Goal: Task Accomplishment & Management: Use online tool/utility

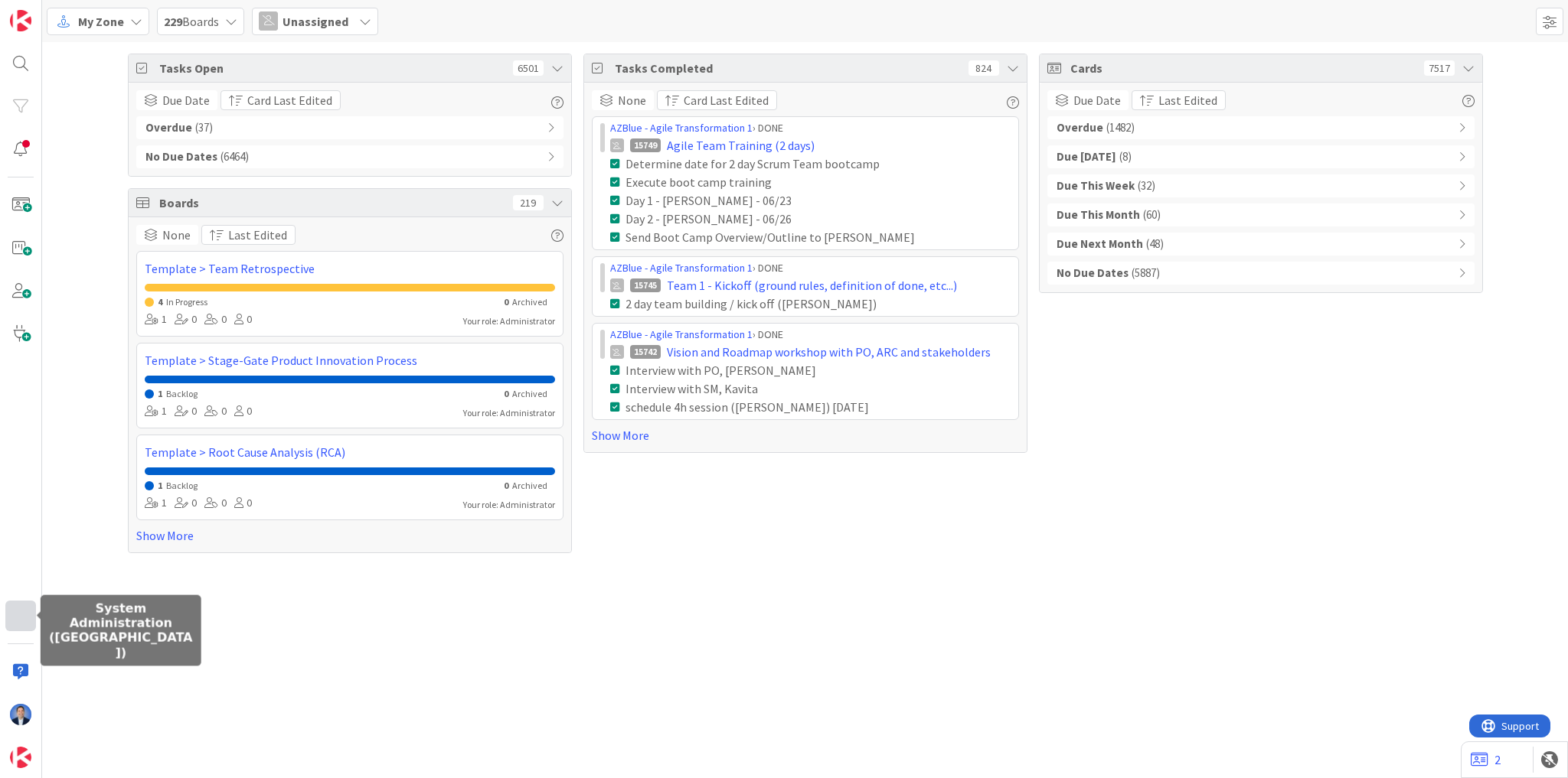
click at [15, 621] on div at bounding box center [20, 616] width 31 height 31
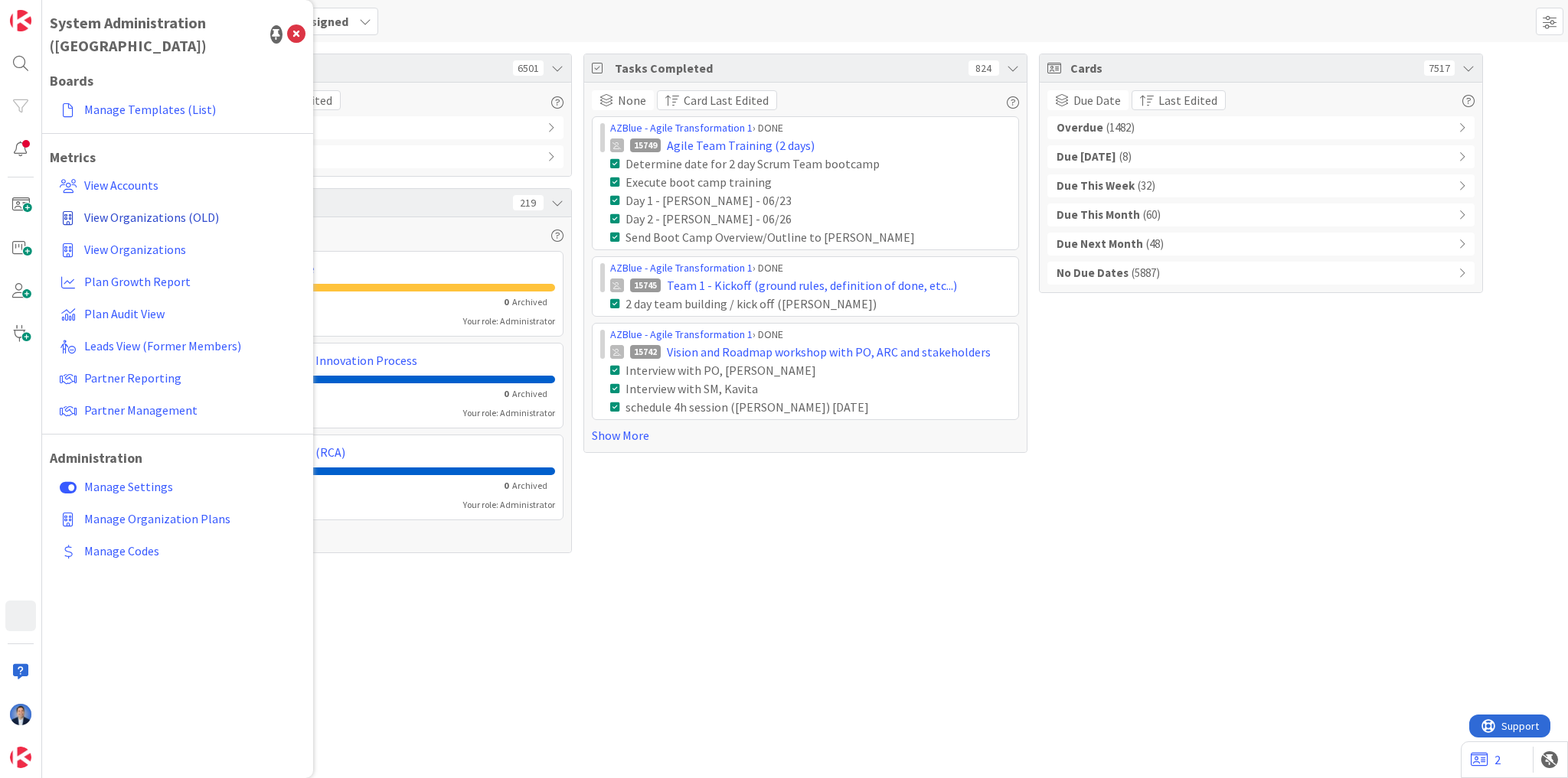
click at [170, 210] on span "View Organizations (OLD)" at bounding box center [152, 217] width 135 height 15
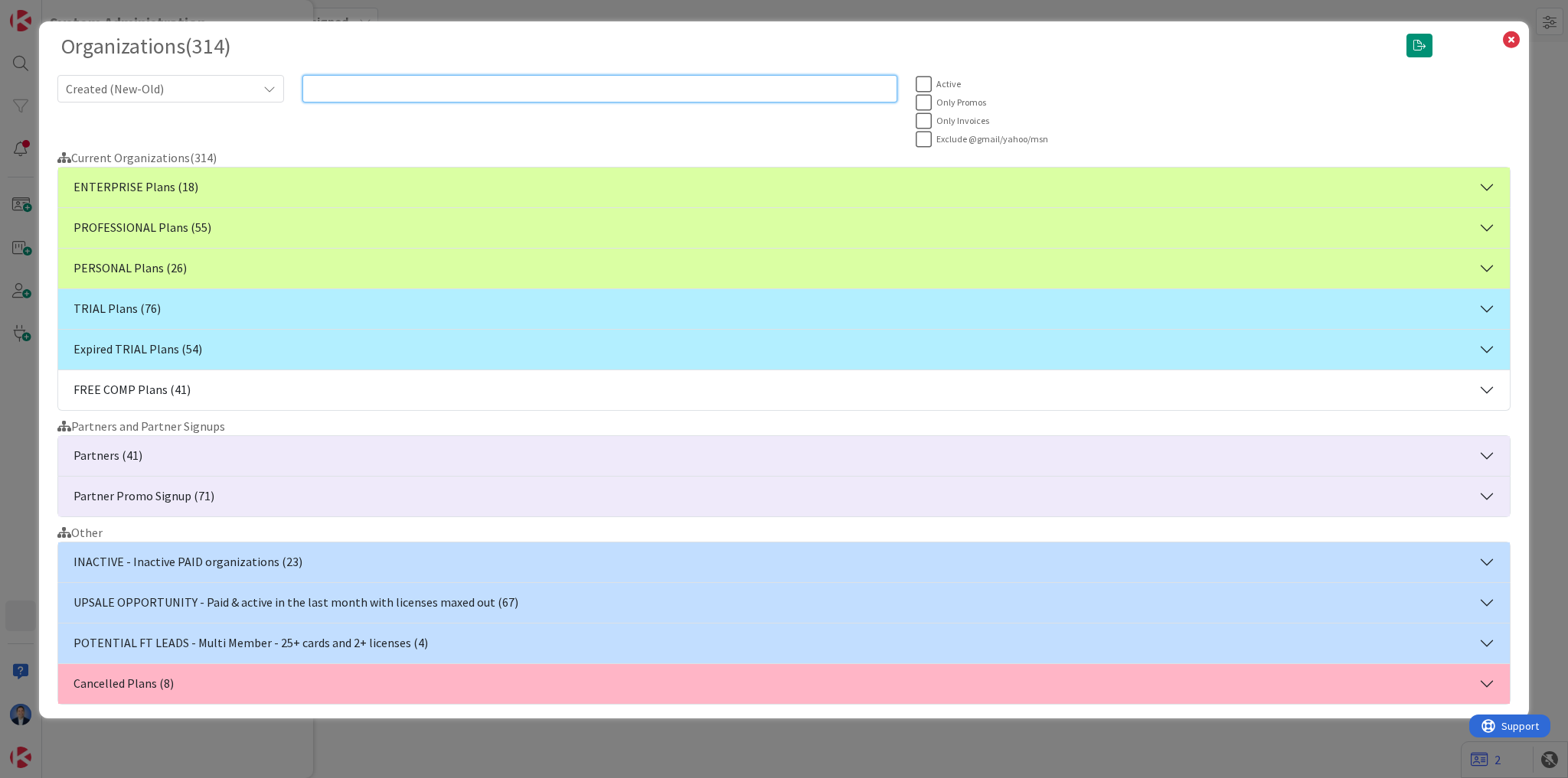
click at [543, 90] on input "text" at bounding box center [599, 88] width 595 height 27
paste input "[PERSON_NAME][EMAIL_ADDRESS][DOMAIN_NAME]"
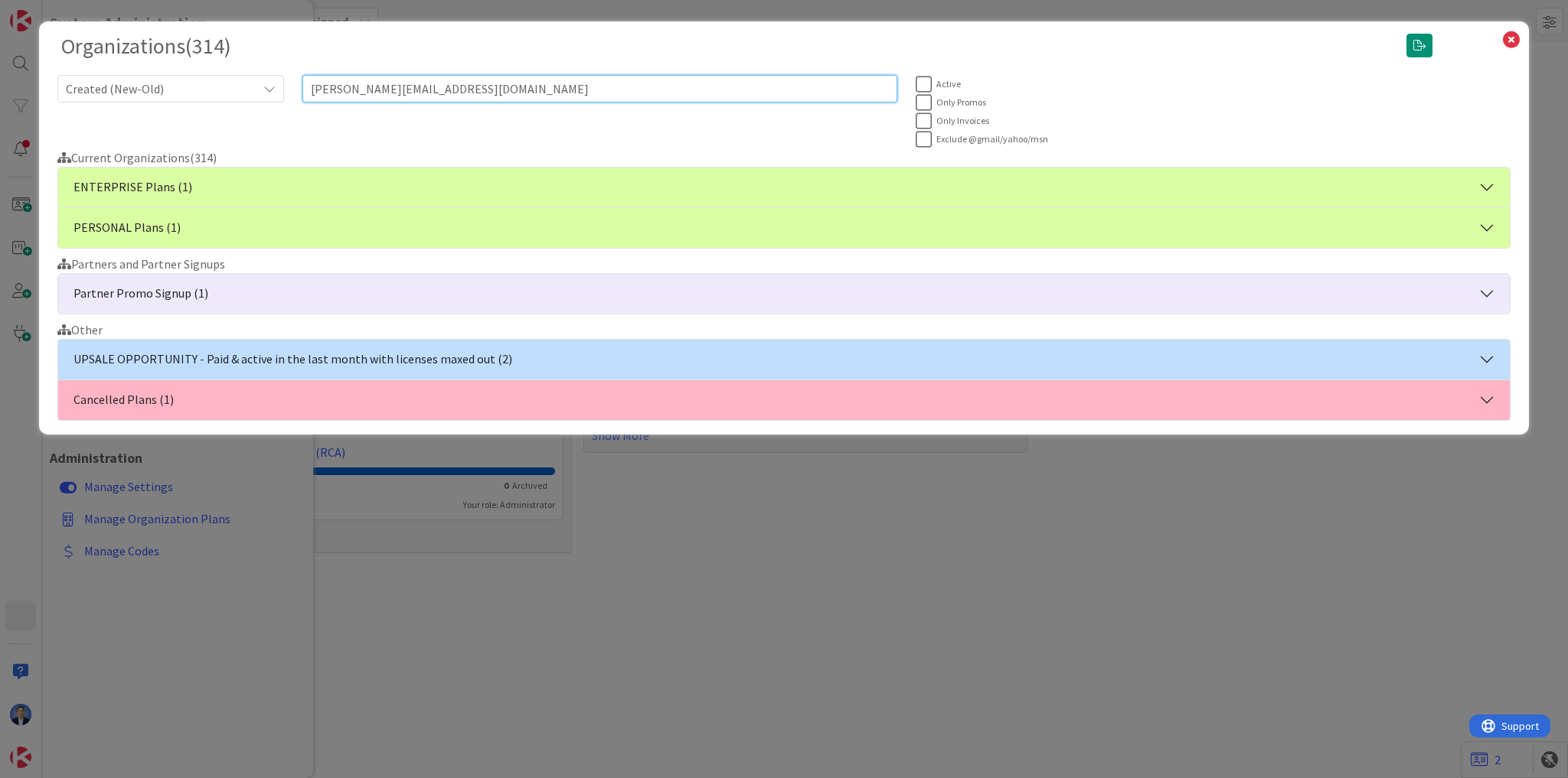
type input "[PERSON_NAME][EMAIL_ADDRESS][DOMAIN_NAME]"
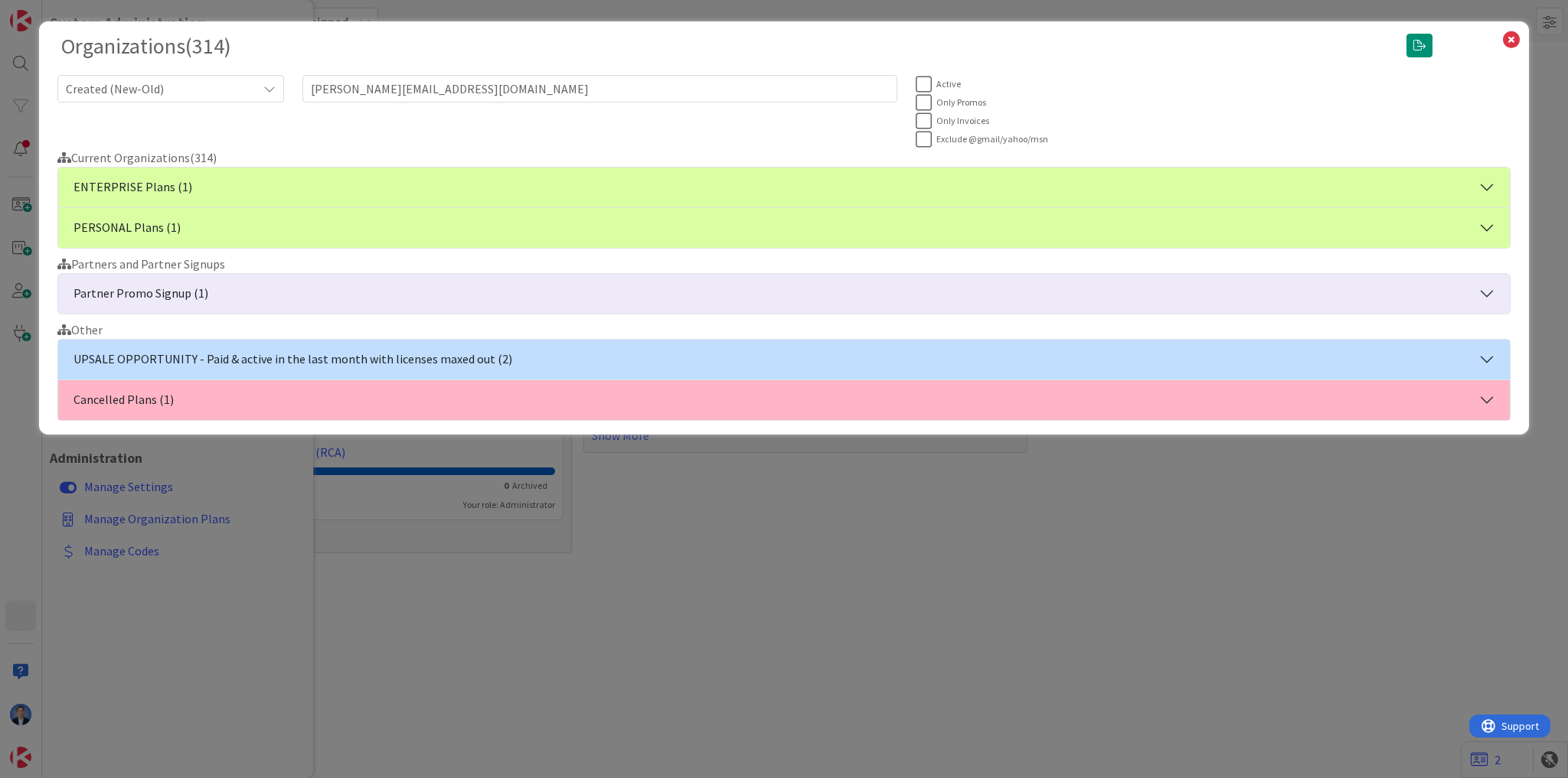
click at [482, 187] on button "ENTERPRISE Plans (1)" at bounding box center [784, 187] width 1452 height 40
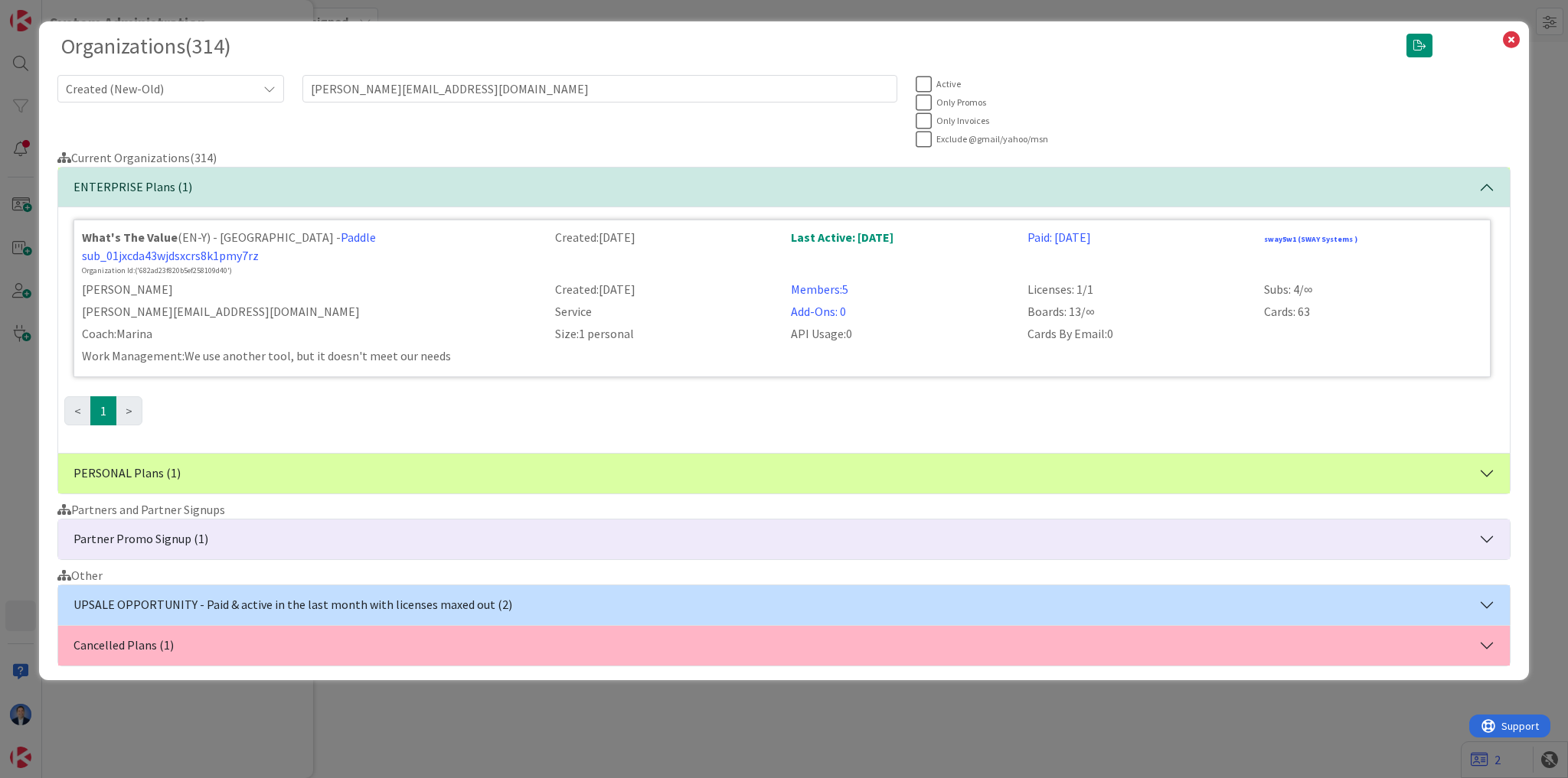
click at [412, 454] on button "PERSONAL Plans (1)" at bounding box center [784, 473] width 1452 height 40
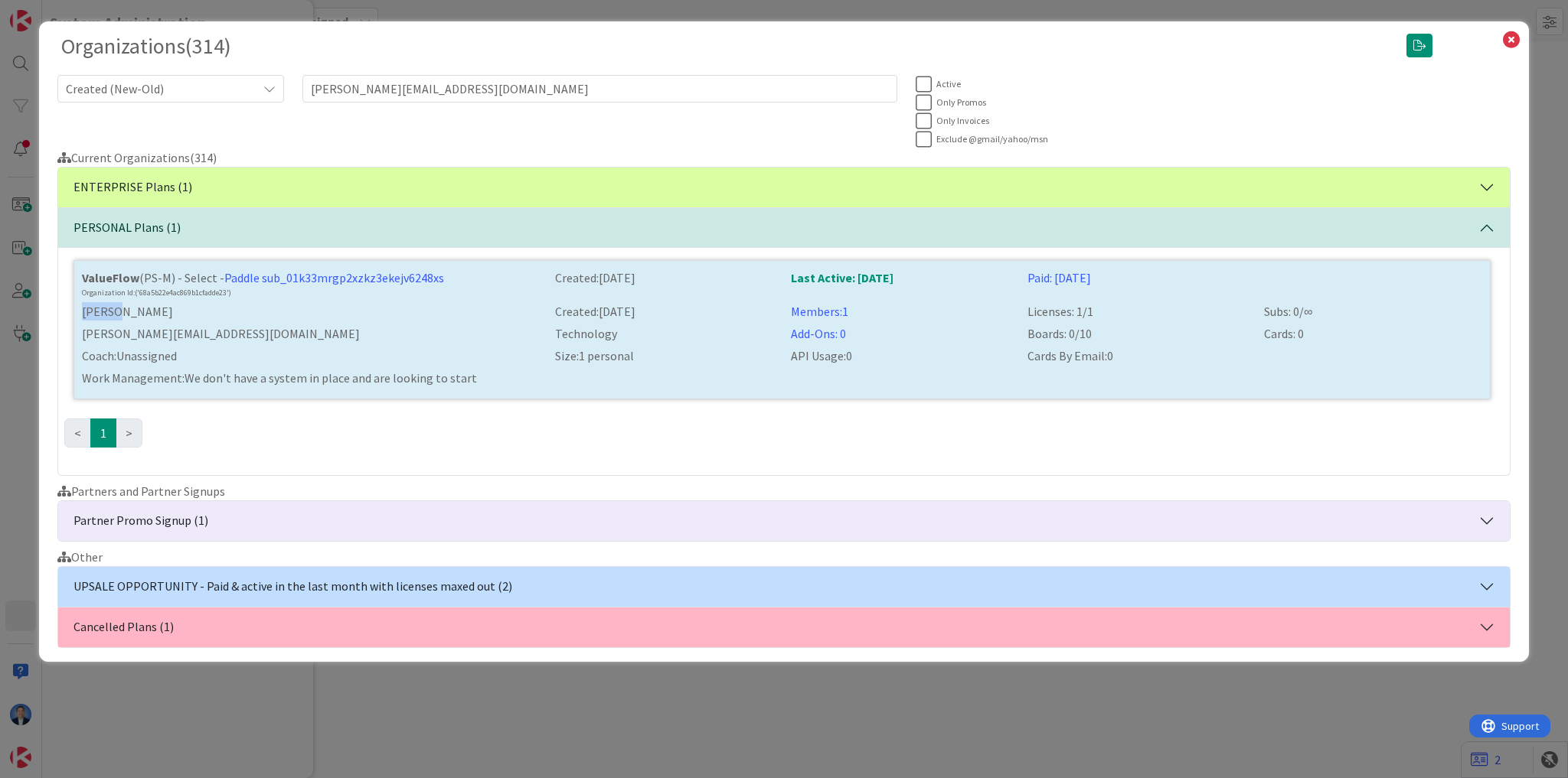
drag, startPoint x: 83, startPoint y: 309, endPoint x: 115, endPoint y: 307, distance: 32.1
click at [115, 307] on div "[PERSON_NAME]" at bounding box center [309, 311] width 473 height 19
copy div "[PERSON_NAME]"
click at [1512, 39] on icon at bounding box center [1511, 40] width 20 height 21
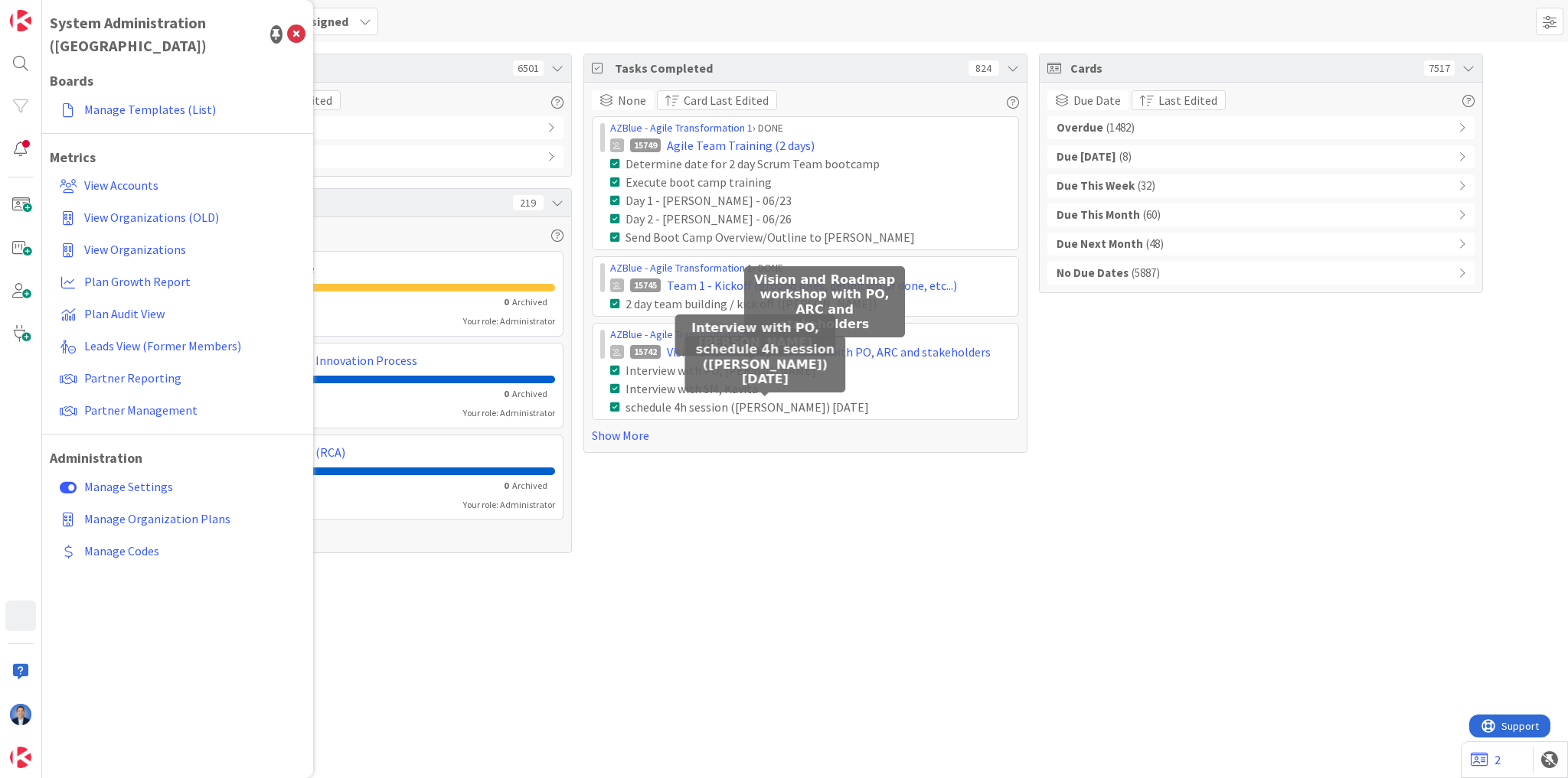
click at [1164, 648] on div "Tasks Open 6501 Due Date Card Last Edited Overdue ( 37 ) No Due Dates ( 6464 ) …" at bounding box center [805, 410] width 1526 height 736
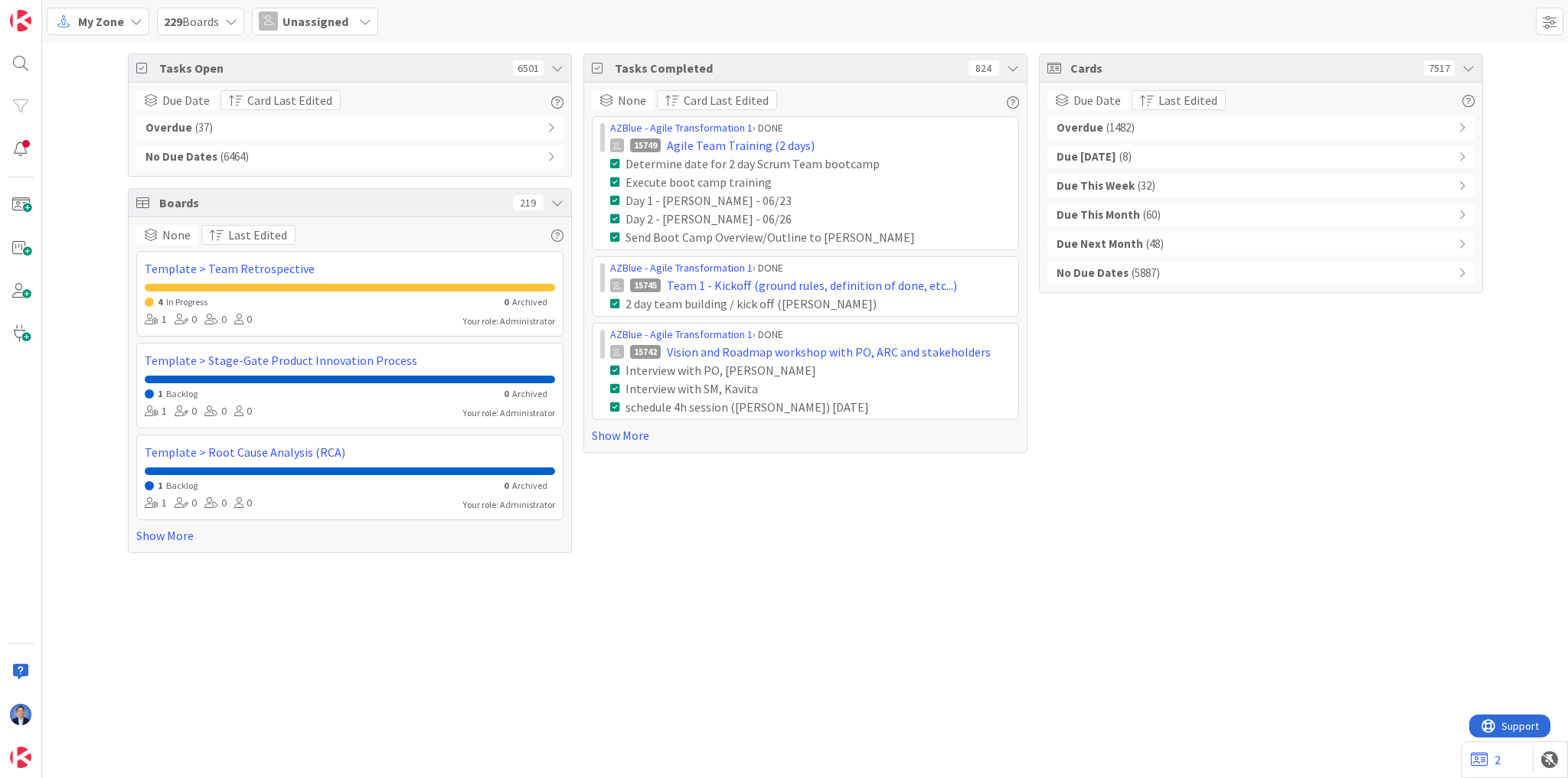
click at [92, 22] on span "My Zone" at bounding box center [101, 21] width 46 height 19
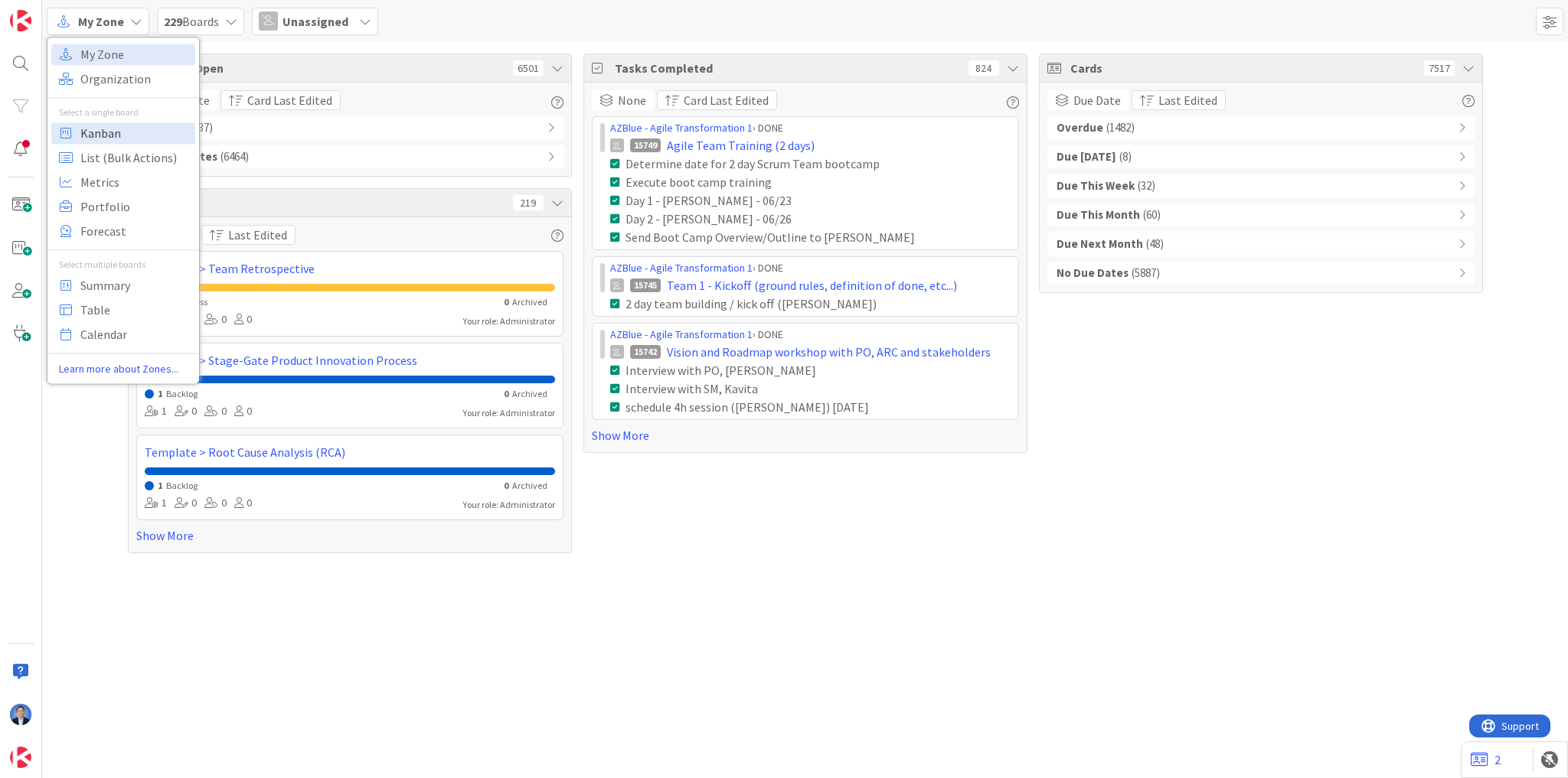
click at [93, 133] on span "Kanban" at bounding box center [135, 133] width 110 height 23
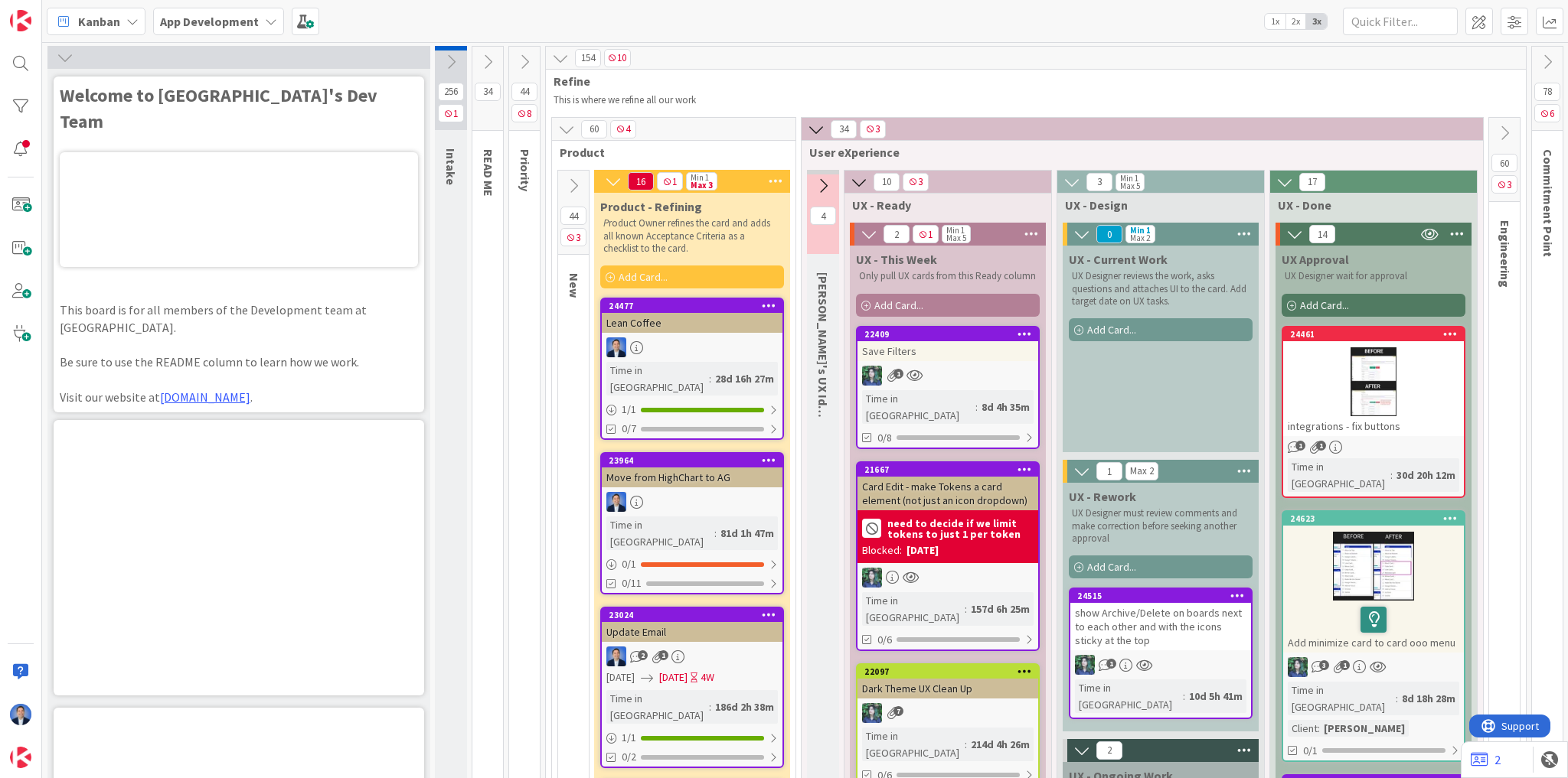
click at [64, 57] on icon at bounding box center [64, 57] width 17 height 17
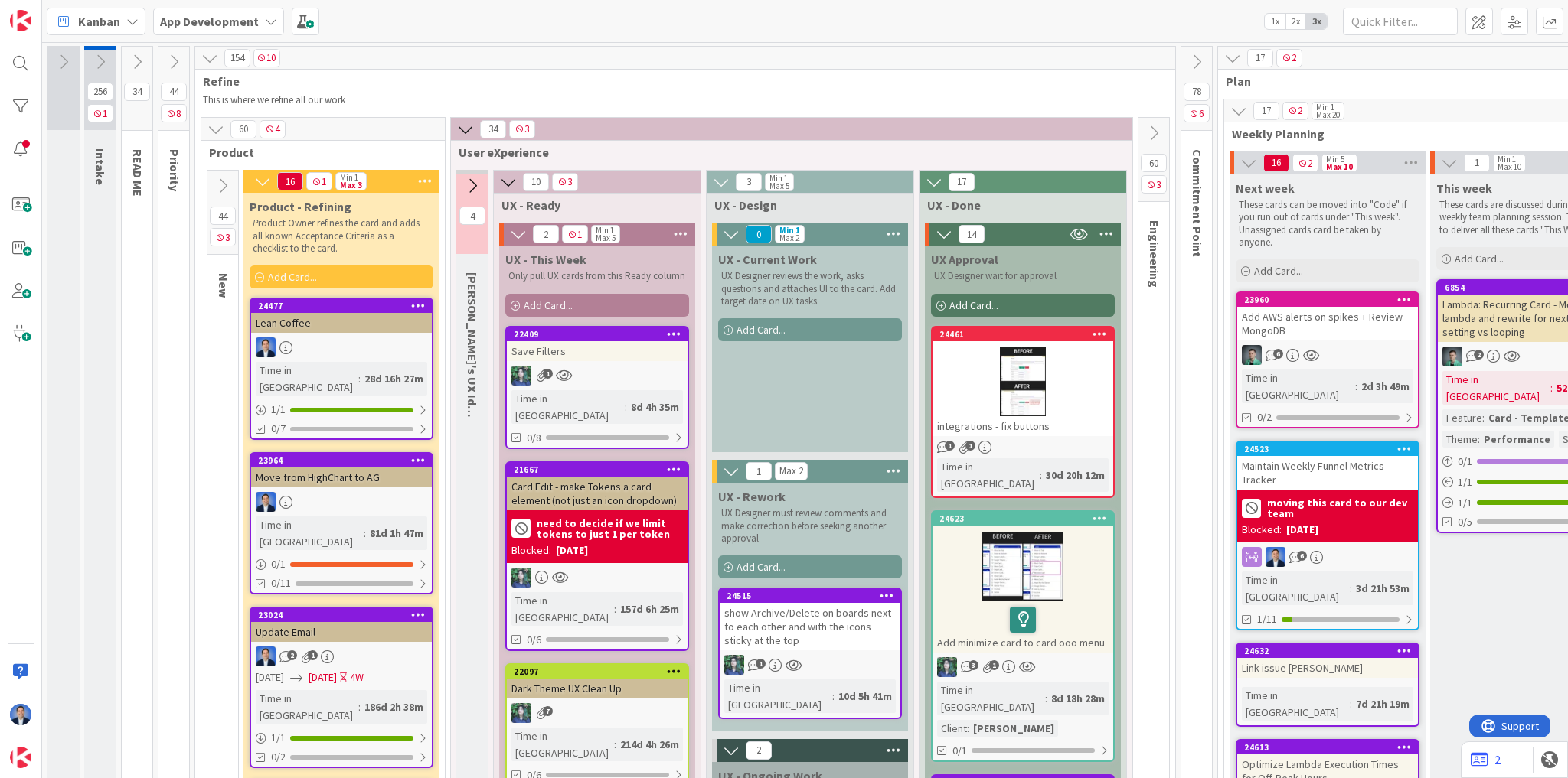
click at [256, 26] on div "App Development" at bounding box center [219, 21] width 131 height 27
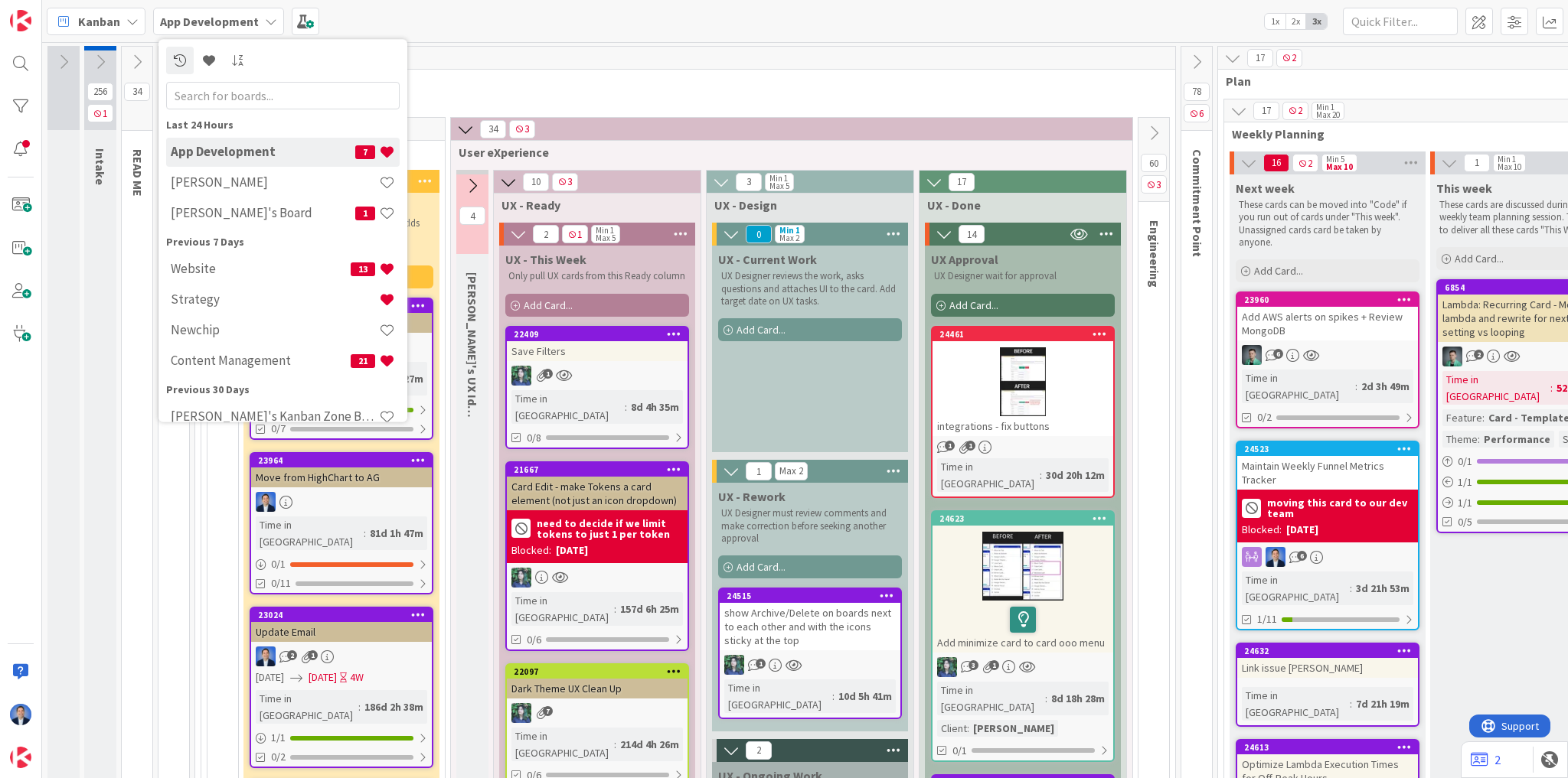
click at [83, 19] on span "Kanban" at bounding box center [100, 21] width 42 height 19
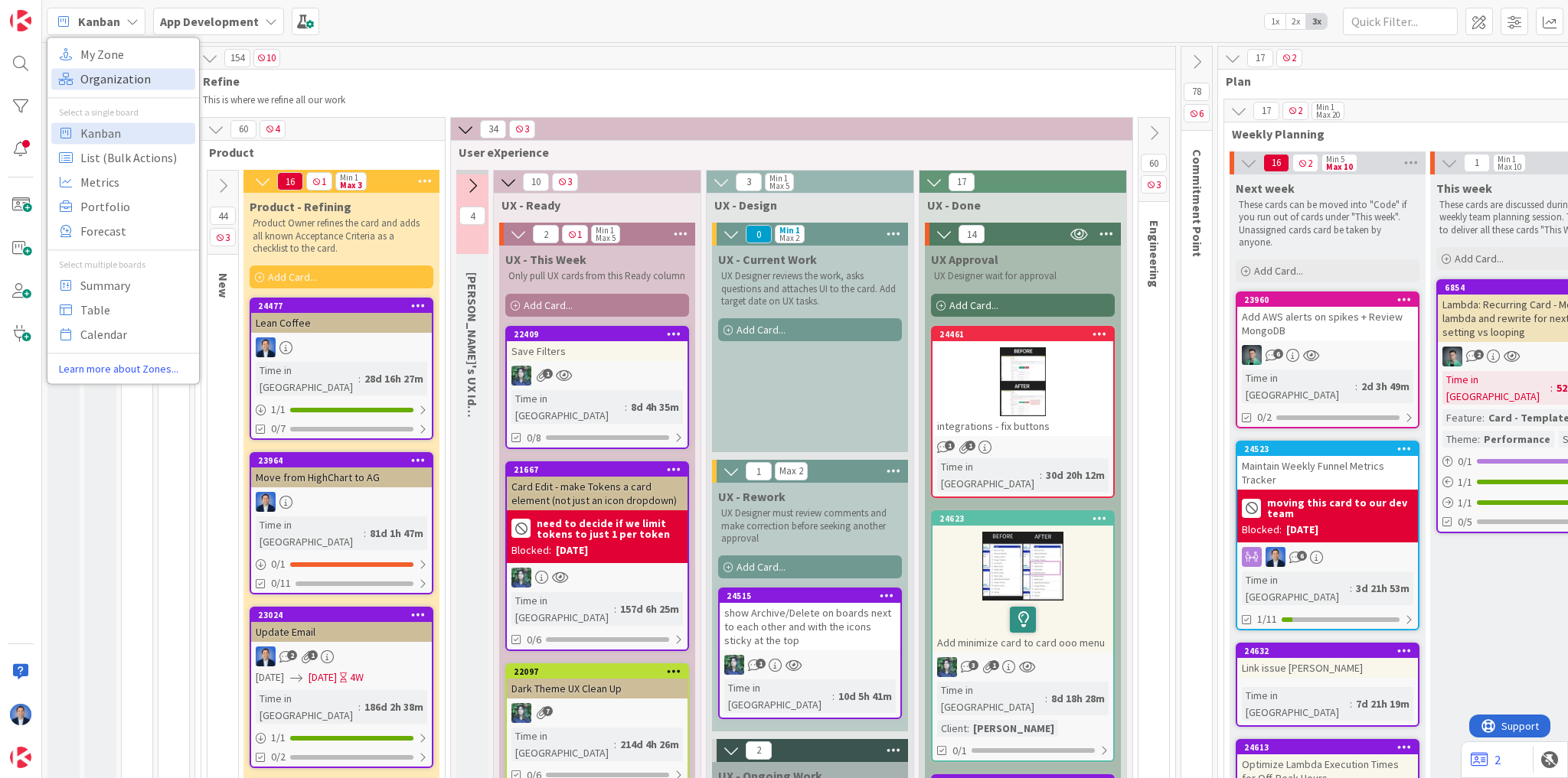
click at [111, 78] on span "Organization" at bounding box center [135, 78] width 110 height 23
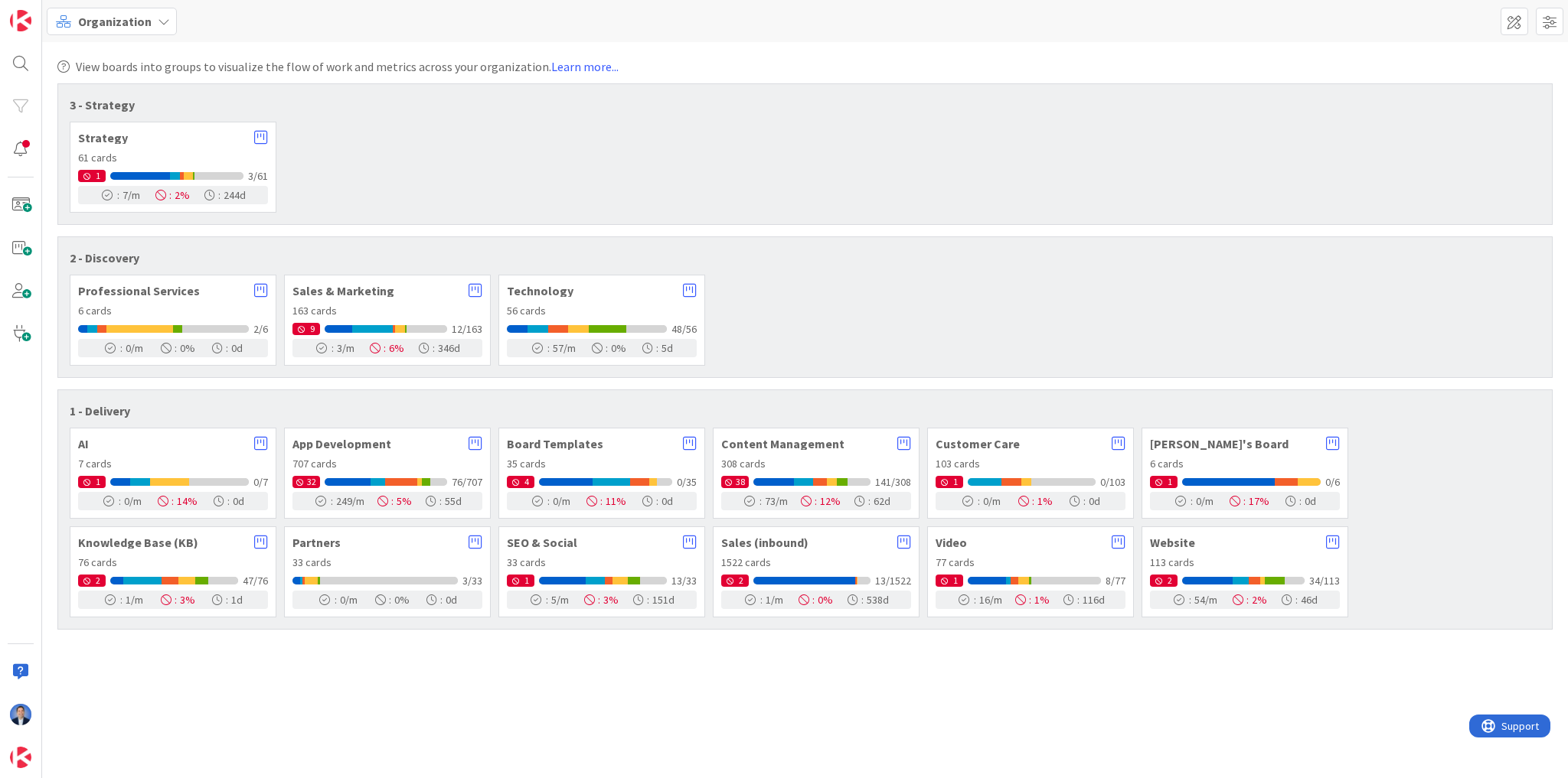
click at [175, 148] on div "Strategy 61 cards 1 3/61 : 7 /m : 2 % : 244 d" at bounding box center [173, 167] width 206 height 91
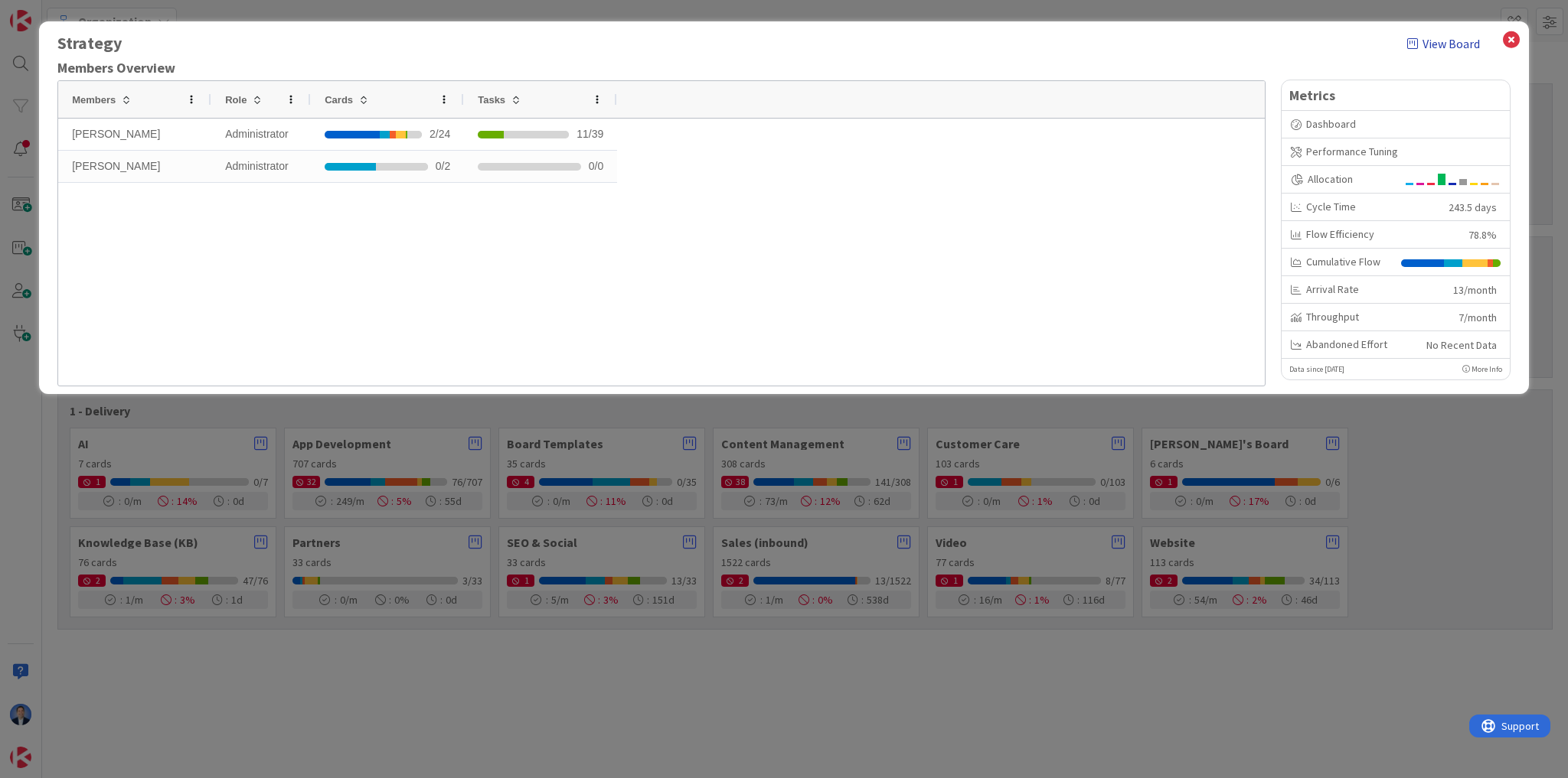
click at [1408, 41] on icon at bounding box center [1412, 44] width 11 height 12
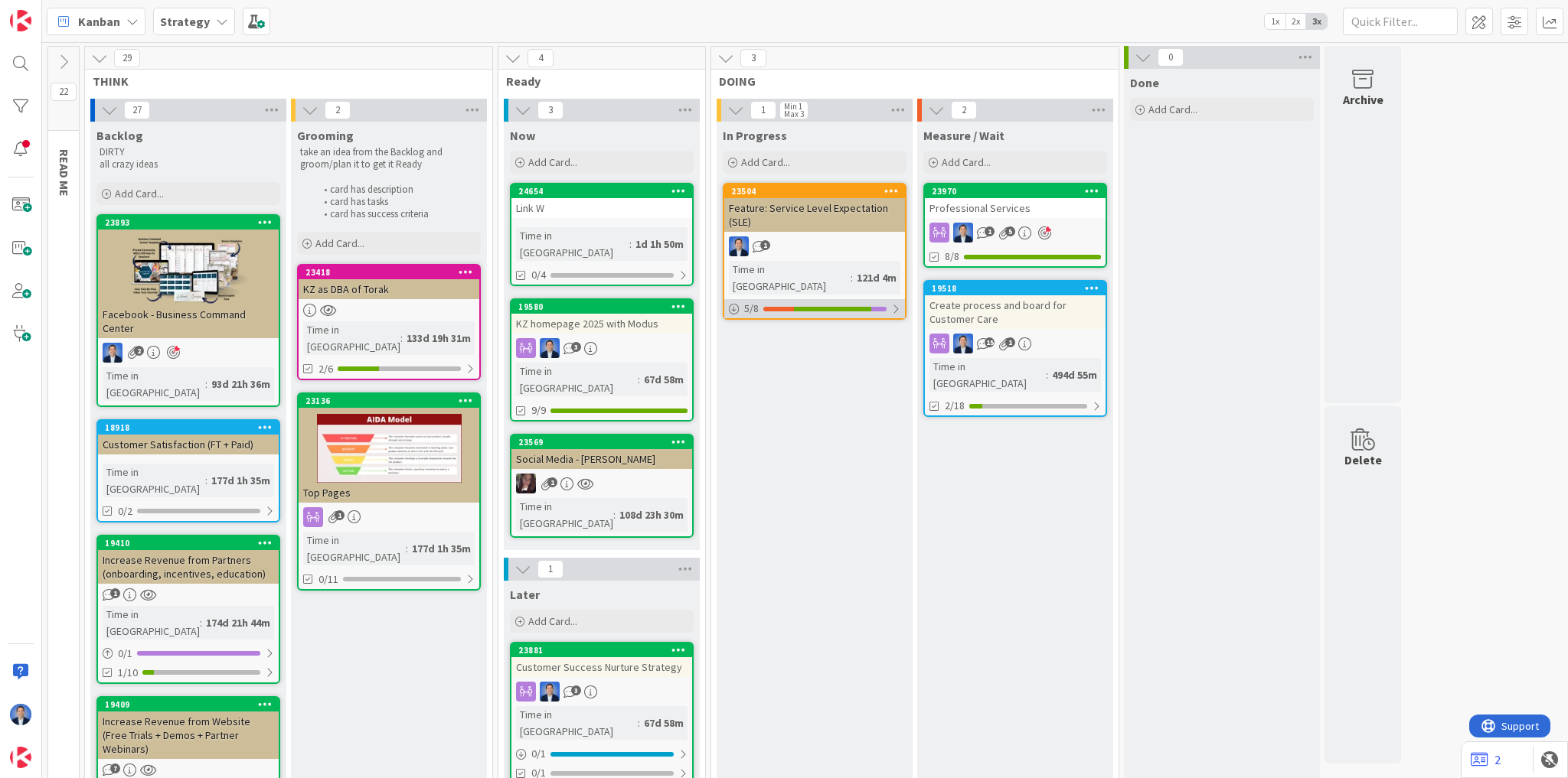
click at [848, 307] on div at bounding box center [833, 308] width 78 height 4
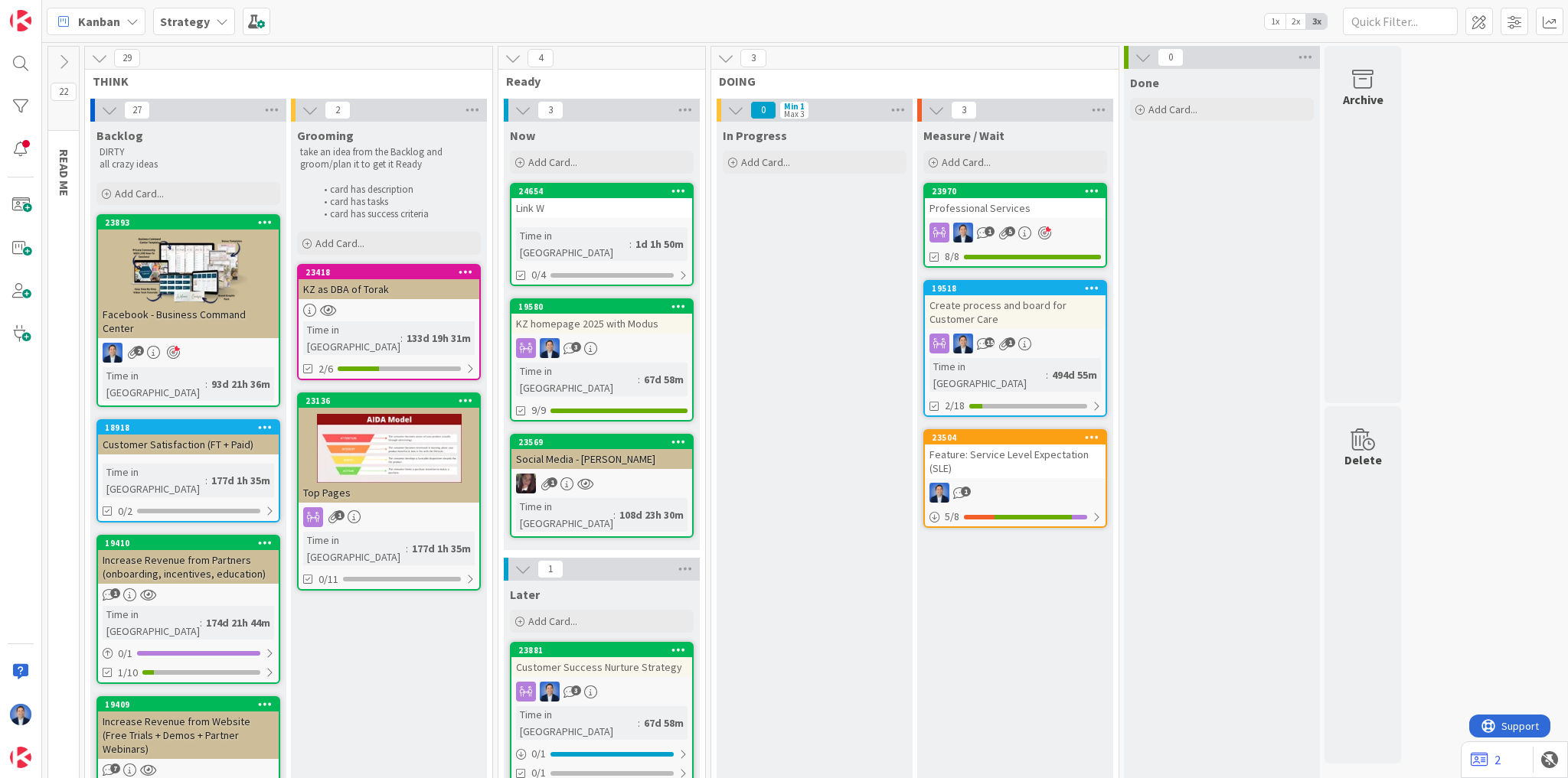
click at [582, 199] on div "Link W" at bounding box center [601, 208] width 181 height 20
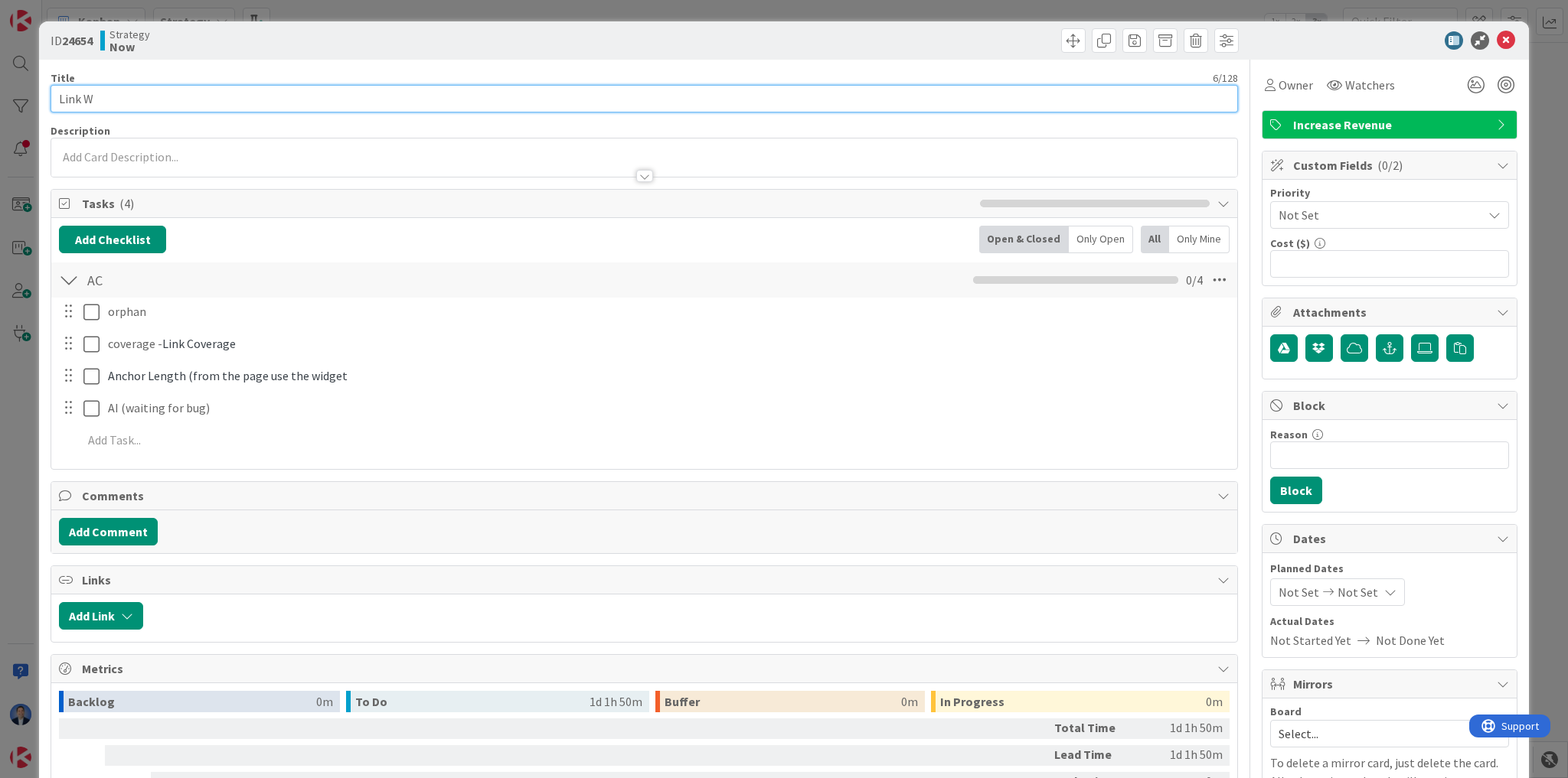
click at [147, 103] on input "Link W" at bounding box center [643, 98] width 1187 height 27
type input "Link Whisper"
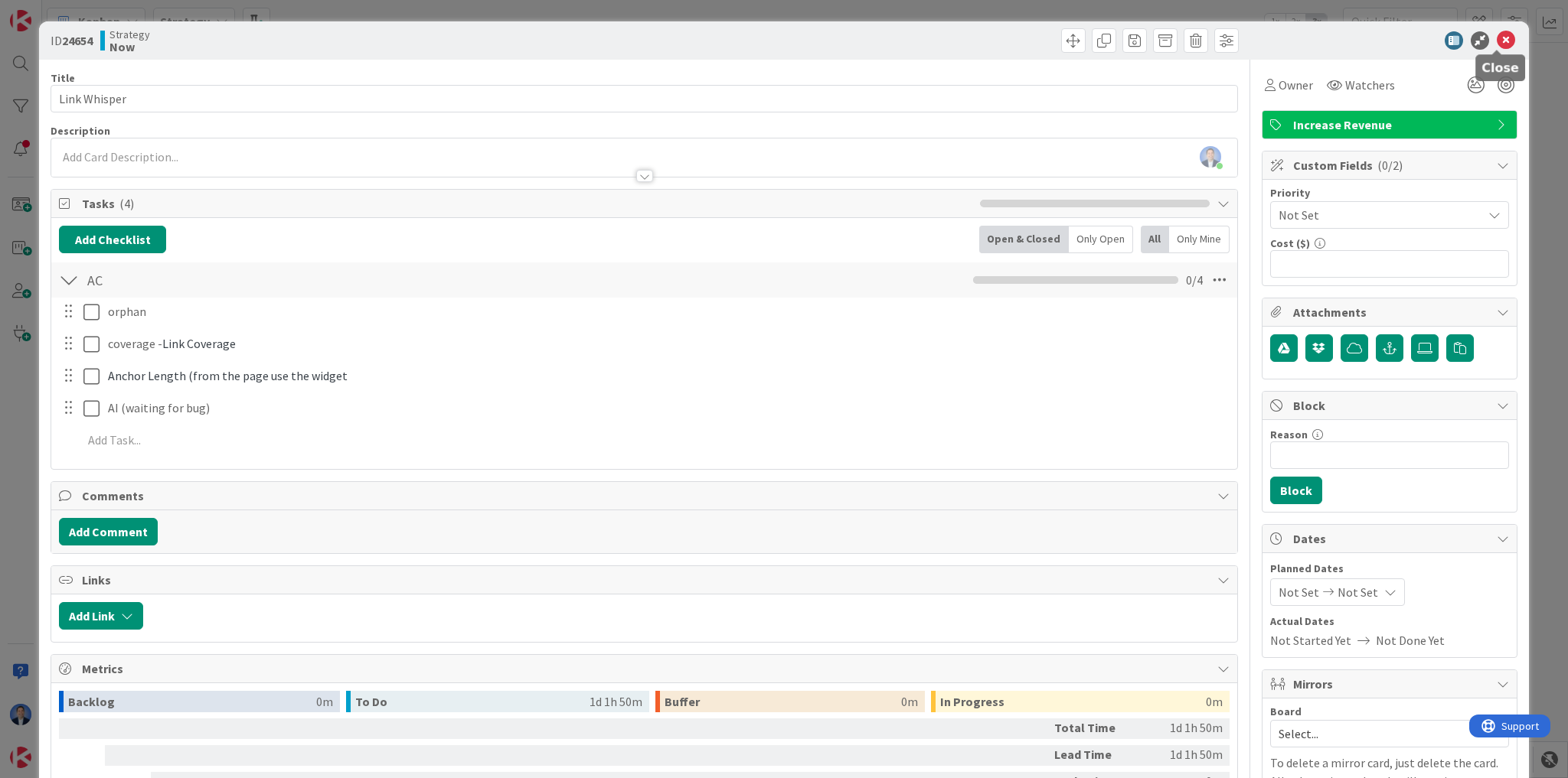
click at [1497, 45] on icon at bounding box center [1505, 41] width 19 height 19
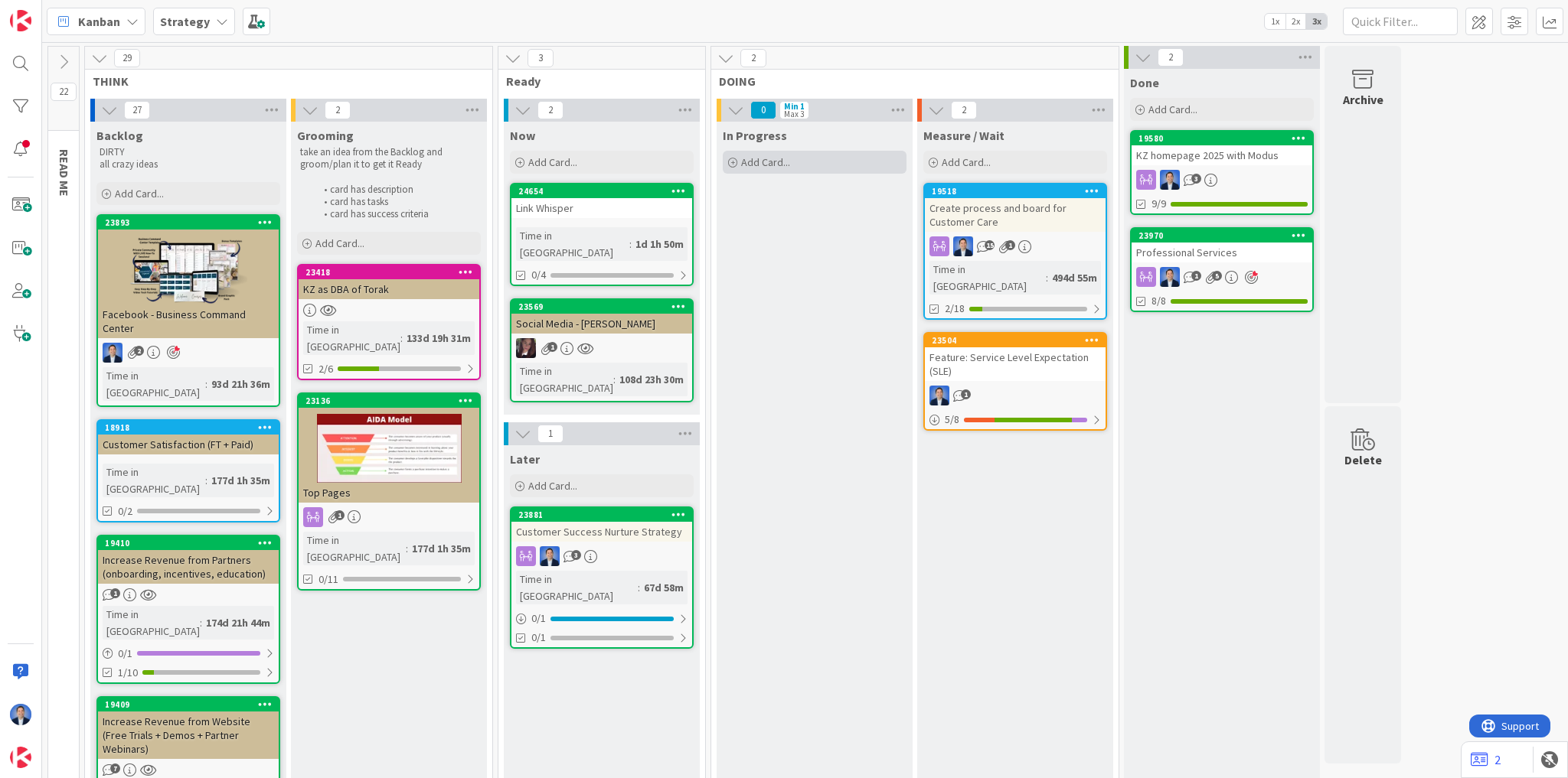
click at [767, 166] on span "Add Card..." at bounding box center [766, 162] width 49 height 14
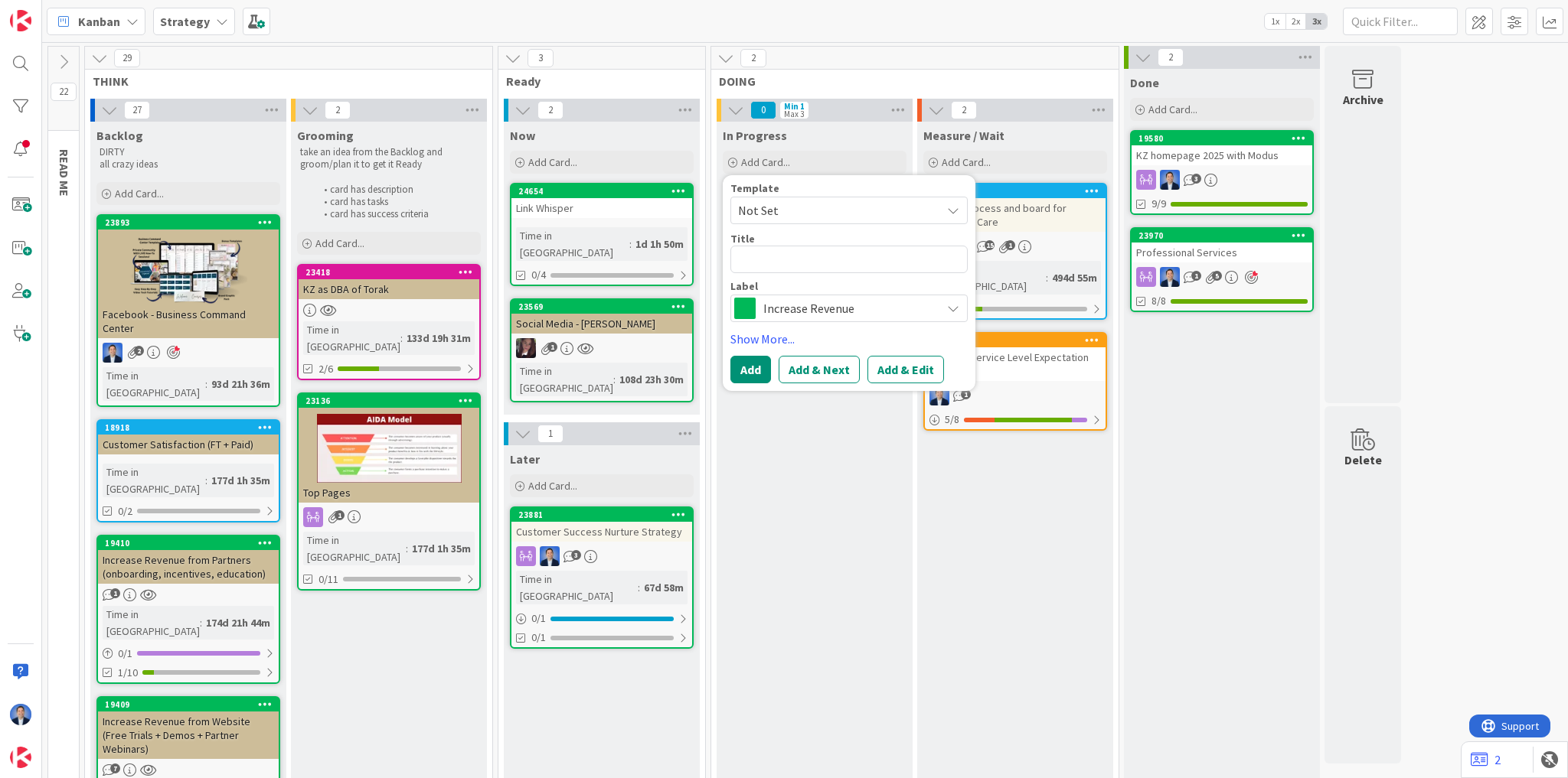
type textarea "x"
type textarea "s"
click at [343, 39] on div "Kanban Strategy 1x 2x 3x" at bounding box center [805, 21] width 1526 height 42
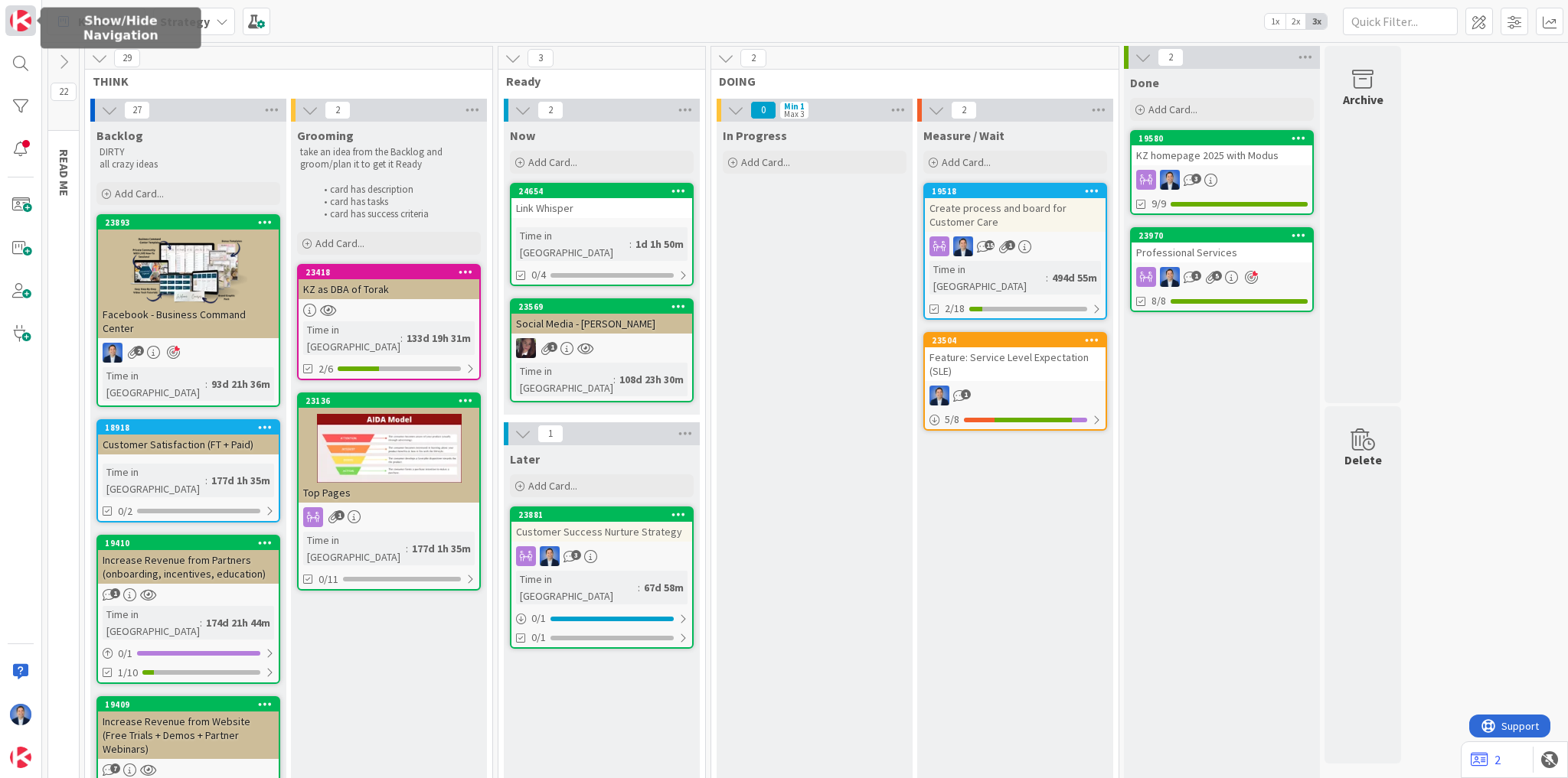
click at [21, 21] on img at bounding box center [20, 20] width 21 height 21
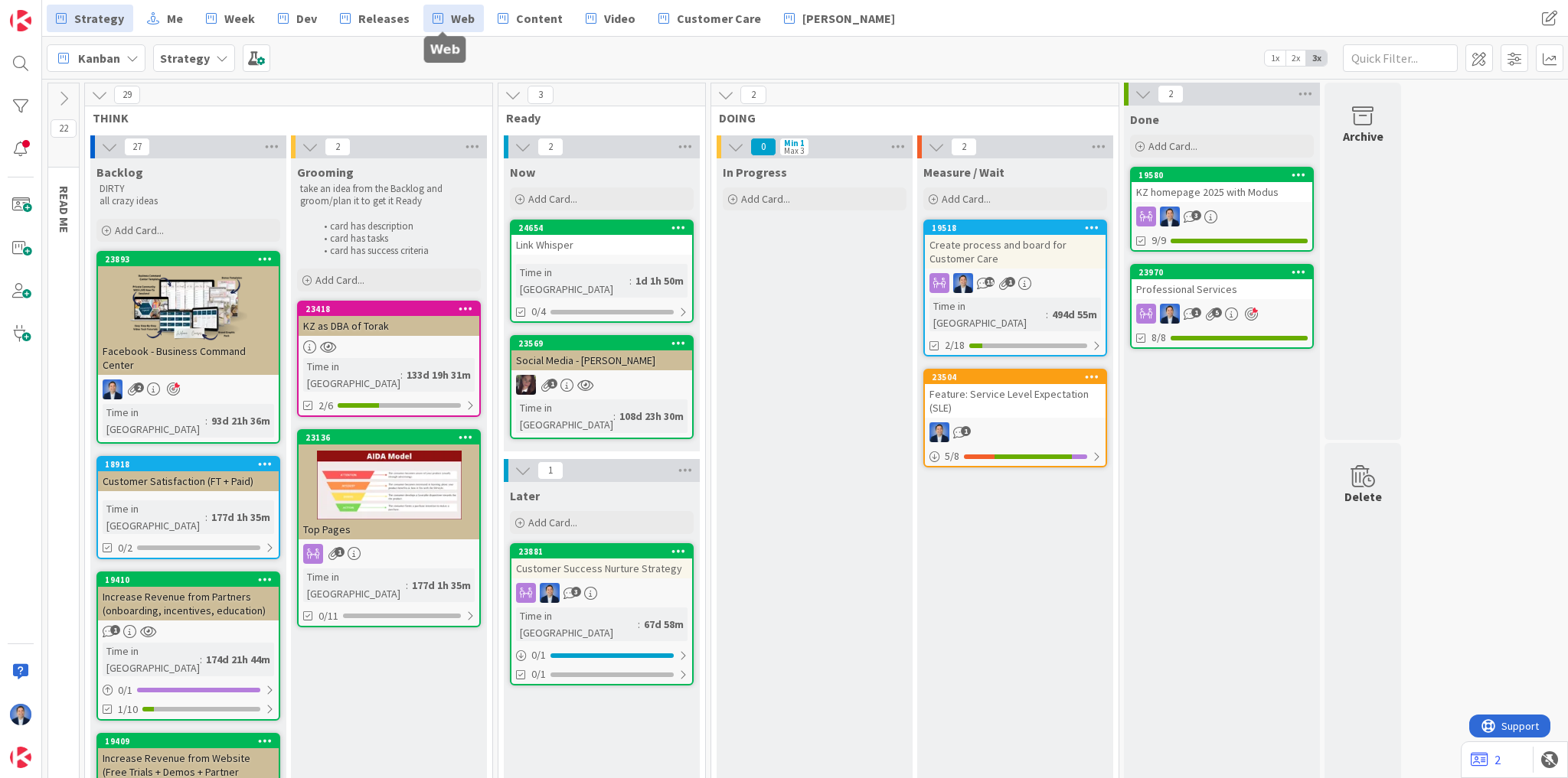
click at [459, 21] on span "Web" at bounding box center [463, 18] width 24 height 19
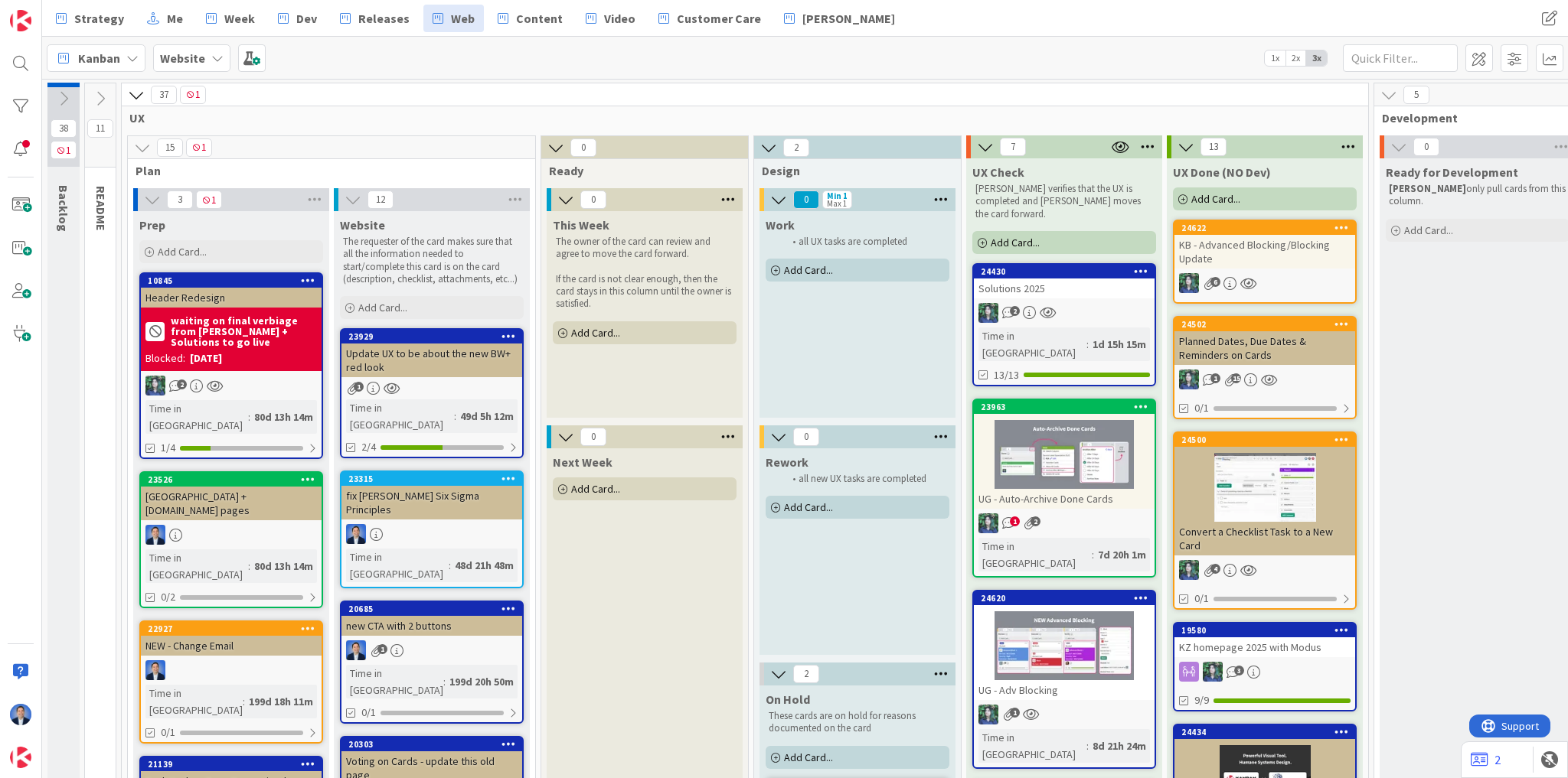
click at [1080, 287] on div "24430 Solutions 2025 2 Time in [GEOGRAPHIC_DATA] : 1d 15h 15m 13/13" at bounding box center [1064, 325] width 183 height 123
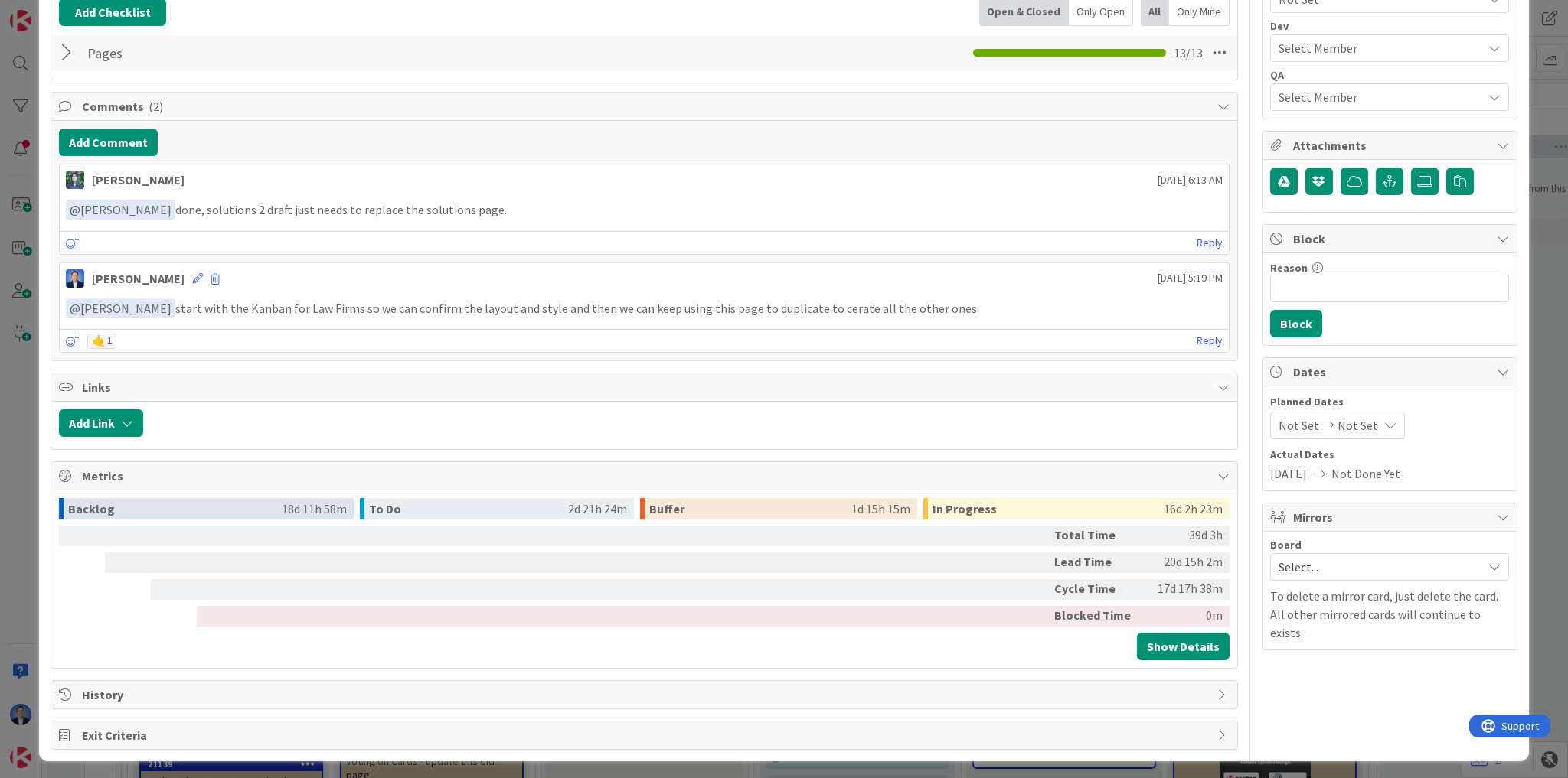
click at [1326, 559] on span "Select..." at bounding box center [1376, 567] width 196 height 21
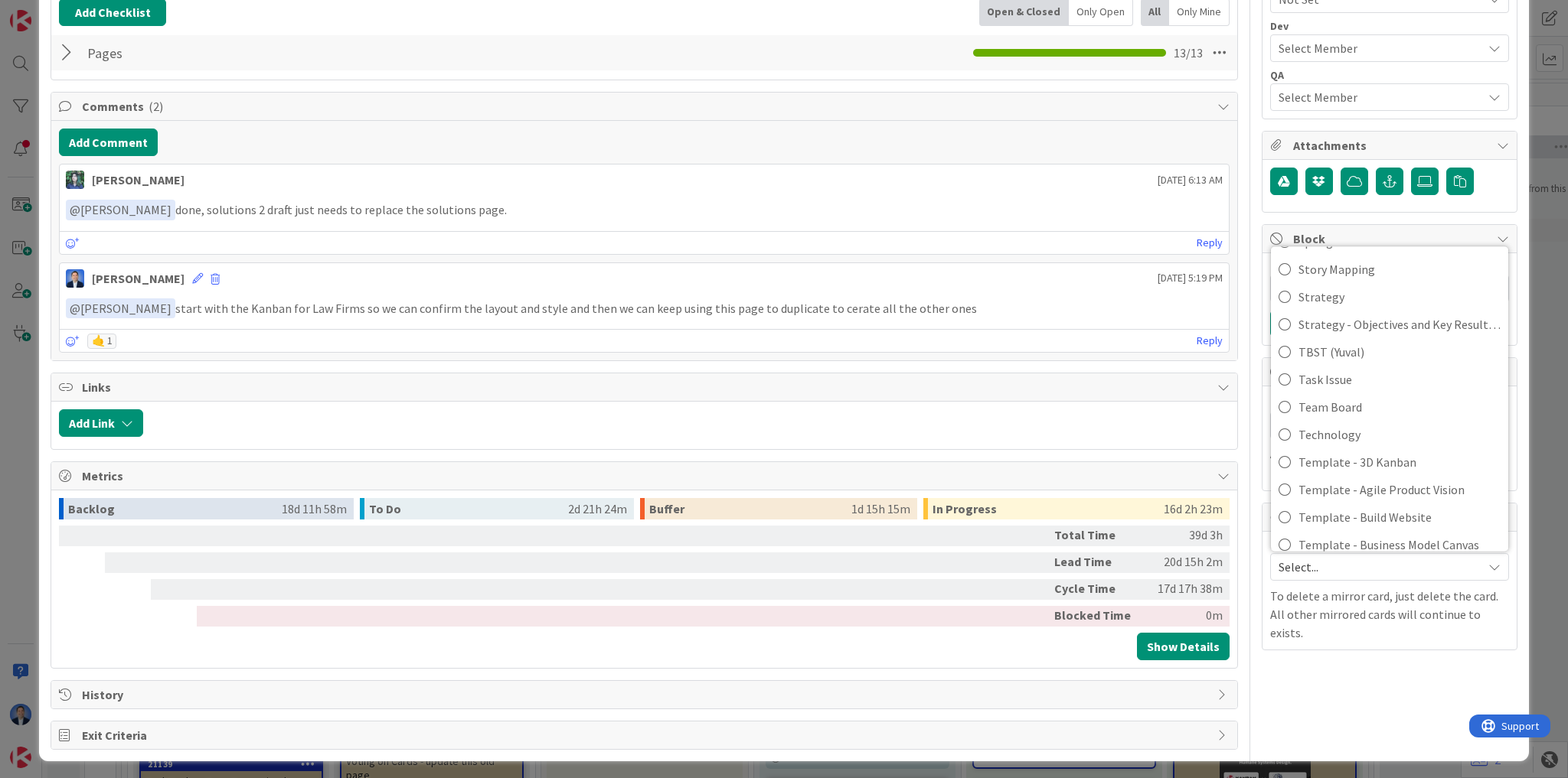
scroll to position [4643, 0]
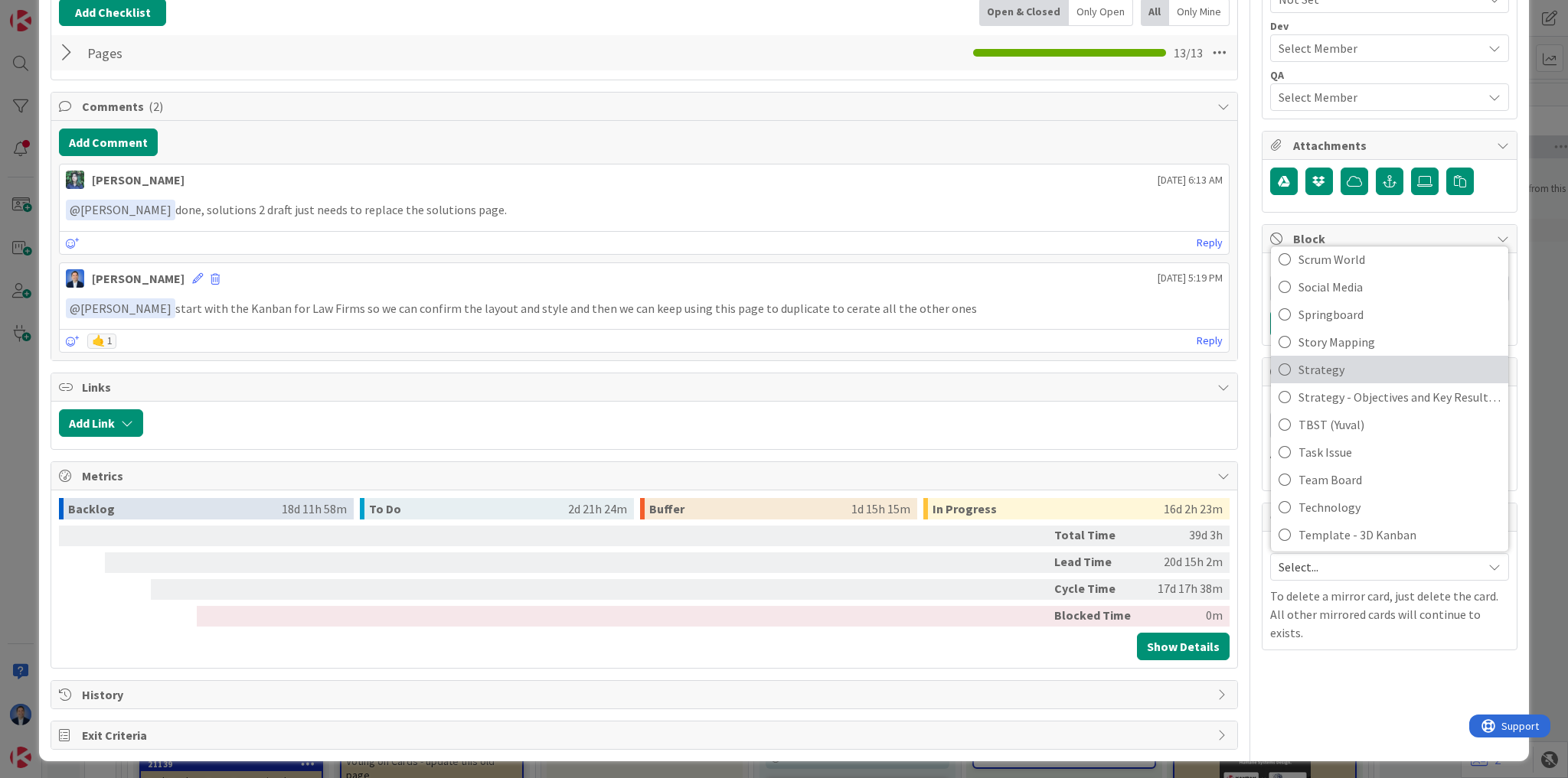
click at [1332, 374] on span "Strategy" at bounding box center [1399, 369] width 202 height 23
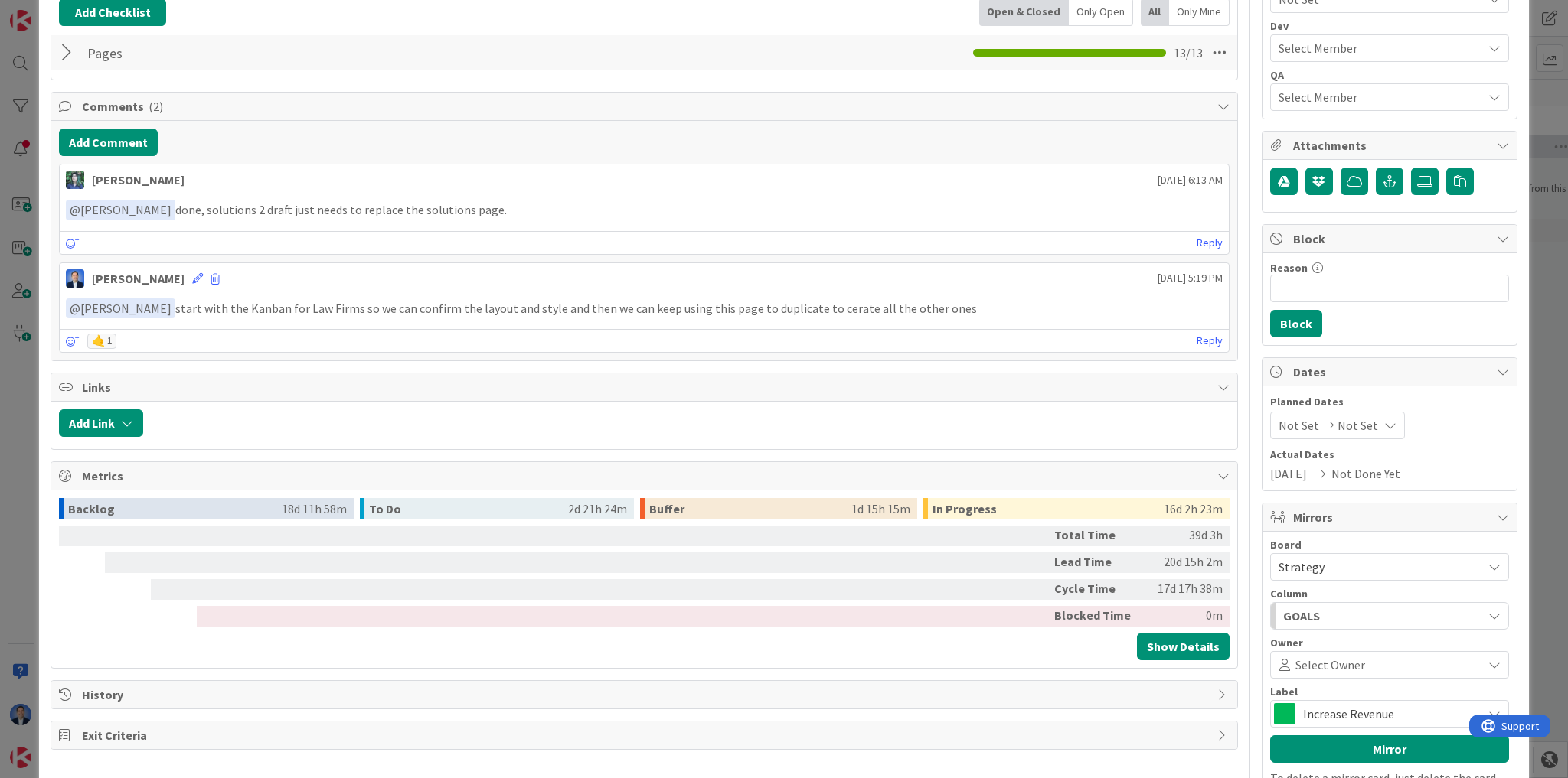
click at [1333, 663] on span "Select Owner" at bounding box center [1329, 664] width 70 height 19
click at [1349, 601] on span "[PERSON_NAME]" at bounding box center [1364, 602] width 91 height 23
click at [1345, 610] on div "GOALS" at bounding box center [1380, 616] width 203 height 25
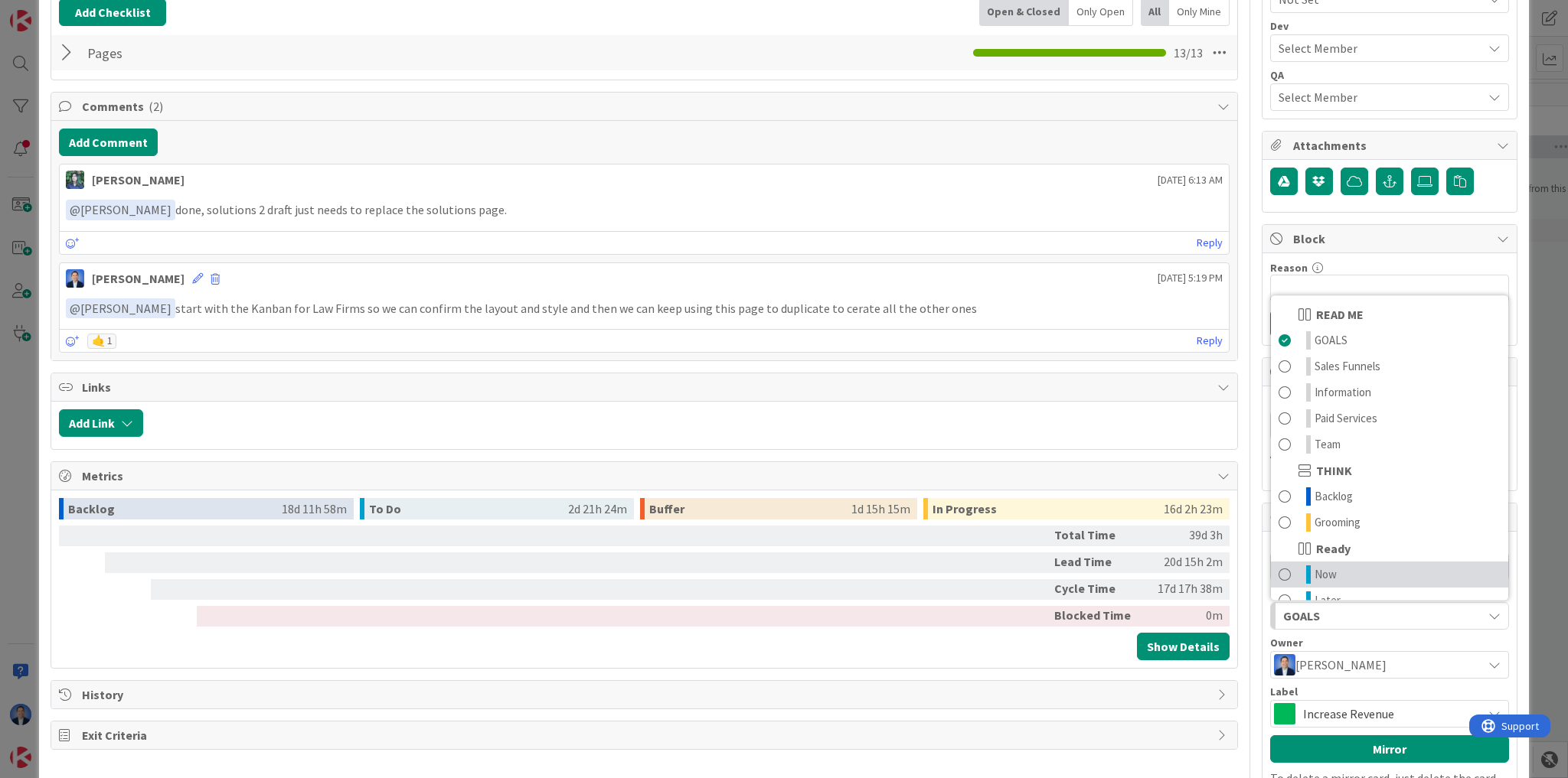
click at [1356, 563] on link "Now" at bounding box center [1389, 574] width 237 height 26
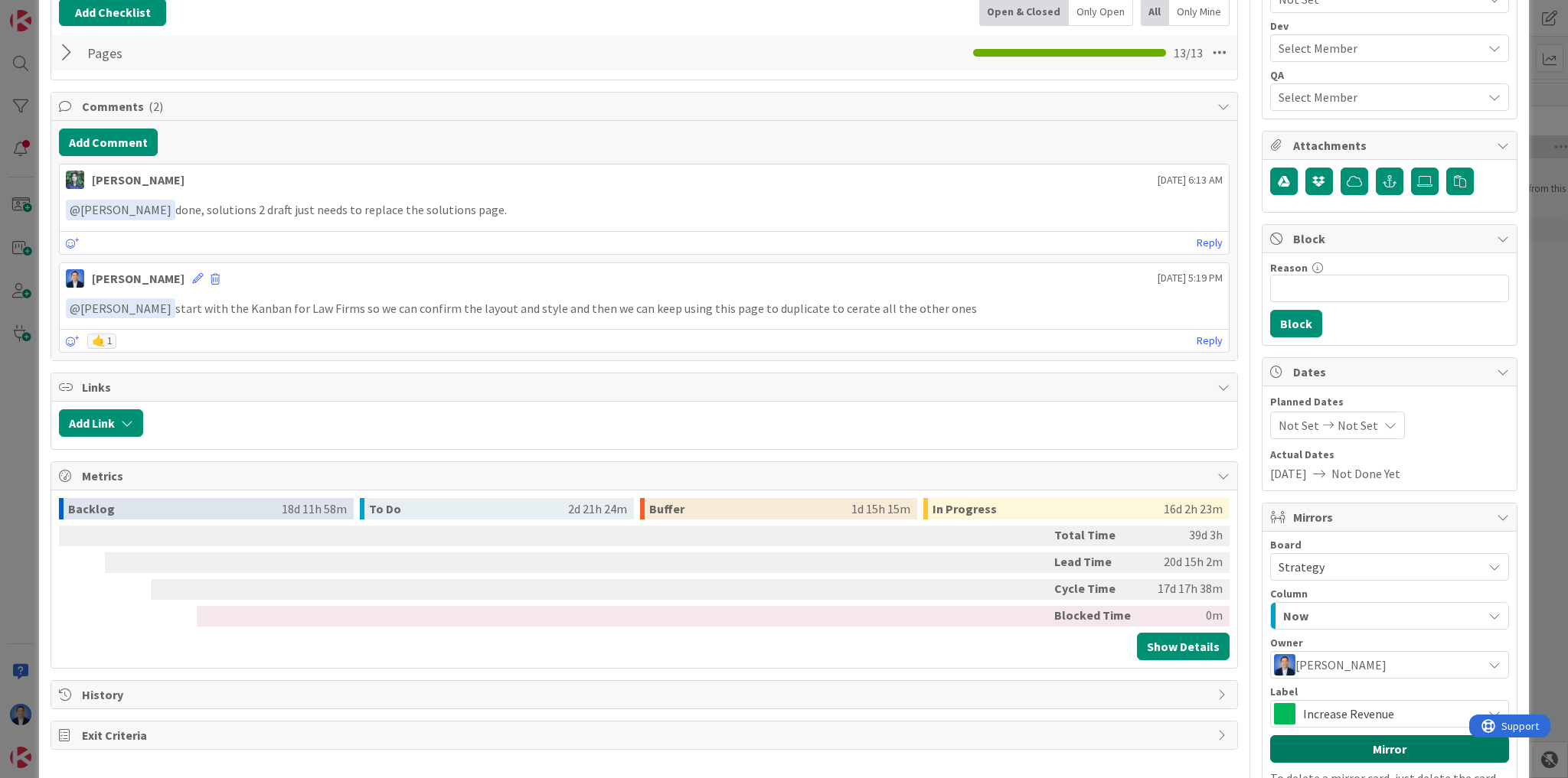
click at [1371, 744] on button "Mirror" at bounding box center [1389, 749] width 239 height 27
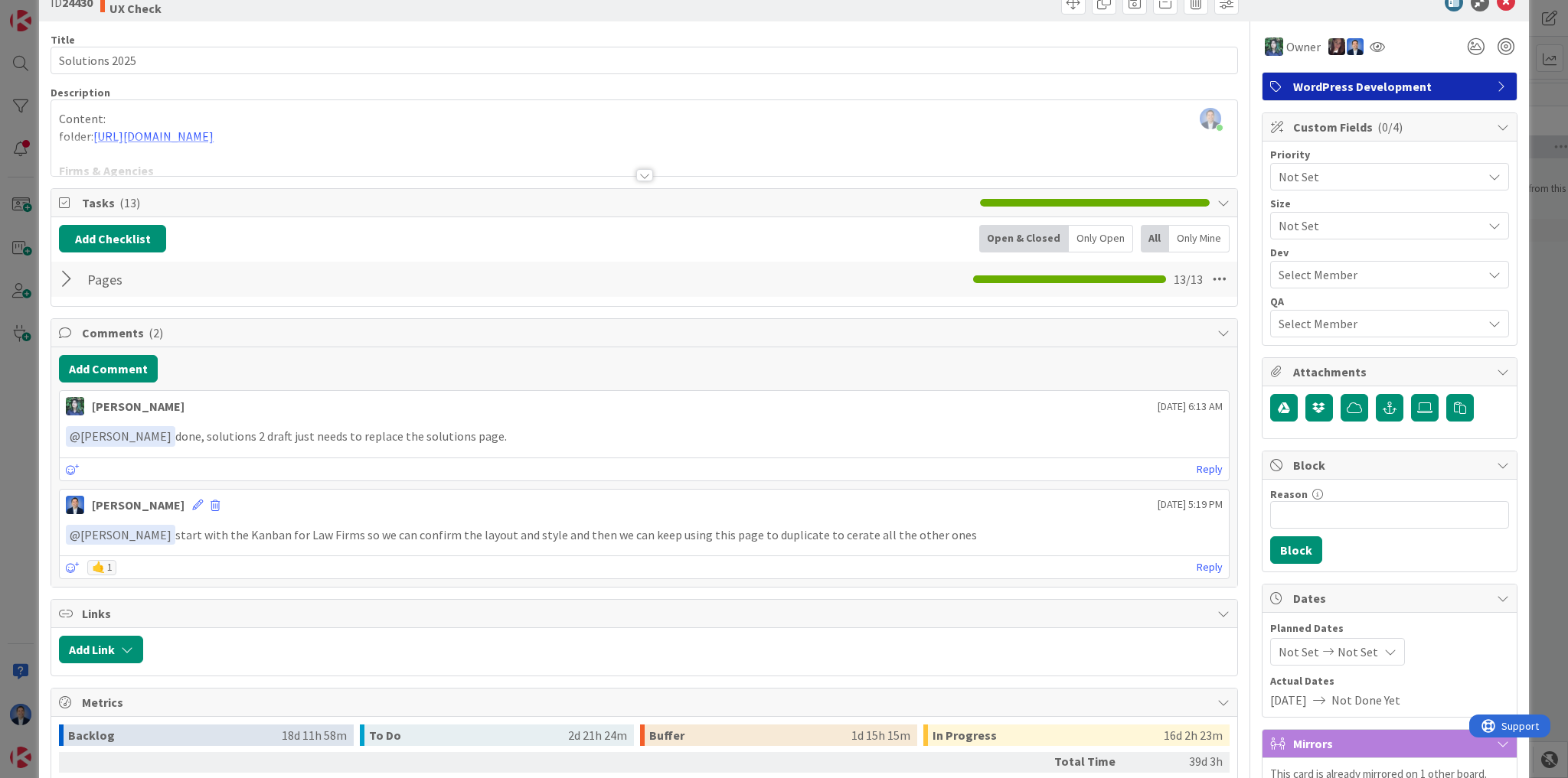
scroll to position [0, 0]
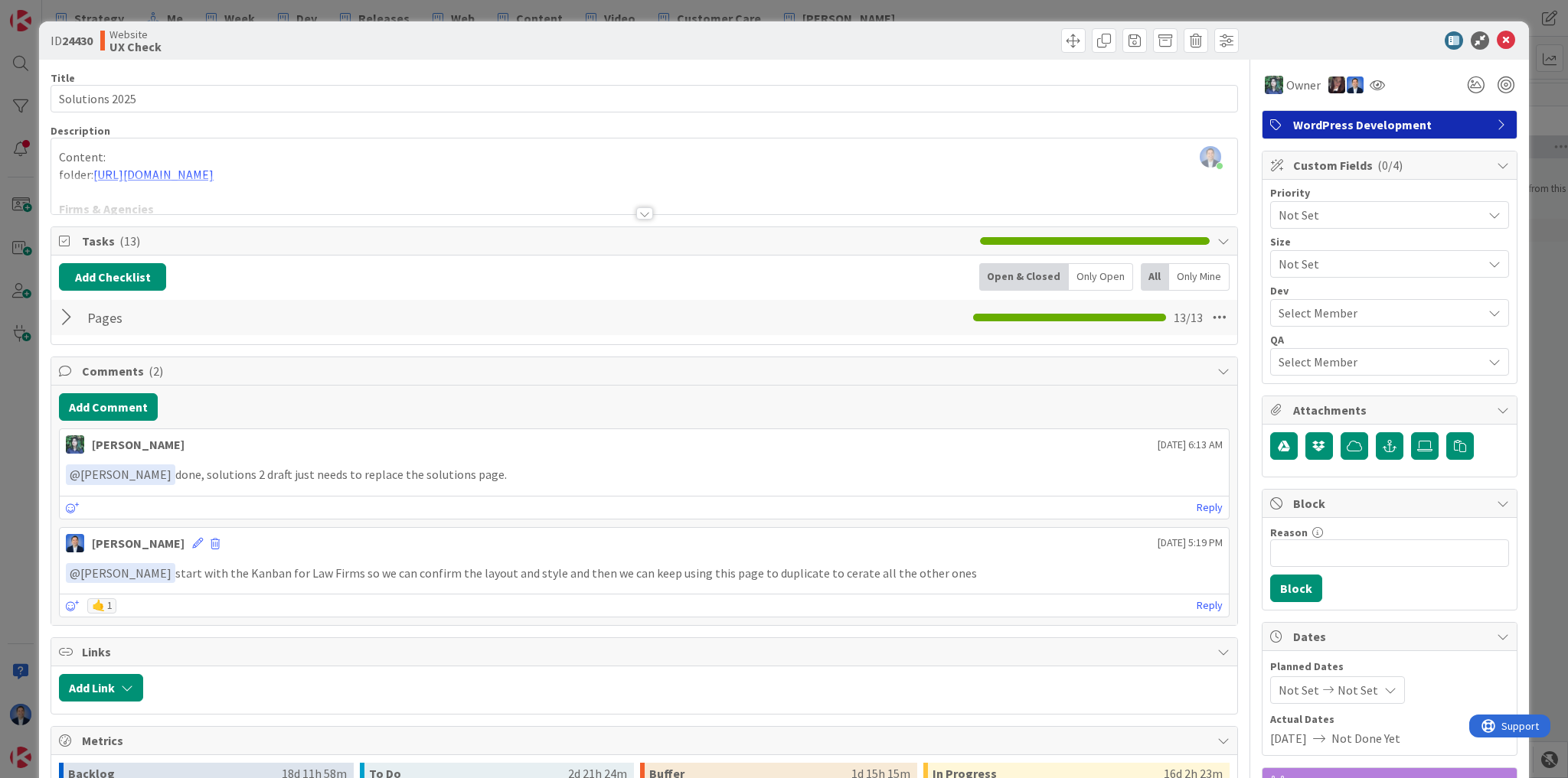
click at [70, 319] on div at bounding box center [69, 317] width 20 height 27
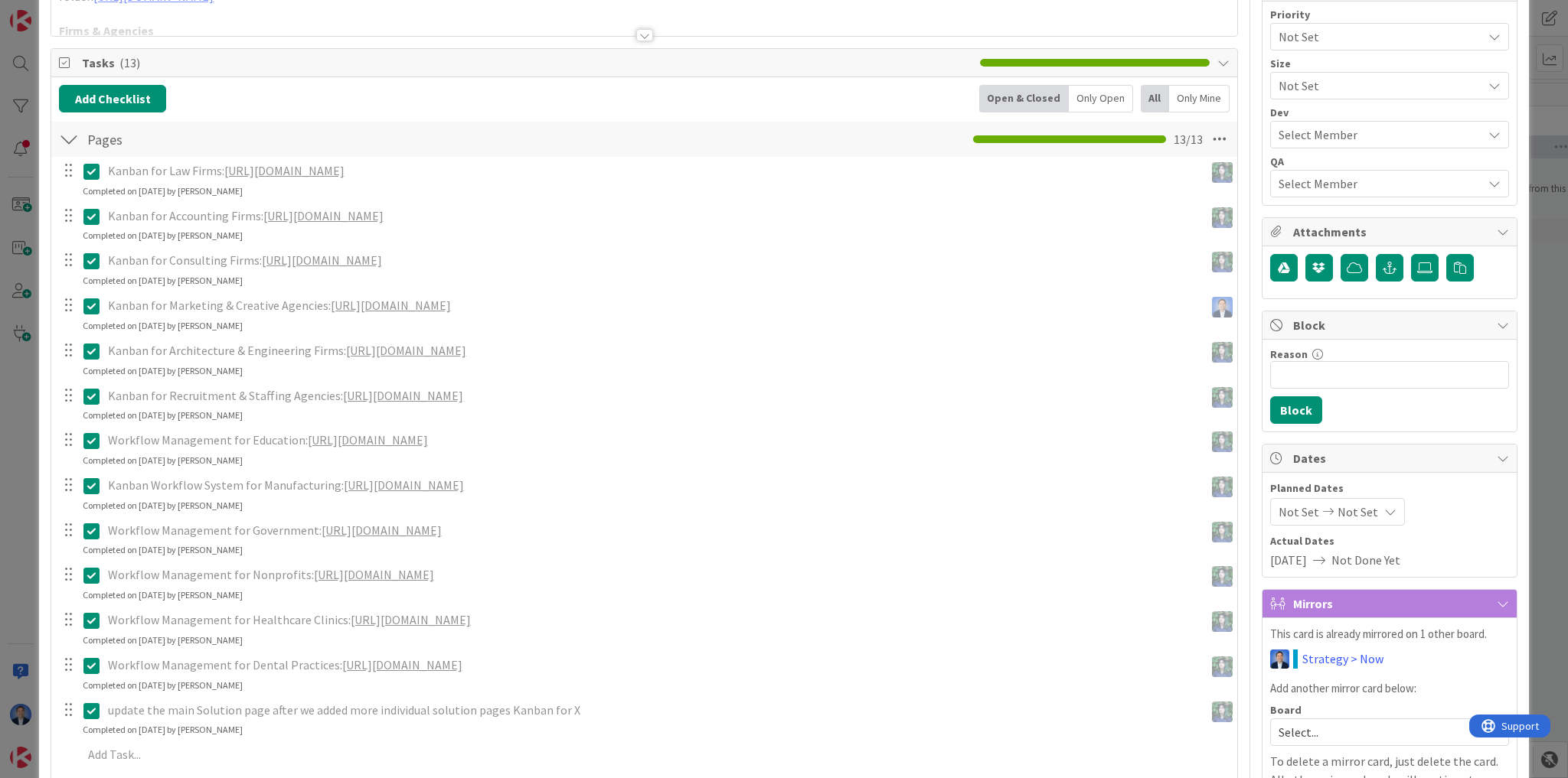
scroll to position [183, 0]
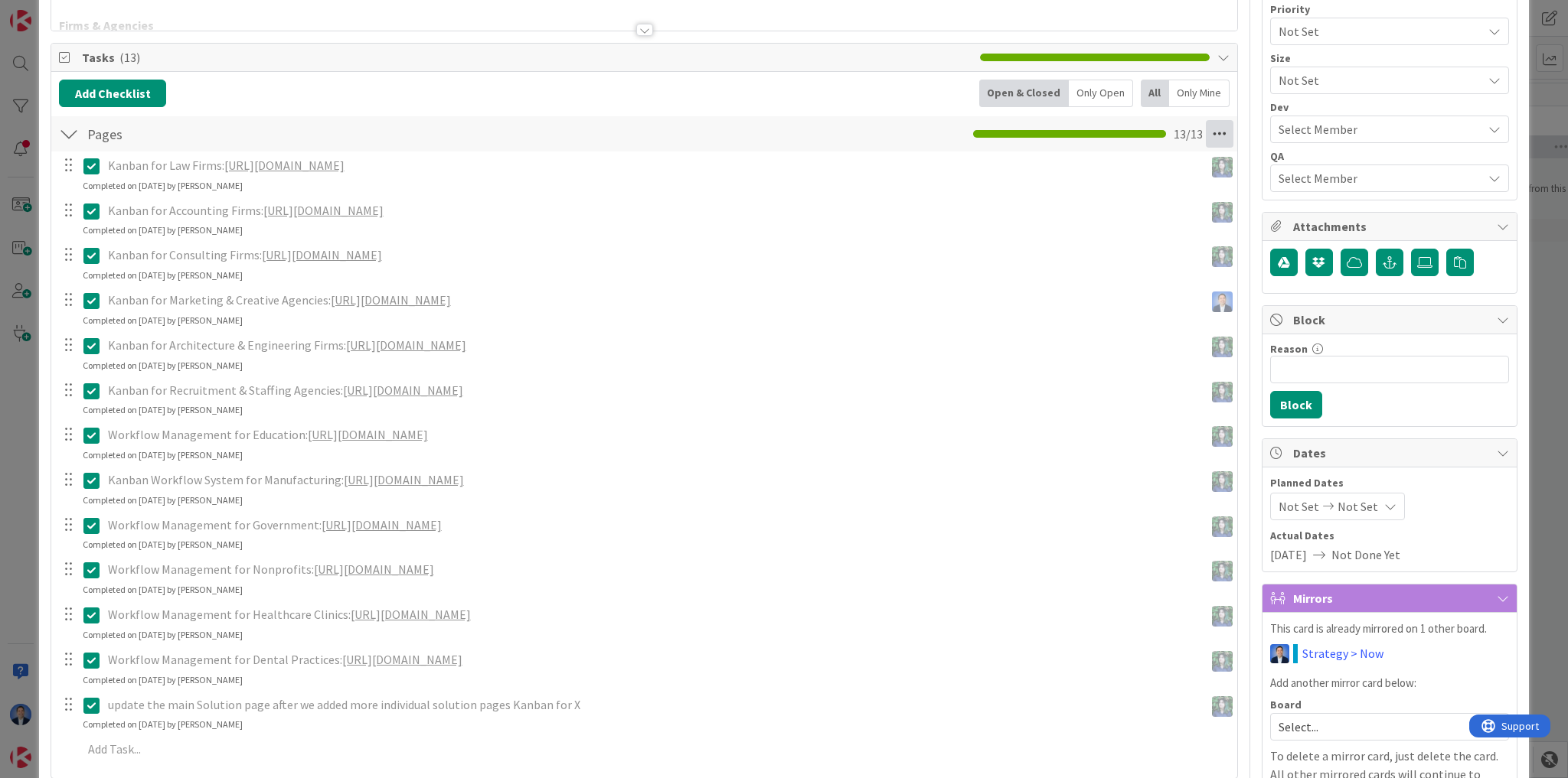
click at [1214, 131] on icon at bounding box center [1219, 133] width 27 height 27
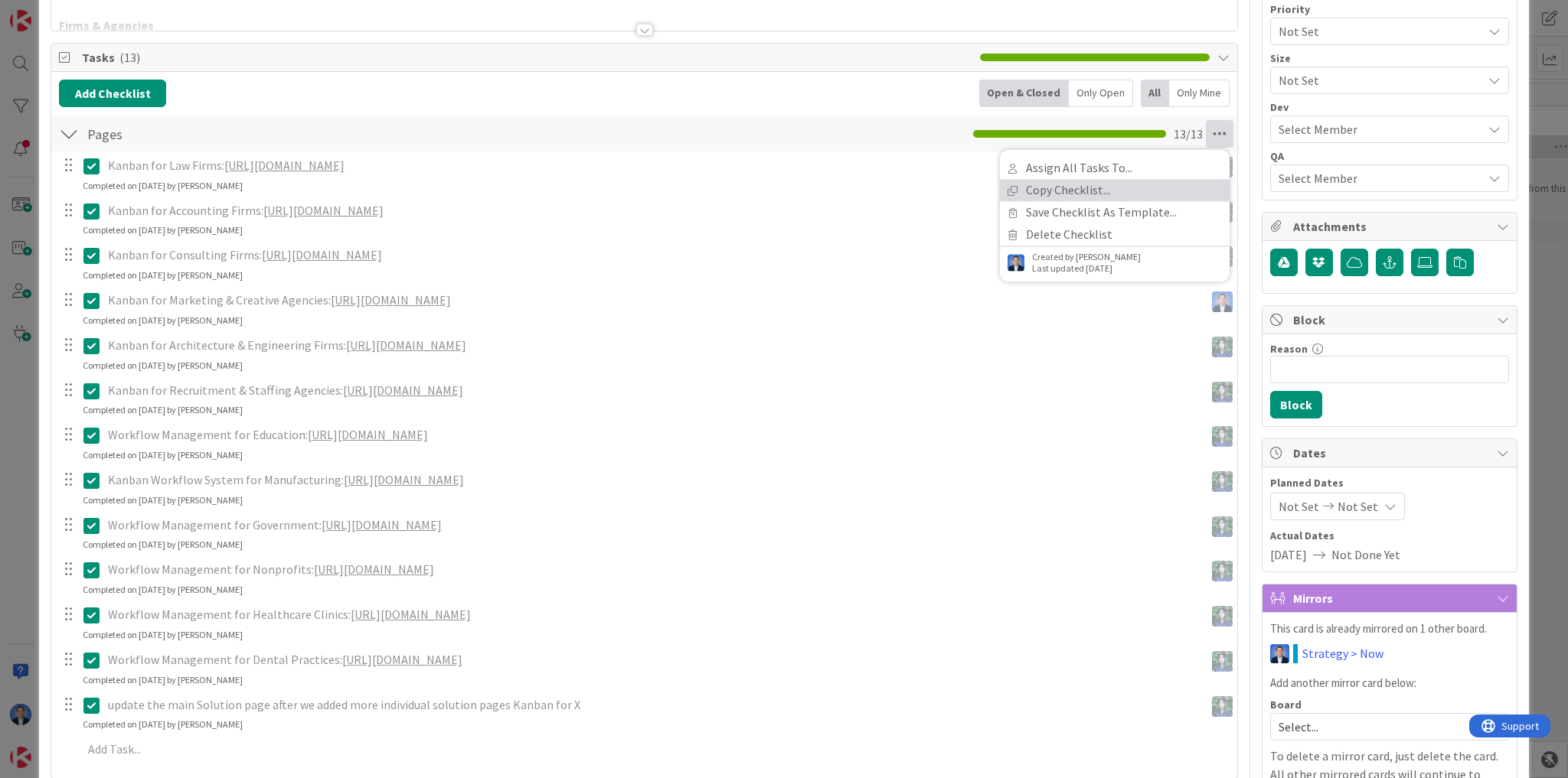
click at [1178, 185] on link "Copy Checklist..." at bounding box center [1114, 189] width 230 height 22
click at [1074, 209] on input "Copy of Pages" at bounding box center [1114, 208] width 214 height 27
click at [1074, 208] on input "Copy of Pages" at bounding box center [1114, 208] width 214 height 27
type input "Review by [PERSON_NAME]"
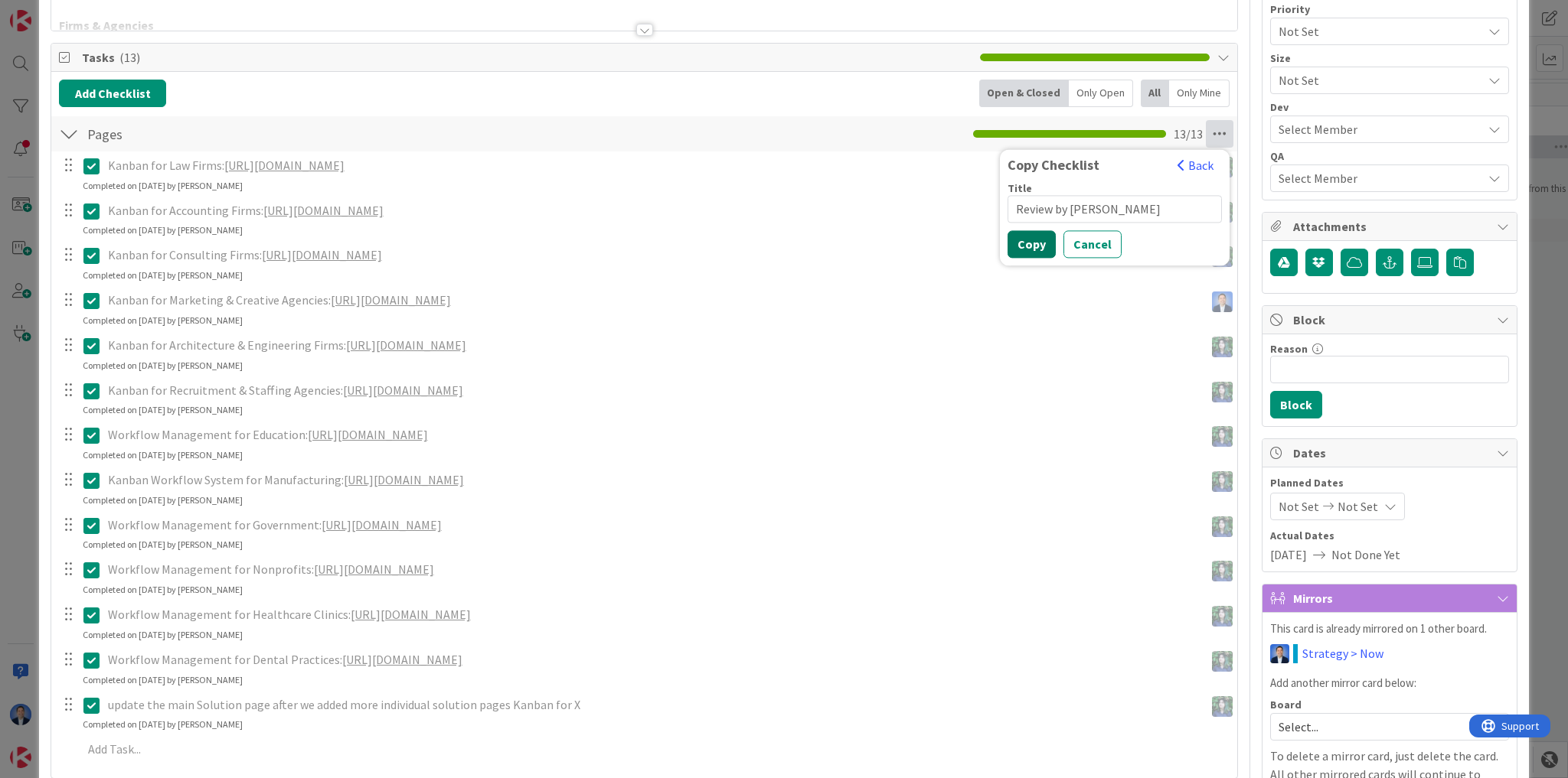
click at [1025, 242] on button "Copy" at bounding box center [1031, 243] width 48 height 27
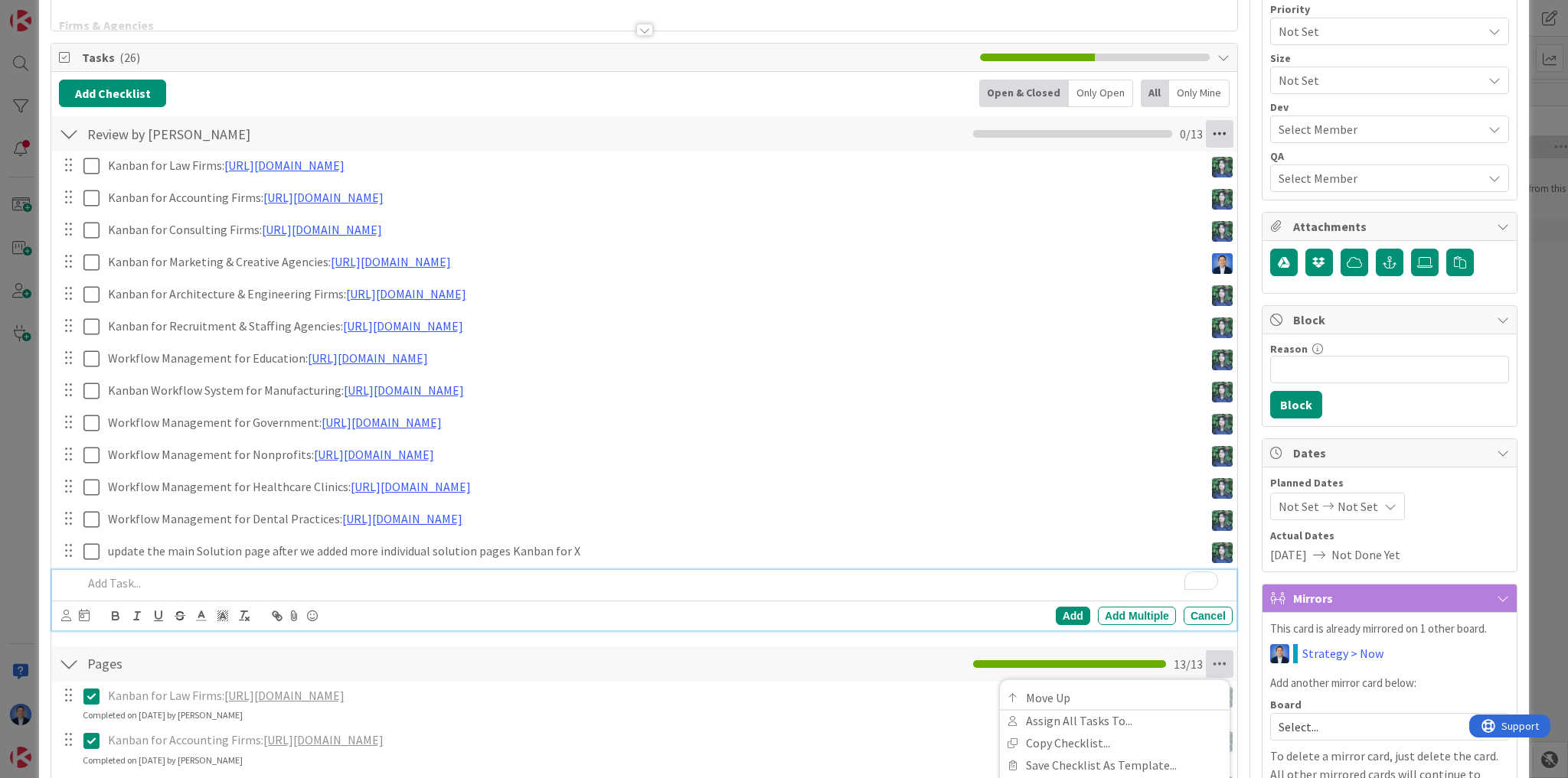
click at [1206, 131] on icon at bounding box center [1219, 133] width 27 height 27
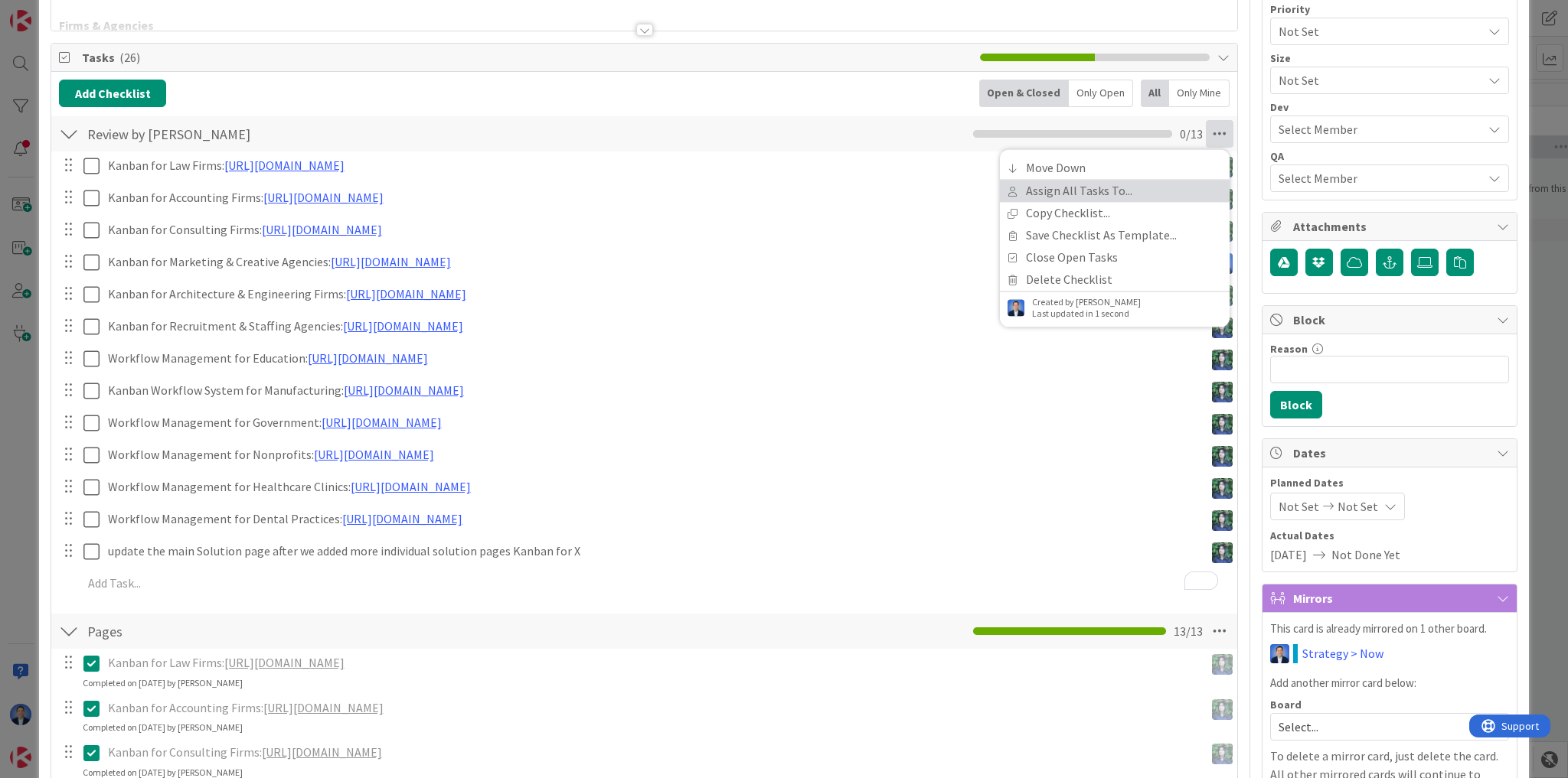
click at [1142, 189] on link "Assign All Tasks To..." at bounding box center [1114, 190] width 230 height 22
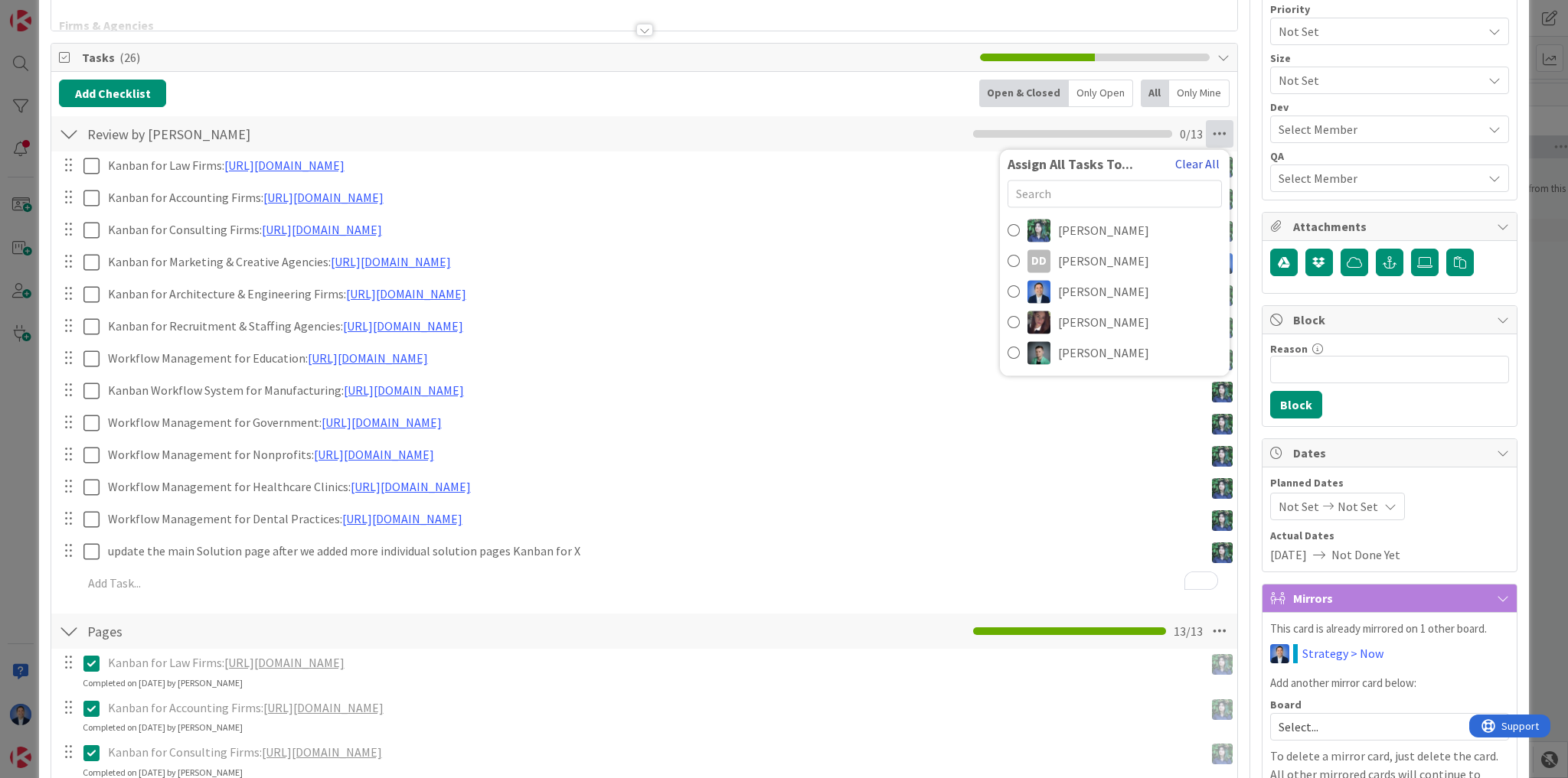
click at [1194, 162] on button "Clear All" at bounding box center [1197, 164] width 46 height 20
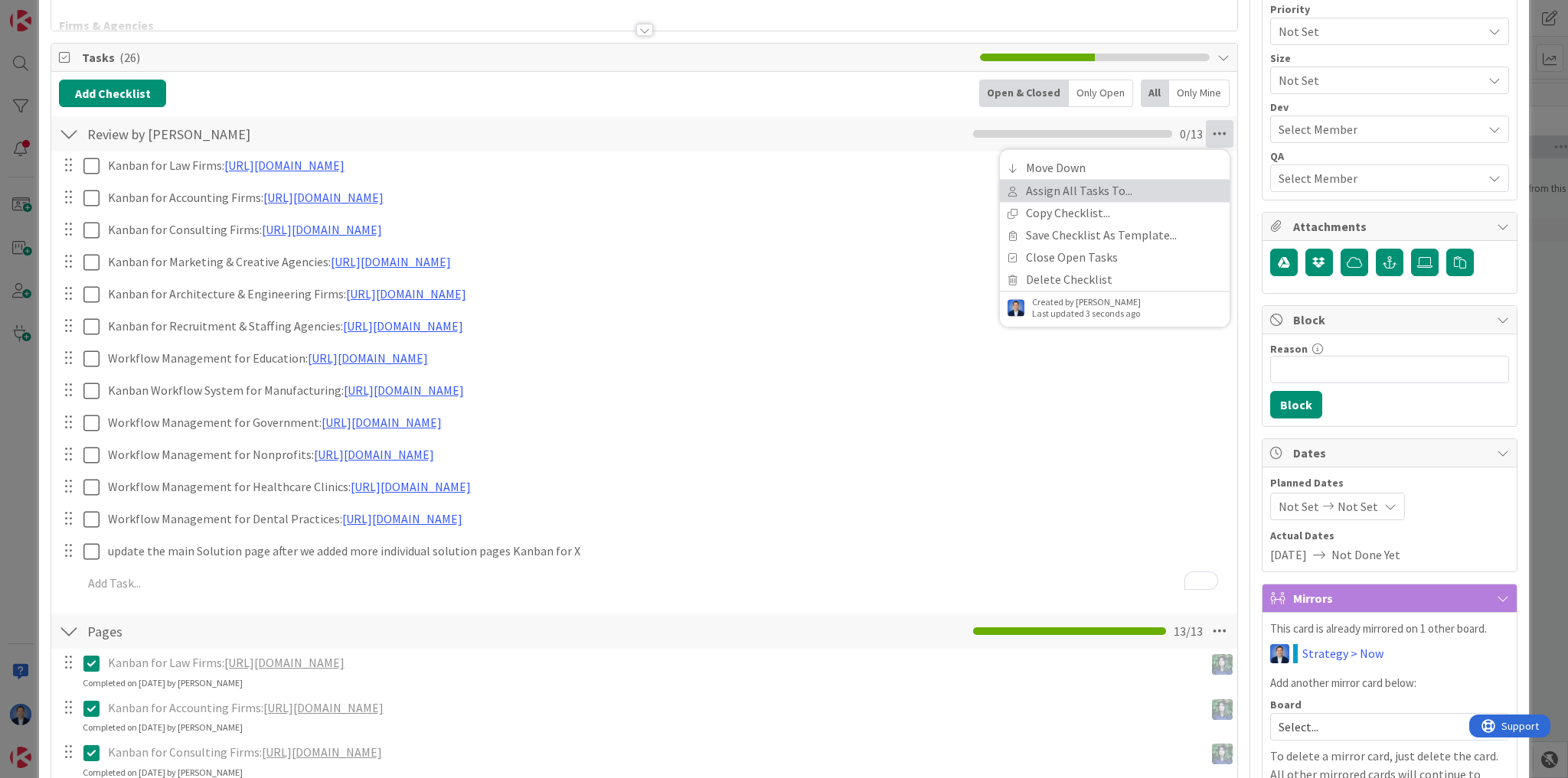
click at [1108, 188] on link "Assign All Tasks To..." at bounding box center [1114, 190] width 230 height 22
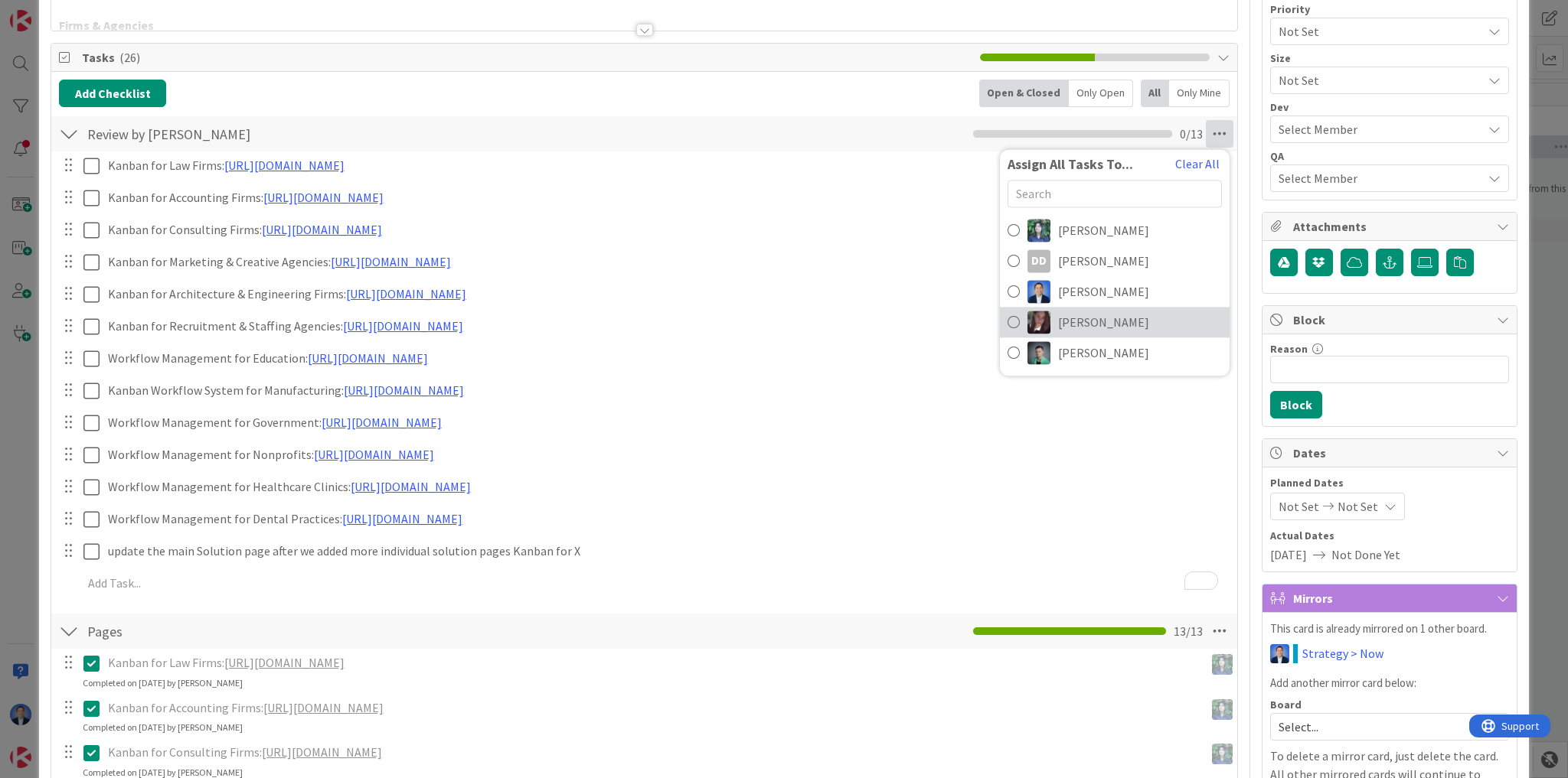
click at [1067, 322] on span "[PERSON_NAME]" at bounding box center [1103, 322] width 91 height 19
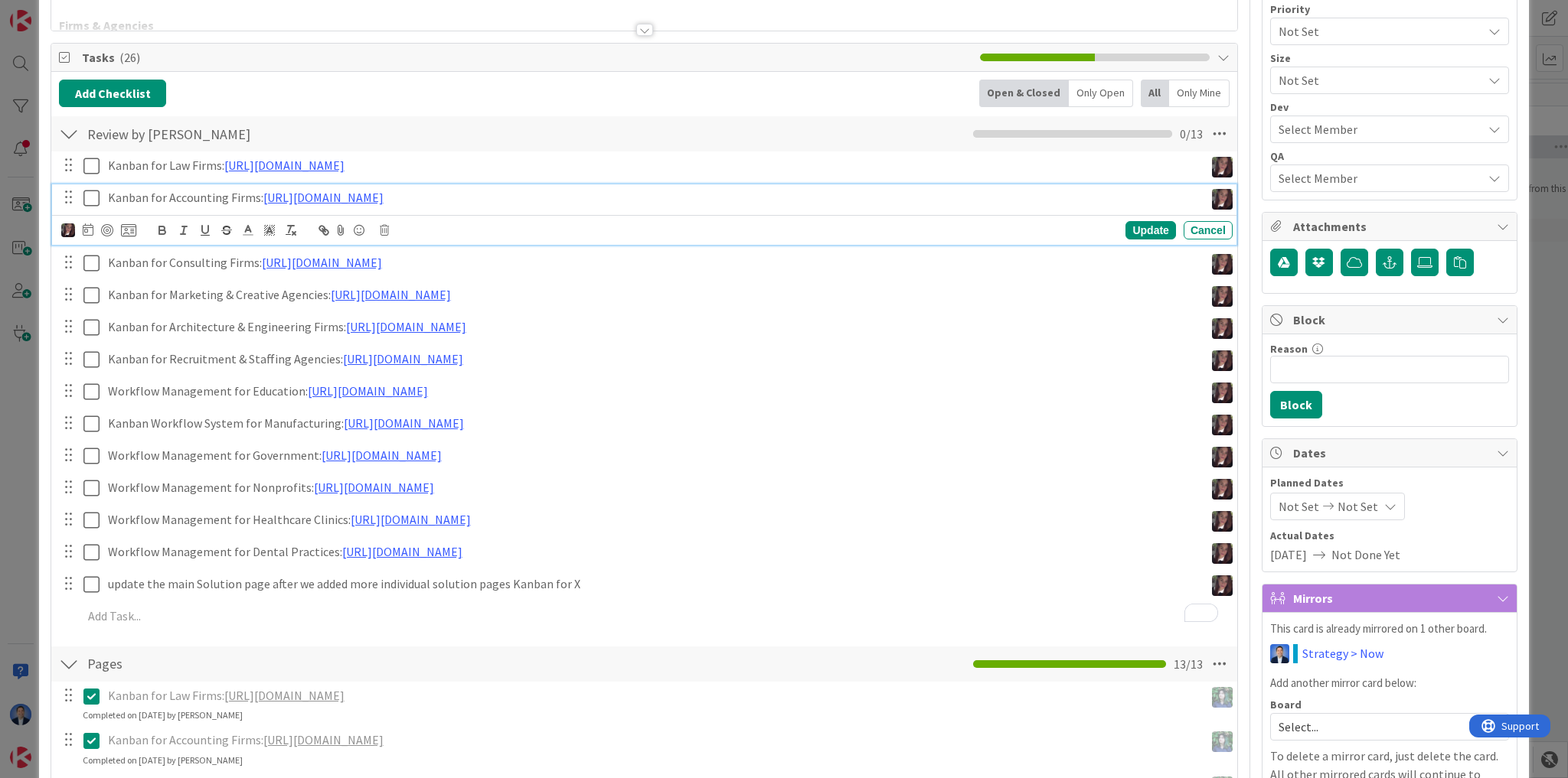
click at [91, 195] on icon at bounding box center [92, 198] width 16 height 19
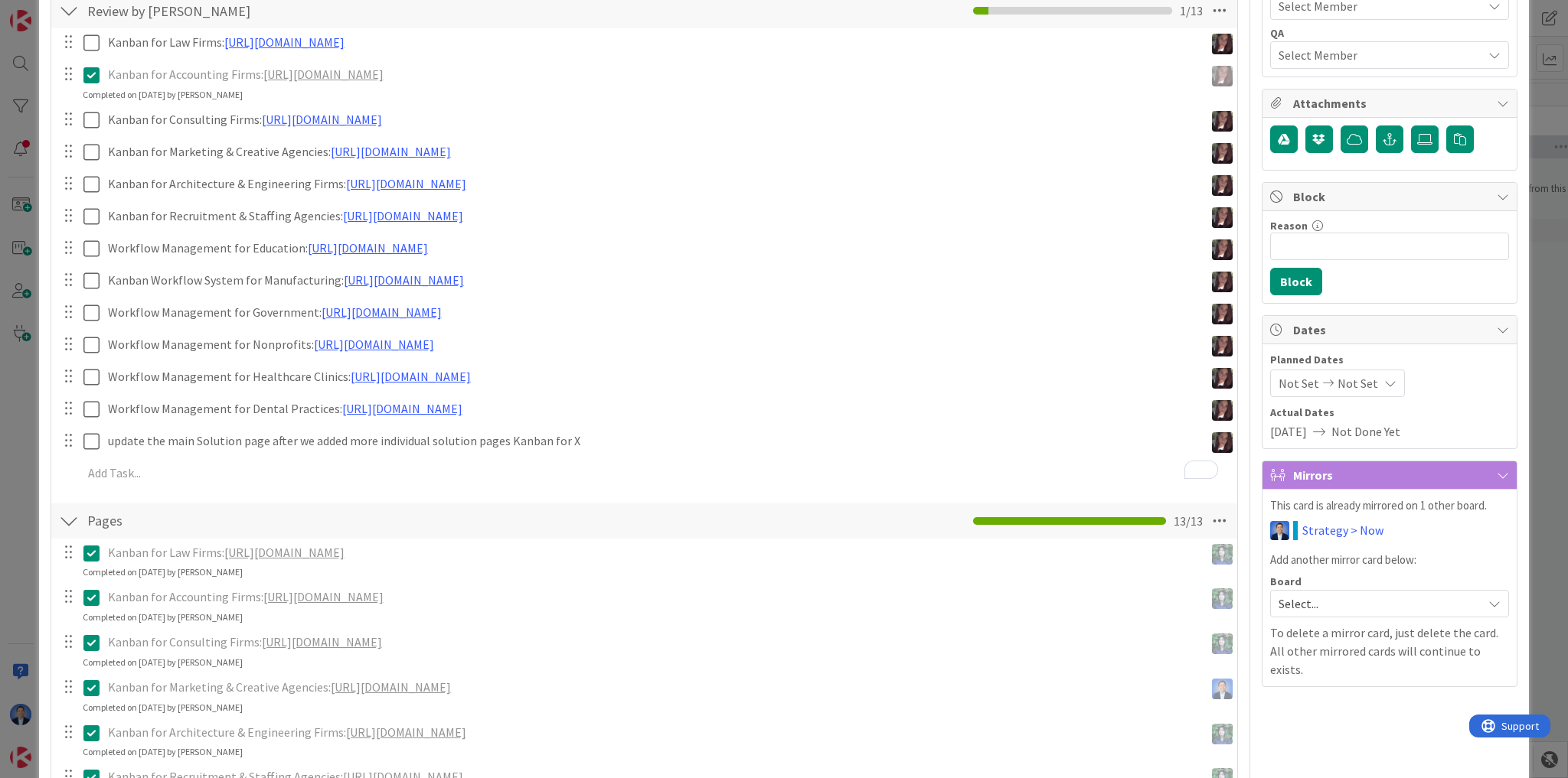
scroll to position [306, 0]
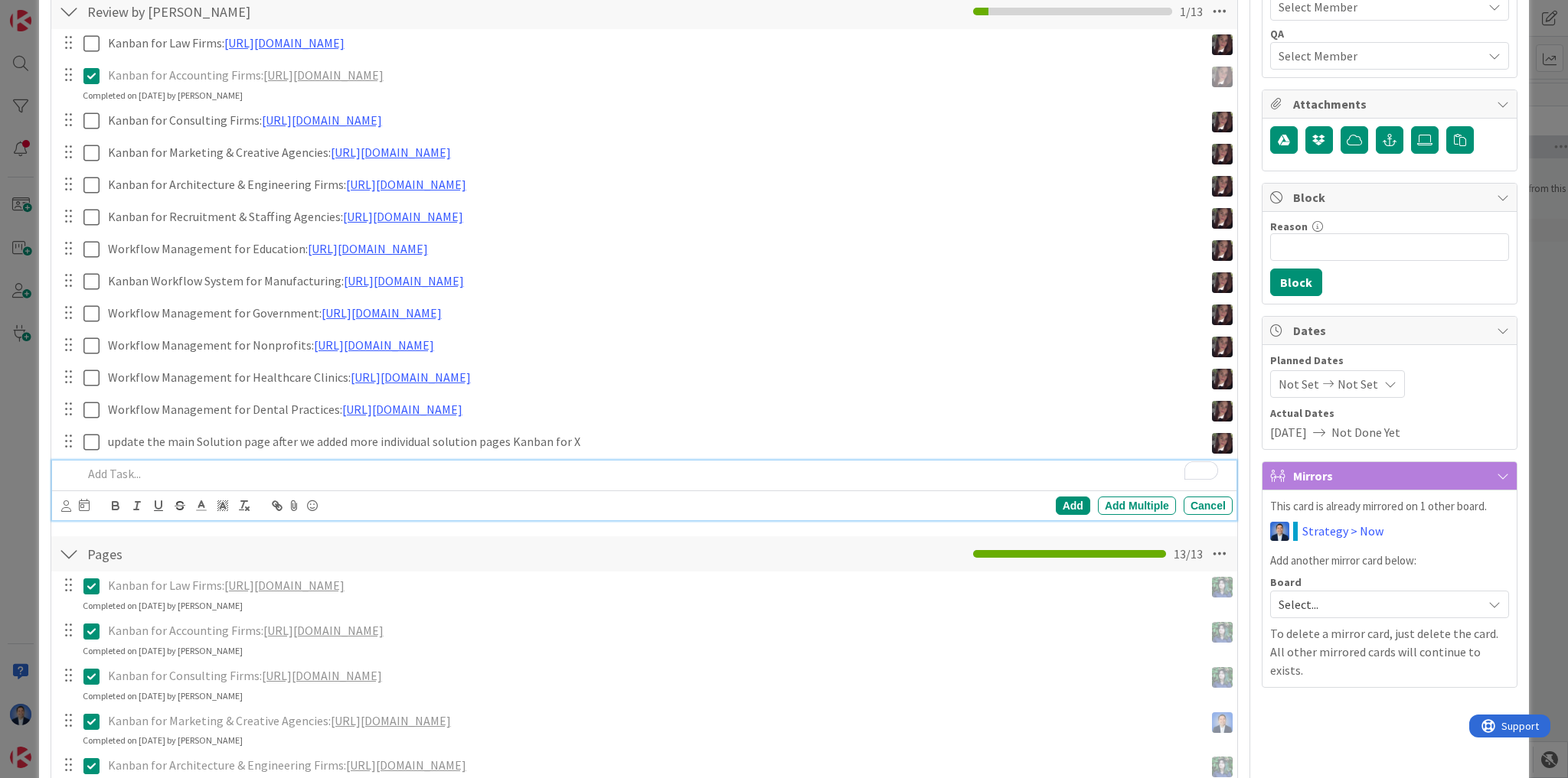
click at [136, 471] on p "To enrich screen reader interactions, please activate Accessibility in Grammarl…" at bounding box center [654, 474] width 1143 height 18
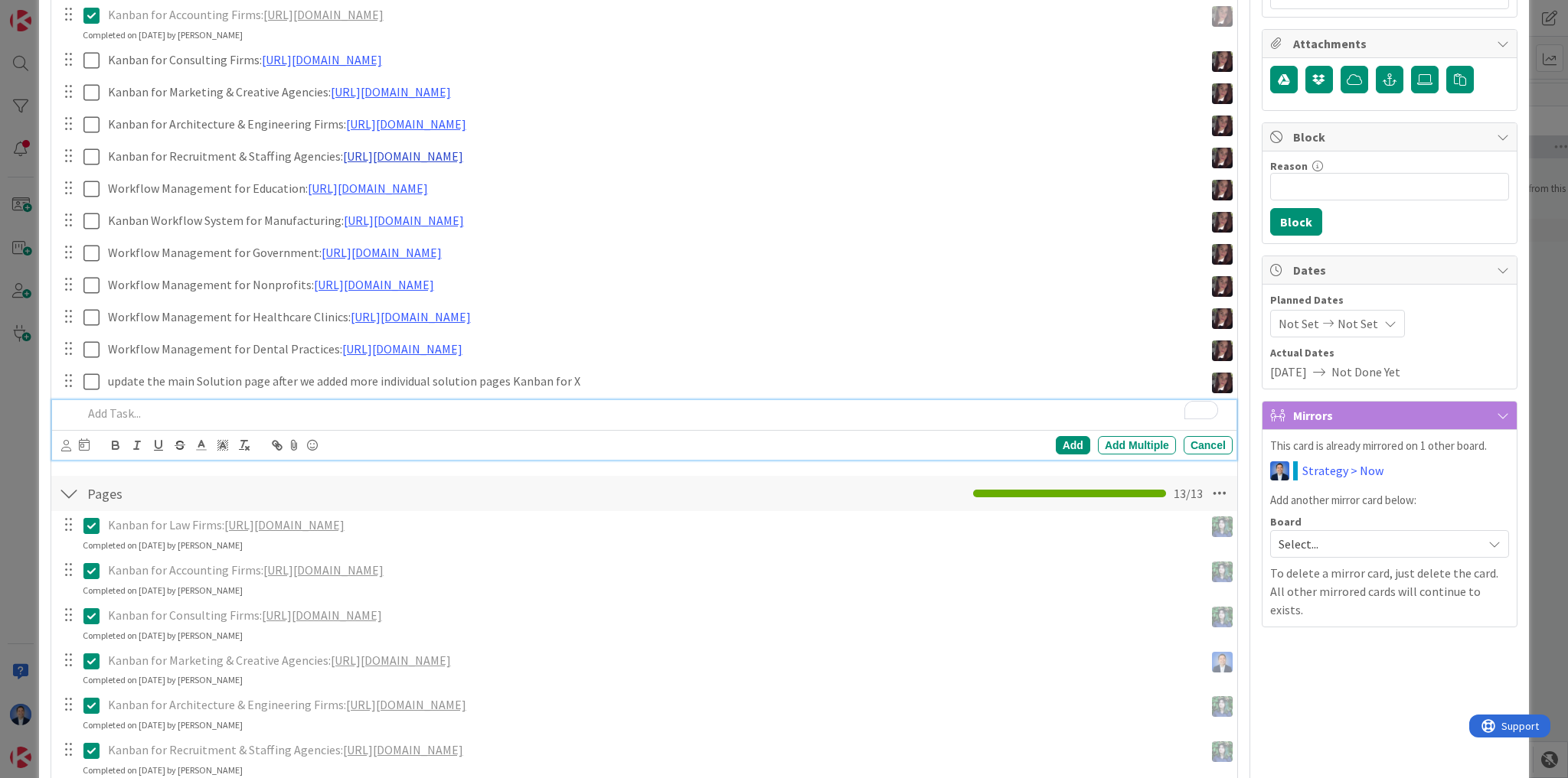
scroll to position [245, 0]
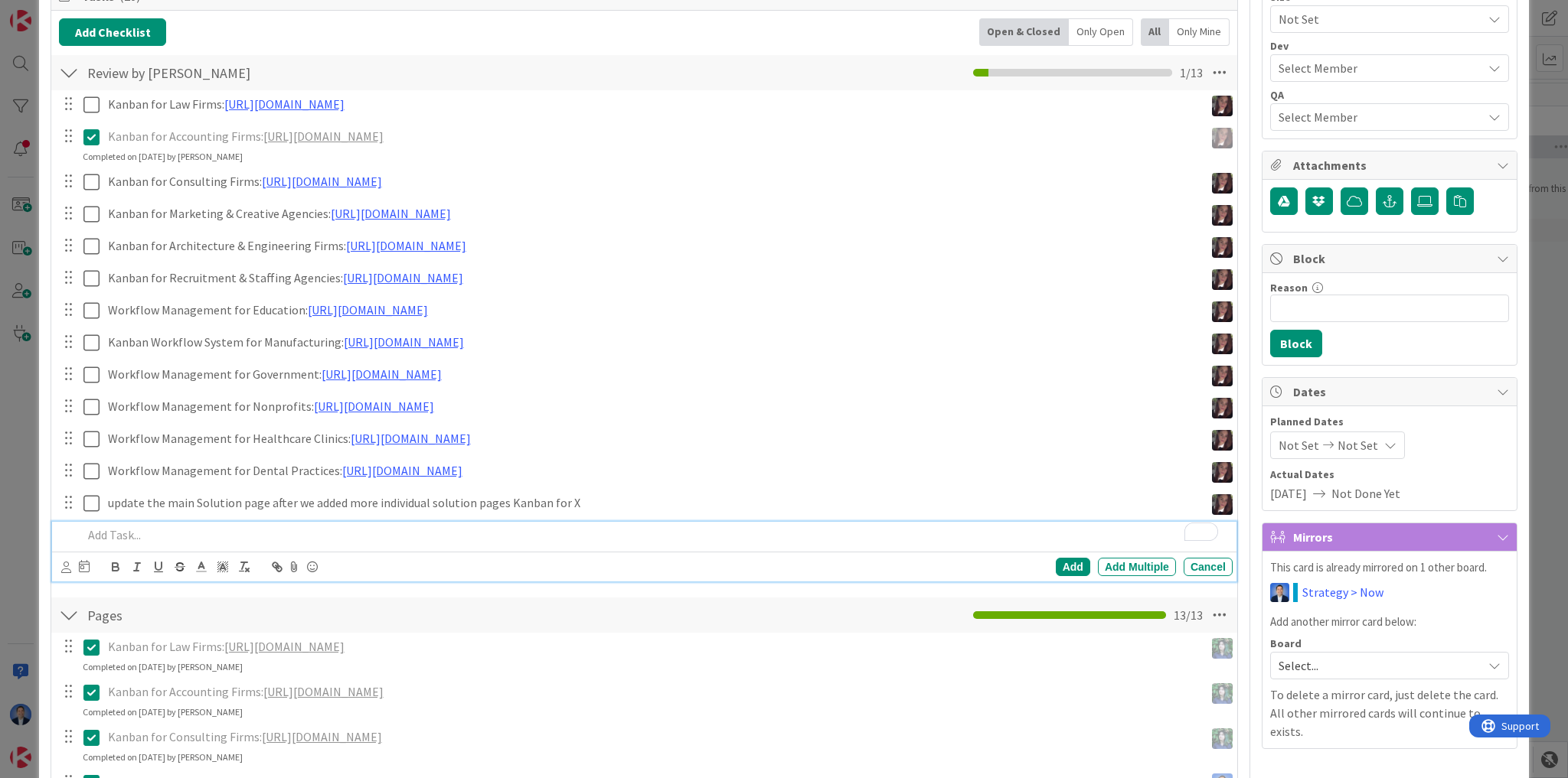
click at [171, 532] on p "To enrich screen reader interactions, please activate Accessibility in Grammarl…" at bounding box center [654, 535] width 1143 height 18
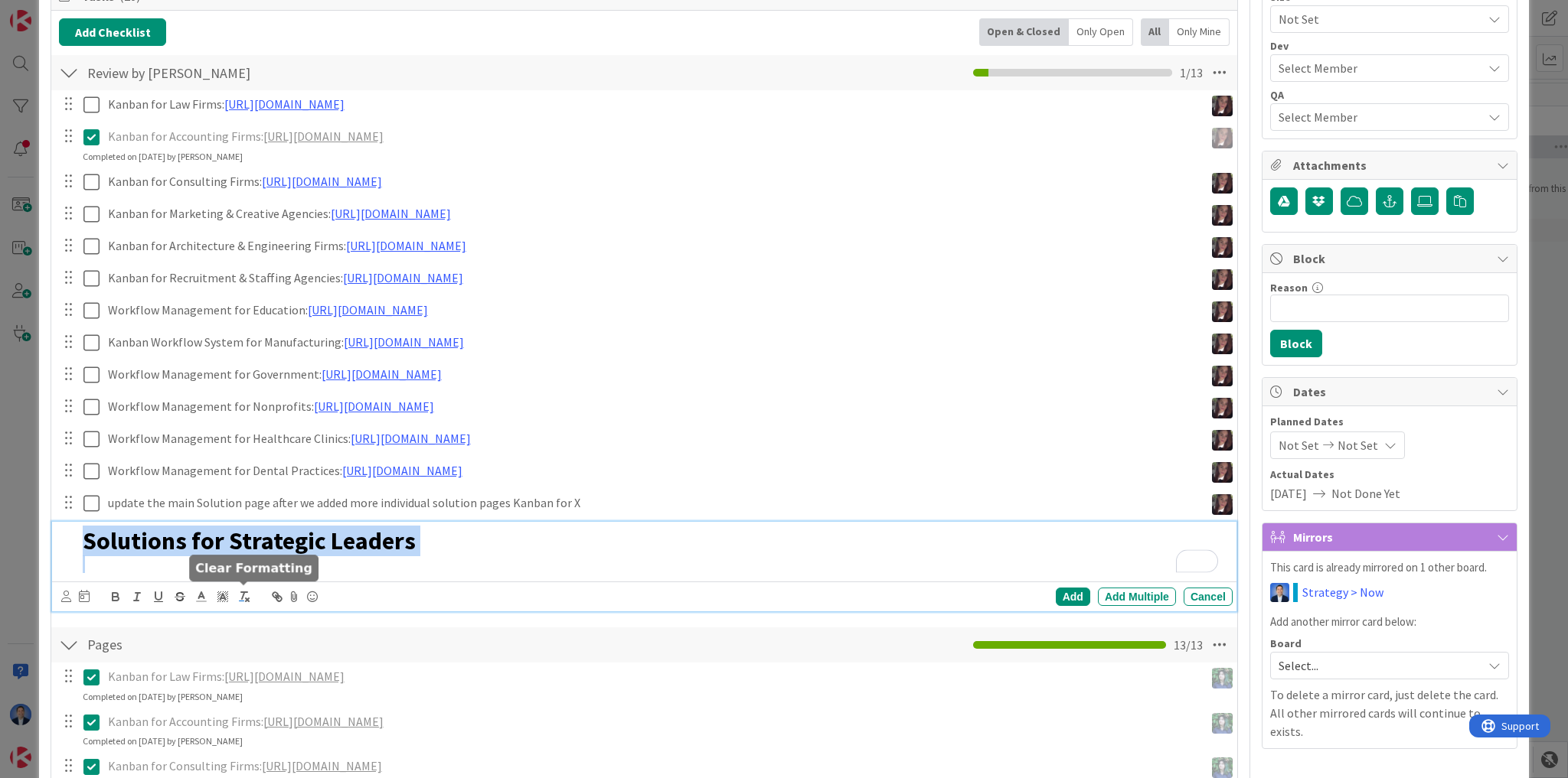
click at [245, 593] on icon "button" at bounding box center [244, 597] width 14 height 14
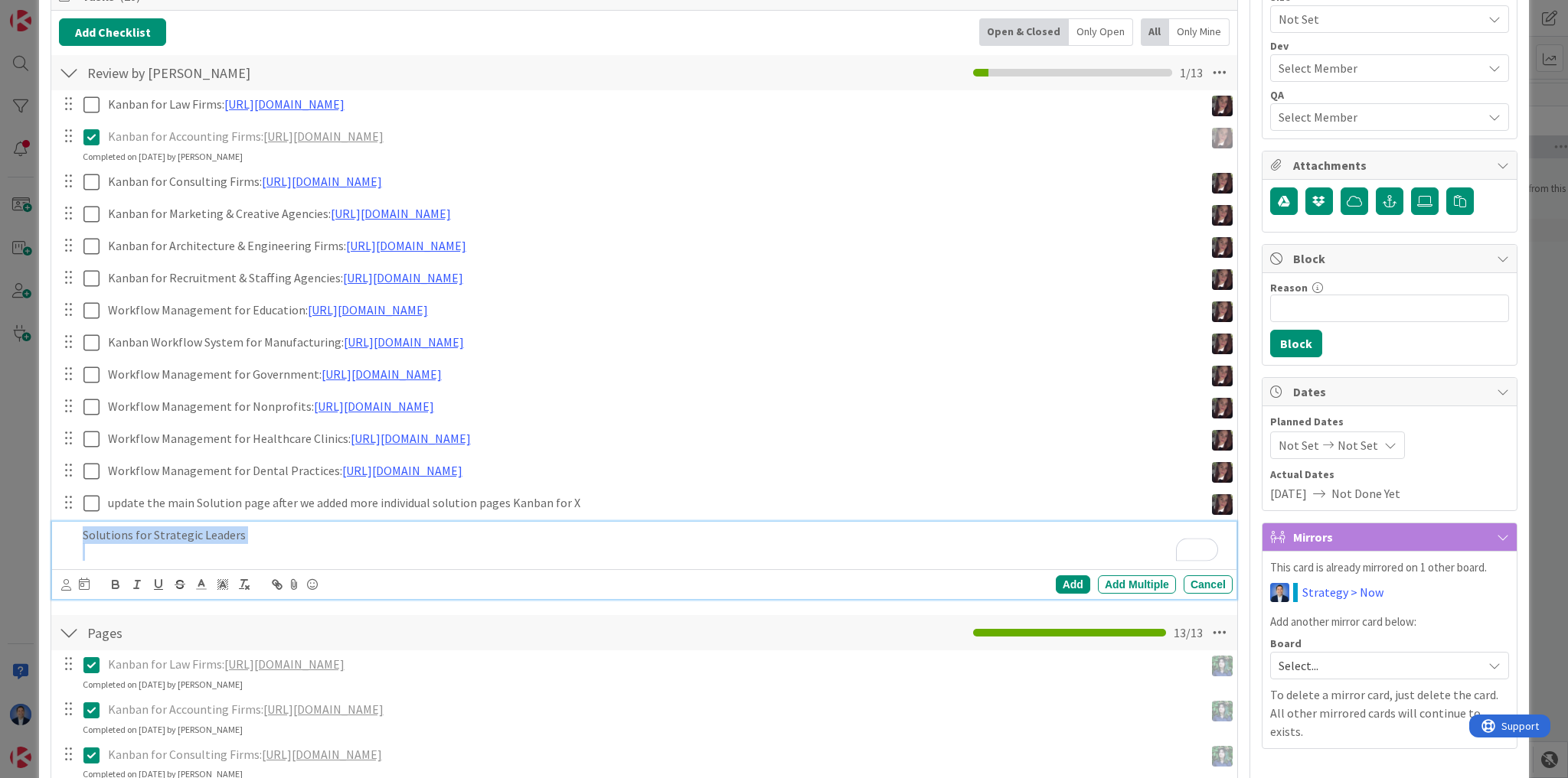
scroll to position [277, 0]
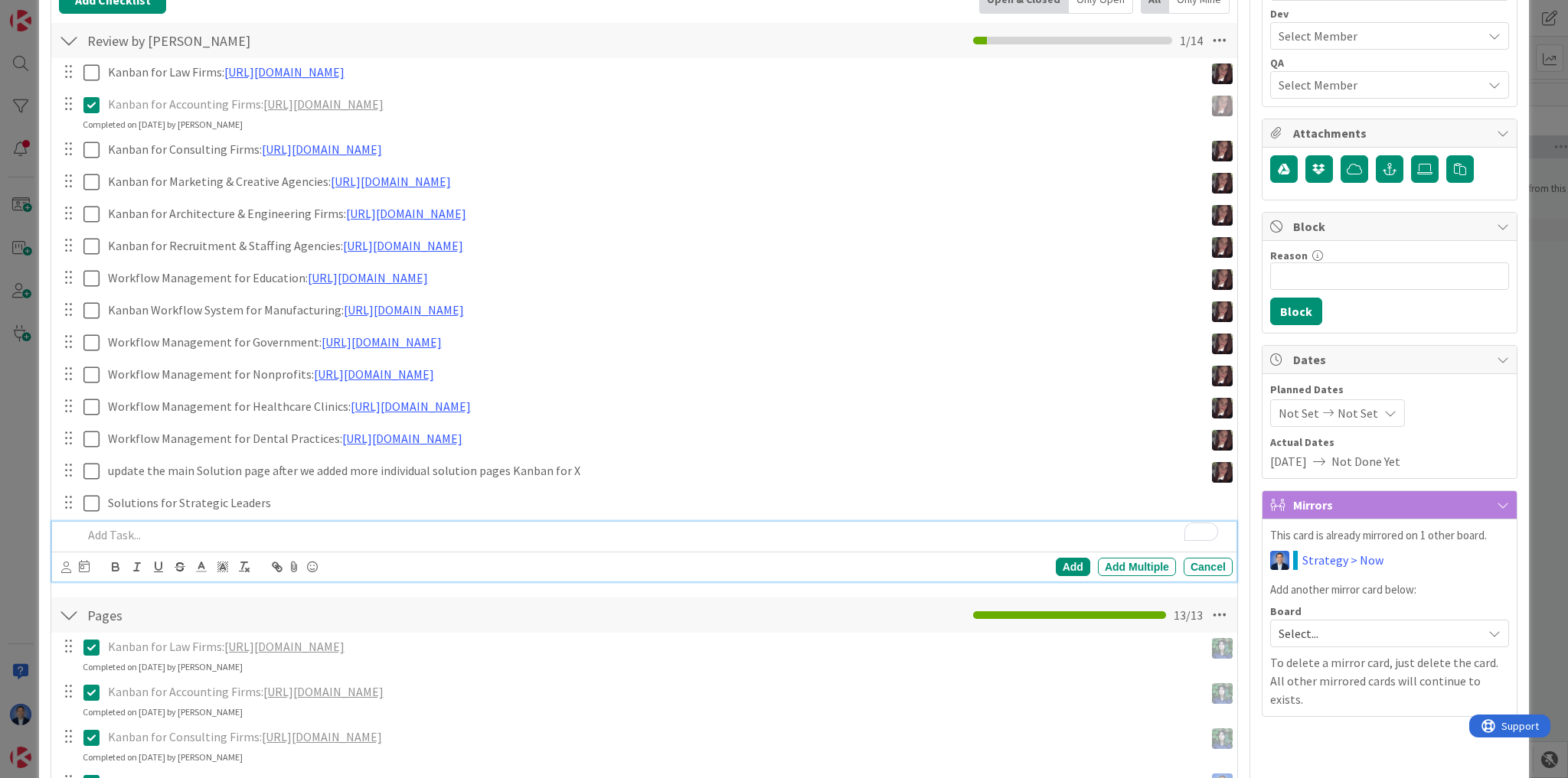
click at [143, 529] on p "To enrich screen reader interactions, please activate Accessibility in Grammarl…" at bounding box center [654, 535] width 1143 height 18
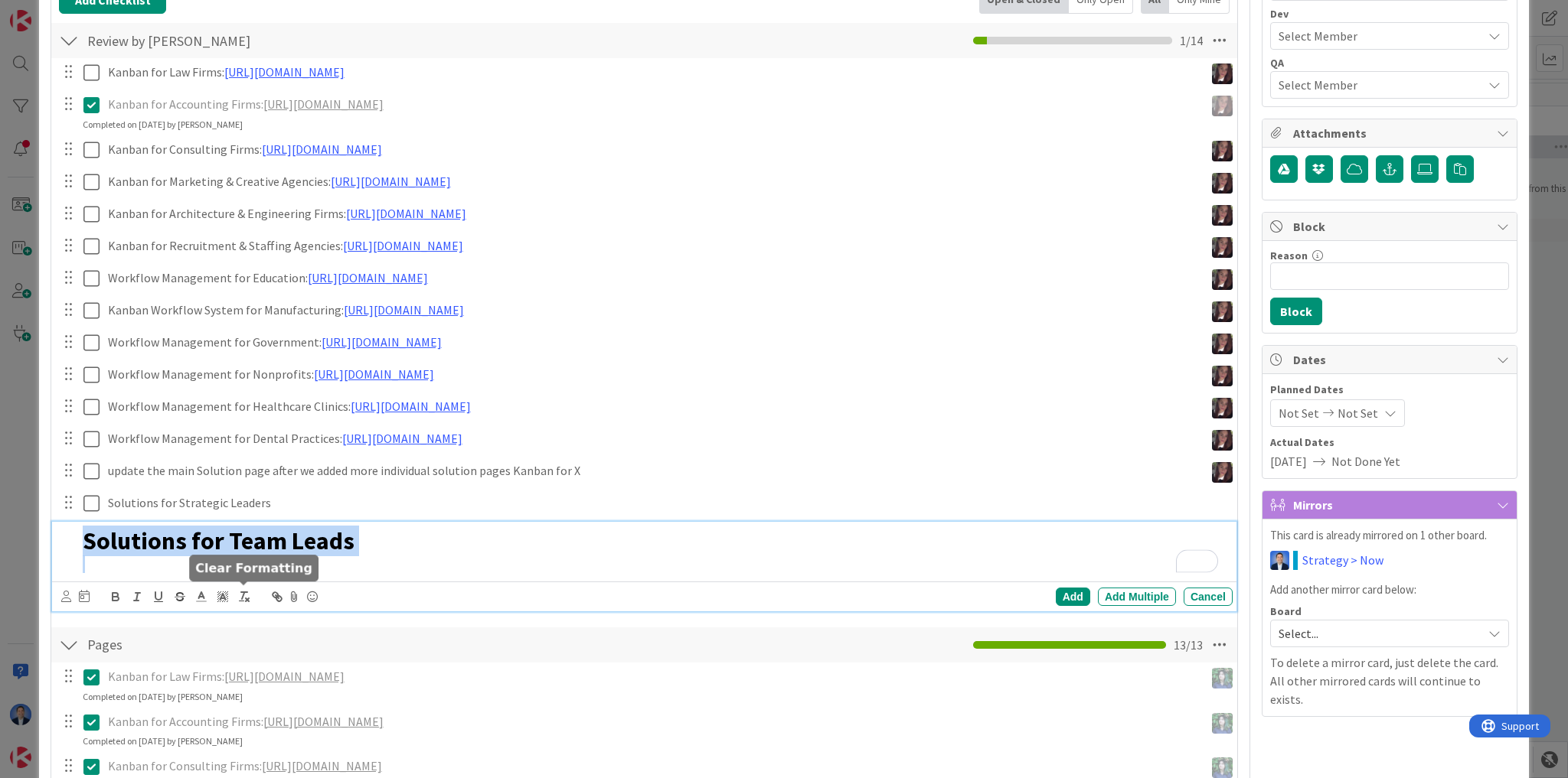
click at [248, 596] on icon "button" at bounding box center [244, 597] width 14 height 14
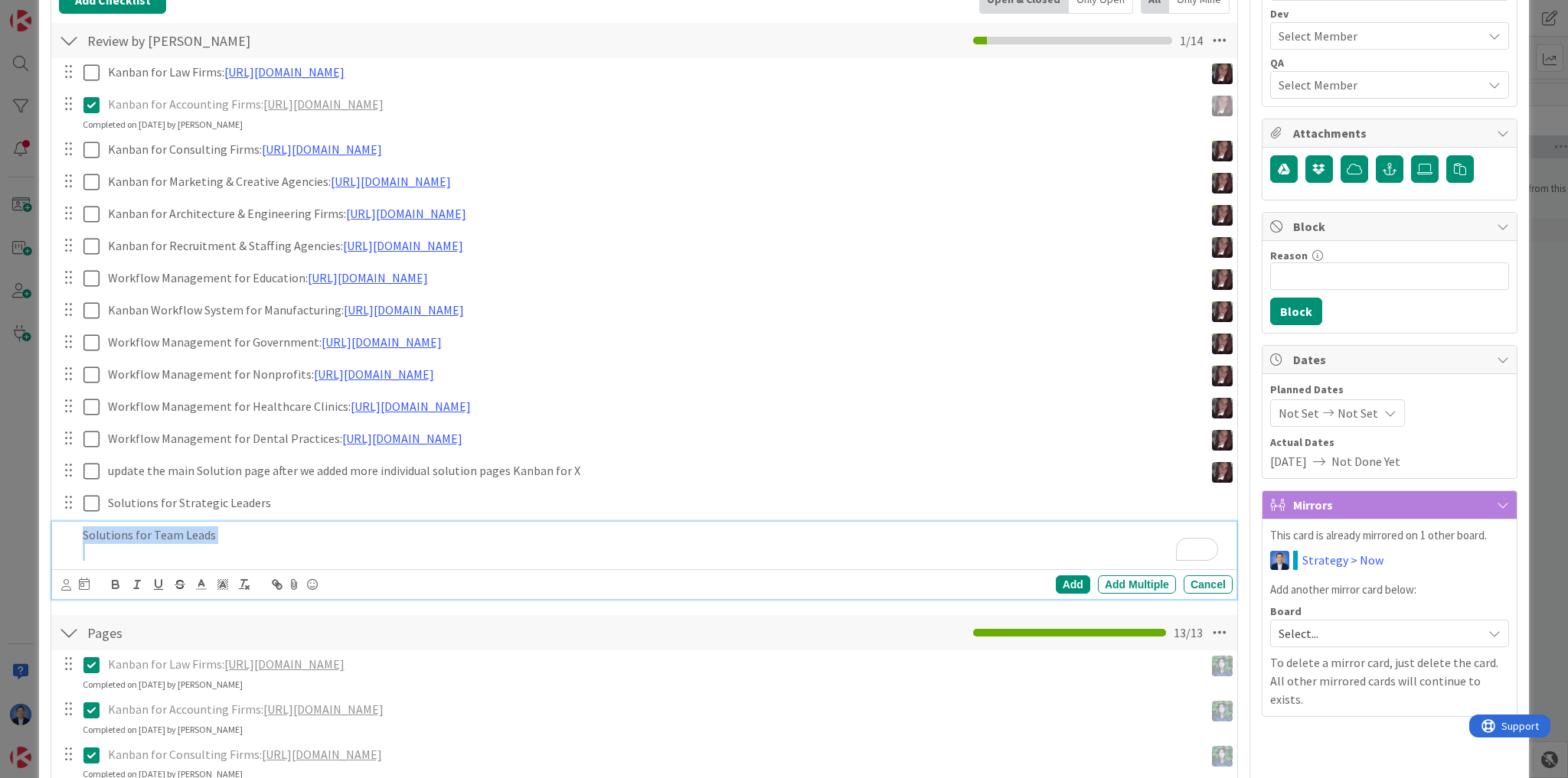
click at [242, 522] on div "Solutions for Team Leads" at bounding box center [654, 544] width 1156 height 44
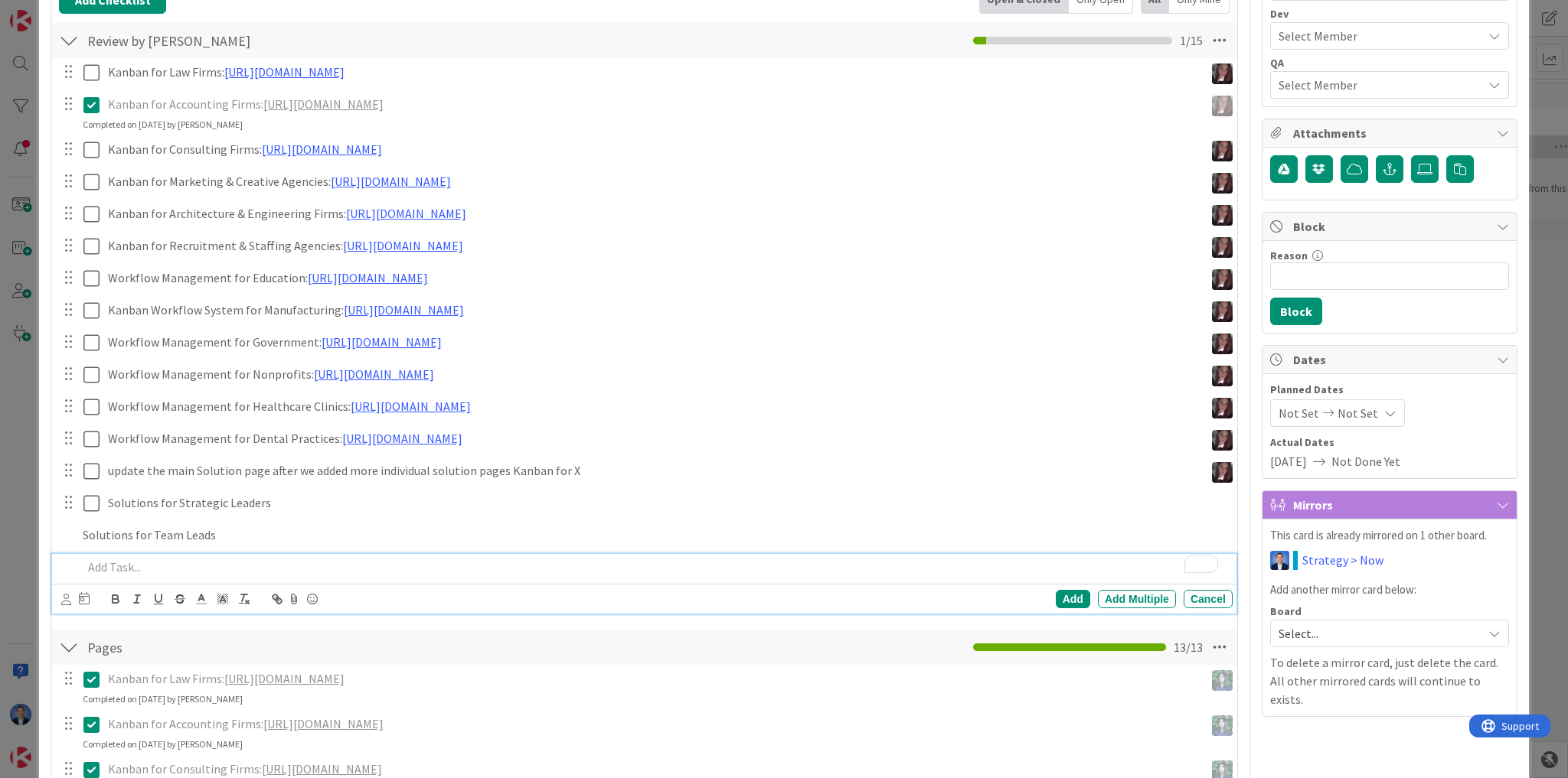
scroll to position [309, 0]
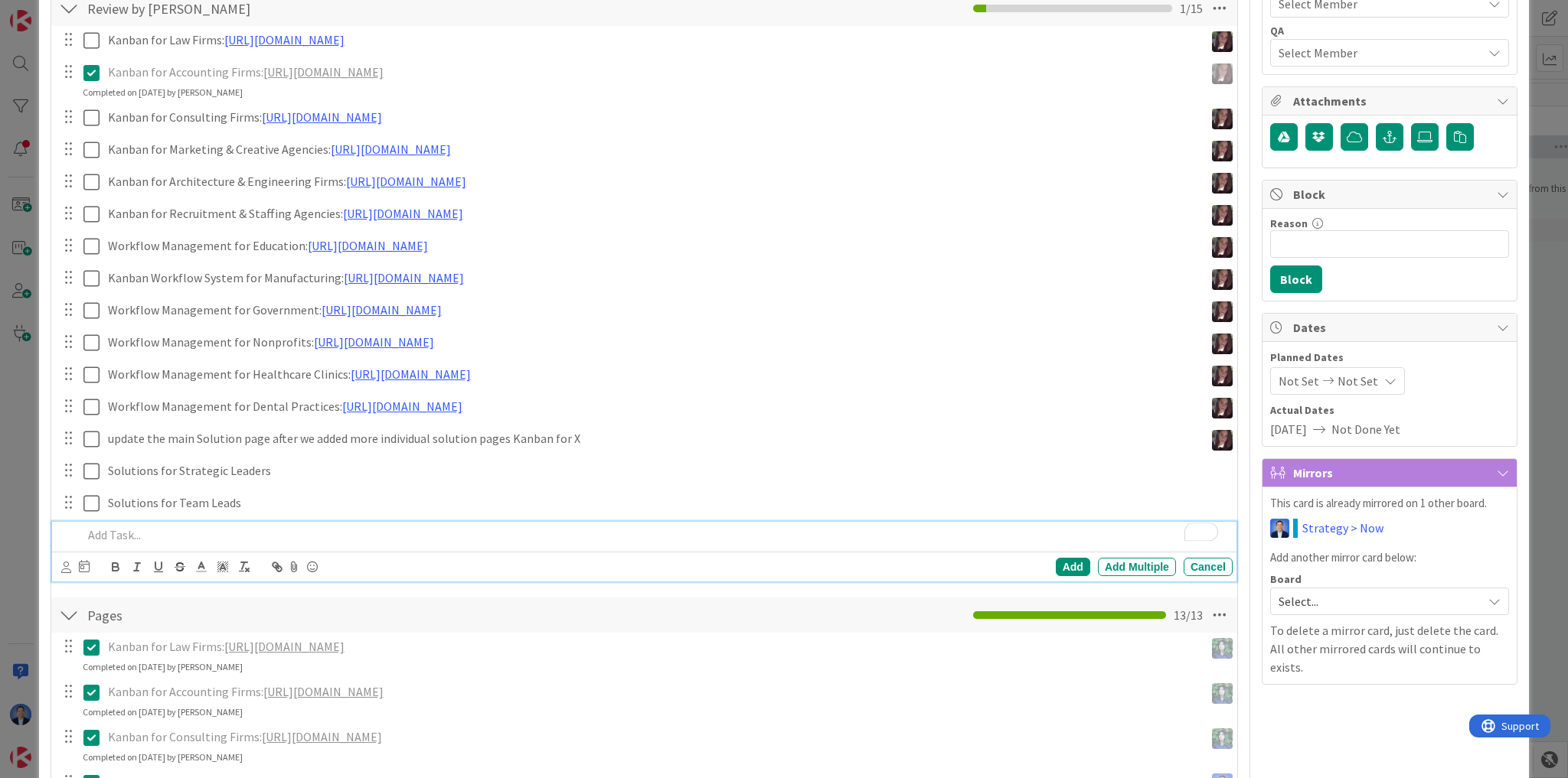
click at [194, 527] on p "To enrich screen reader interactions, please activate Accessibility in Grammarl…" at bounding box center [654, 535] width 1143 height 18
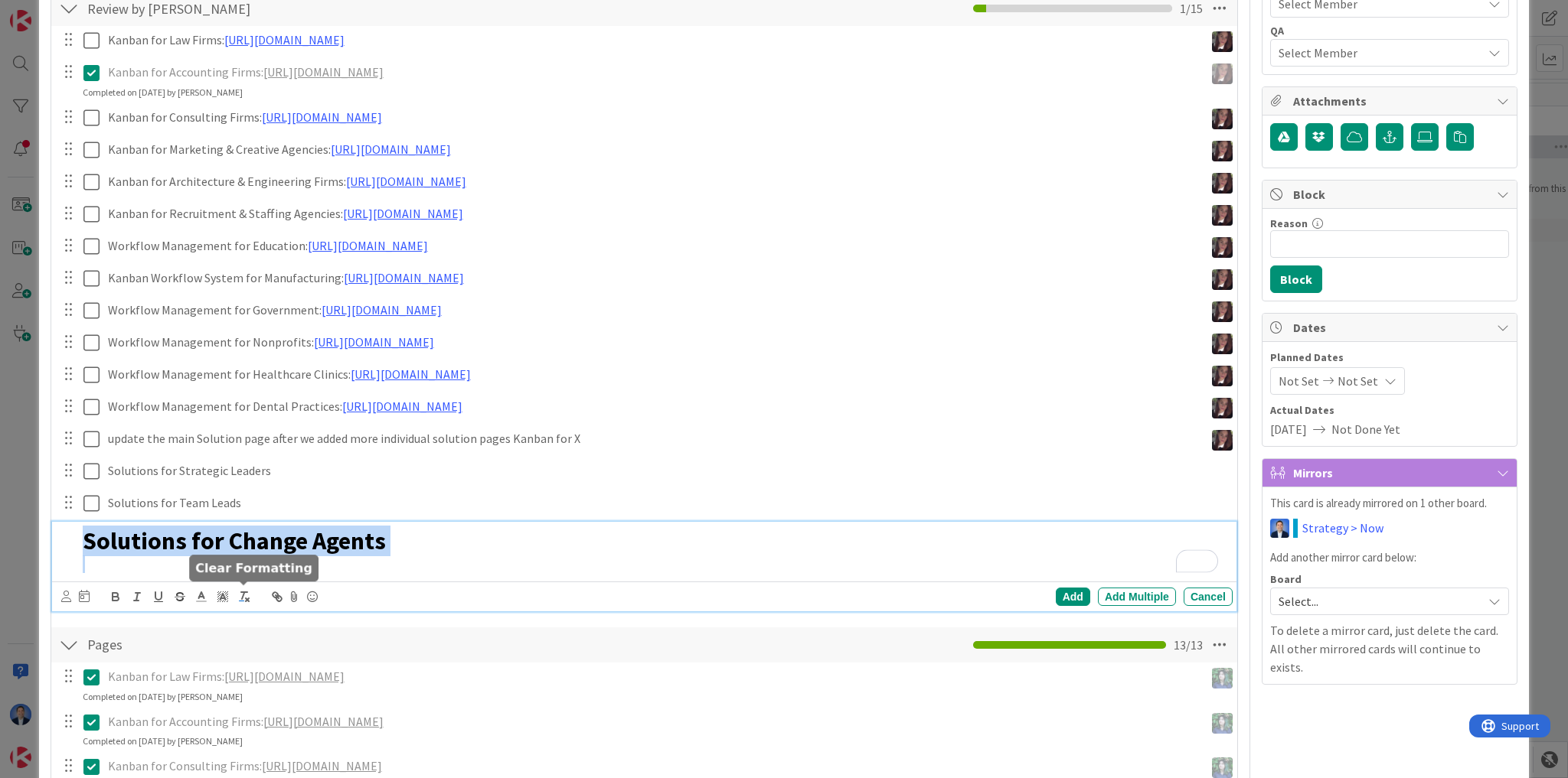
click at [242, 597] on icon "button" at bounding box center [244, 597] width 14 height 14
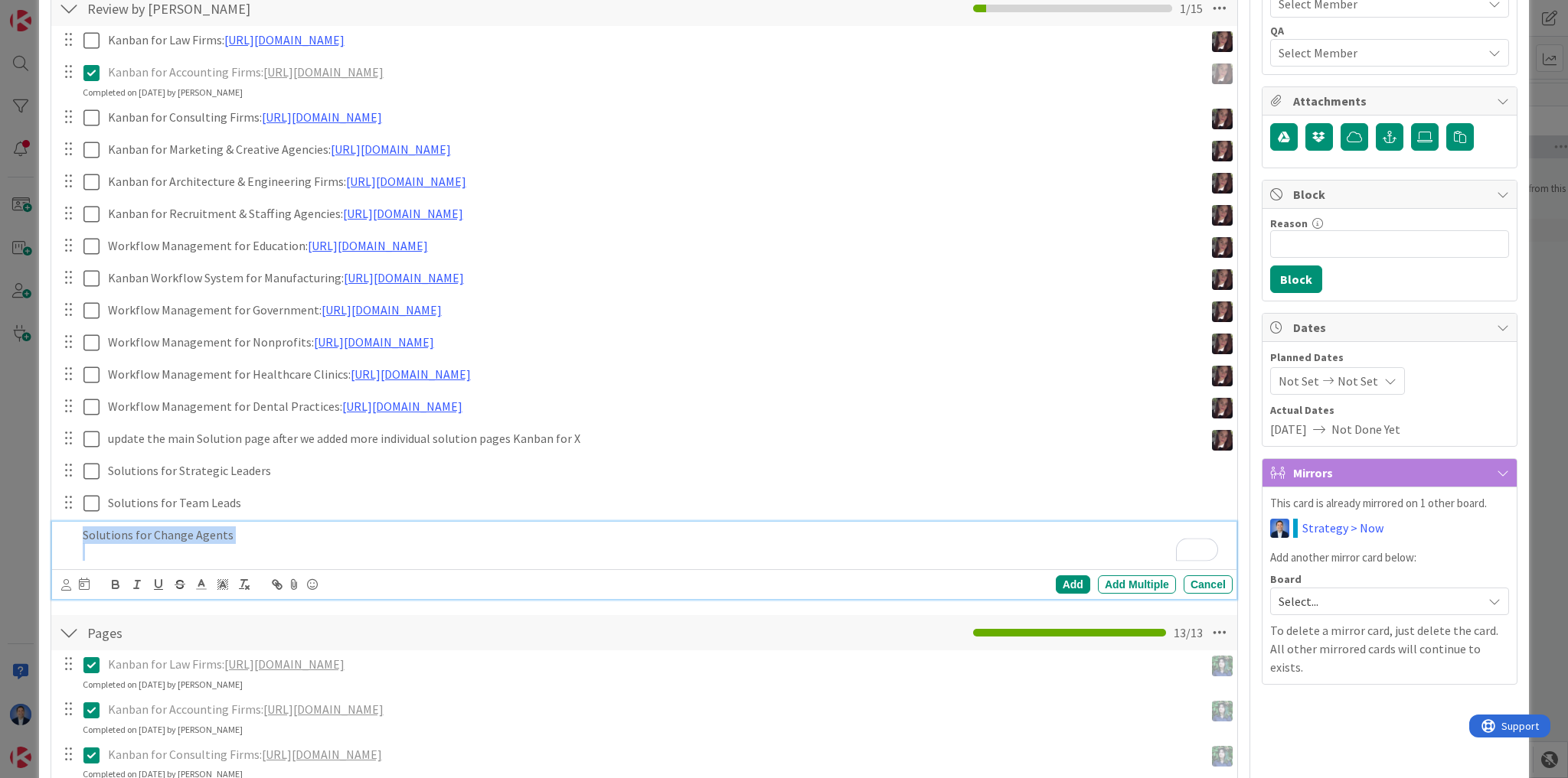
click at [276, 534] on p "Solutions for Change Agents" at bounding box center [654, 535] width 1143 height 18
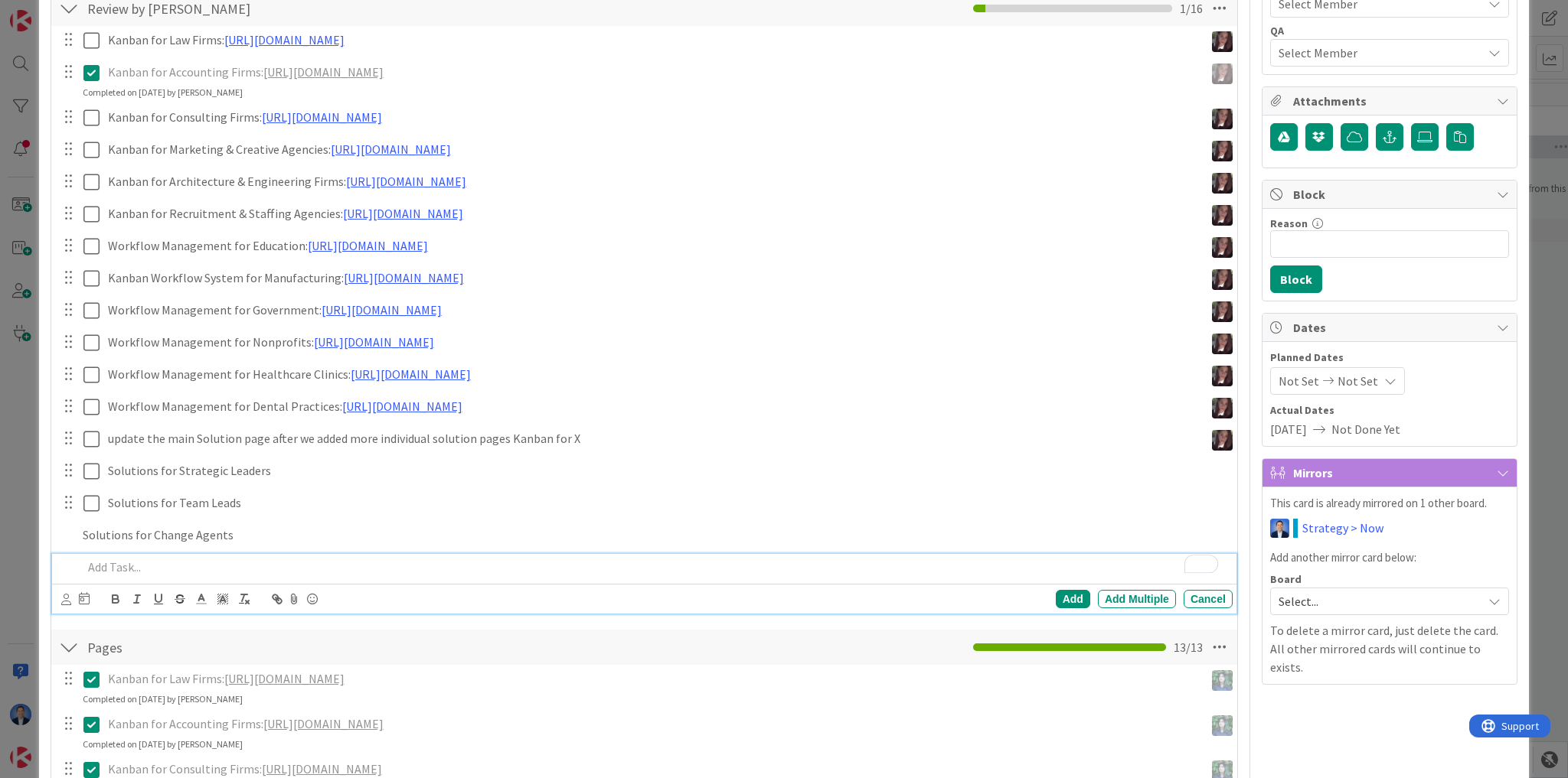
scroll to position [341, 0]
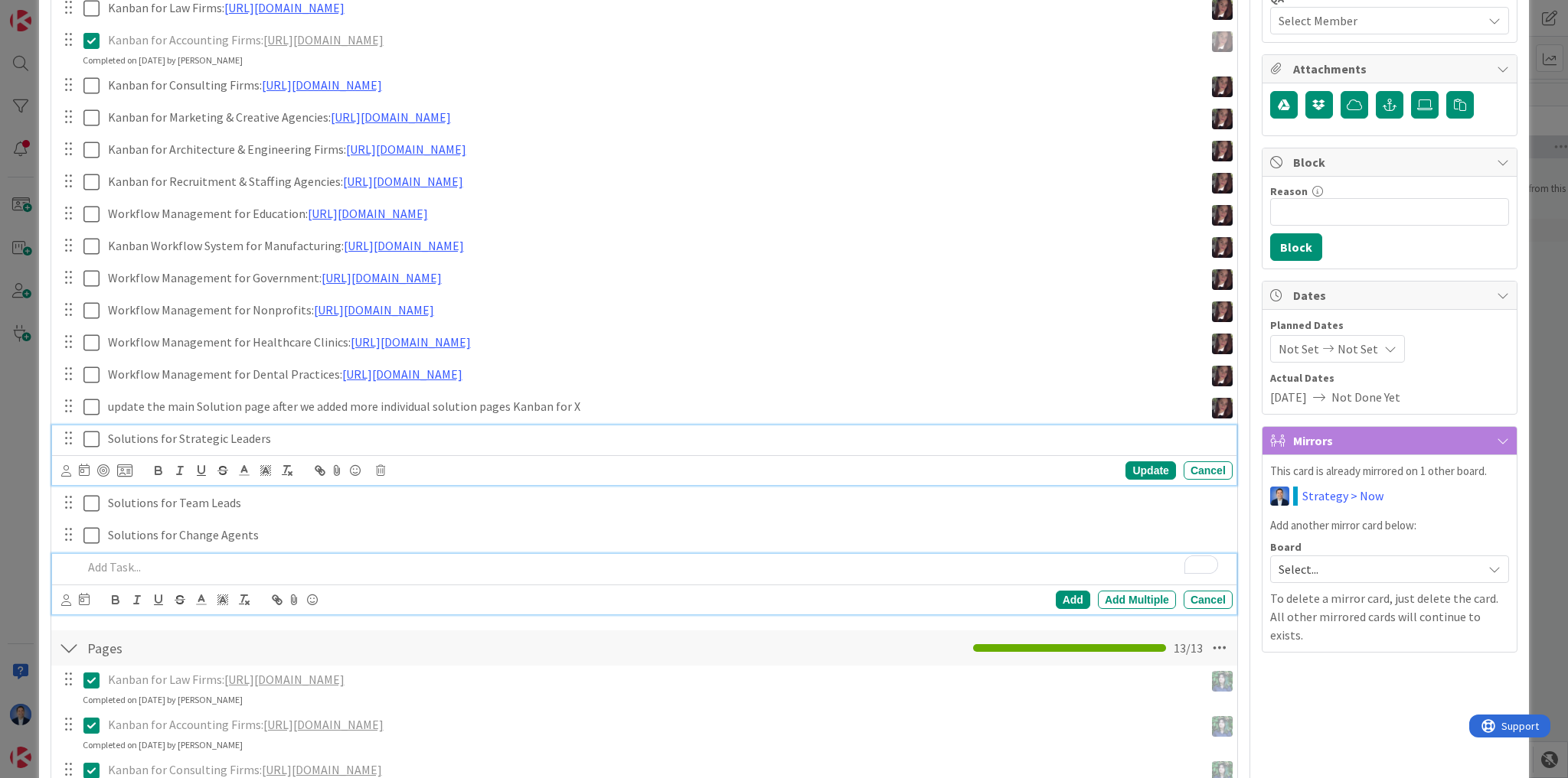
click at [298, 437] on div "Solutions for Strategic Leaders Update Cancel" at bounding box center [644, 456] width 1185 height 61
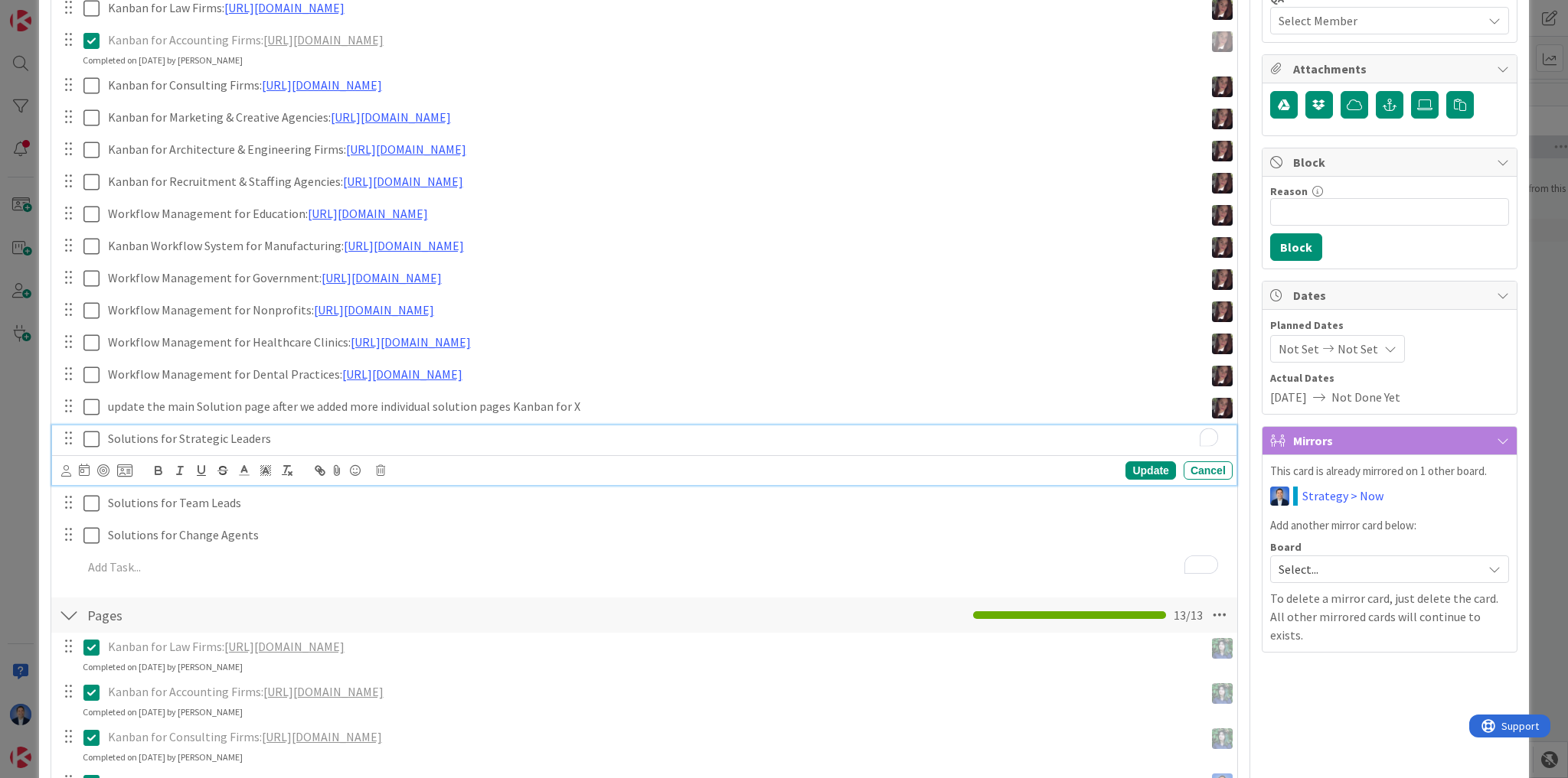
scroll to position [374, 0]
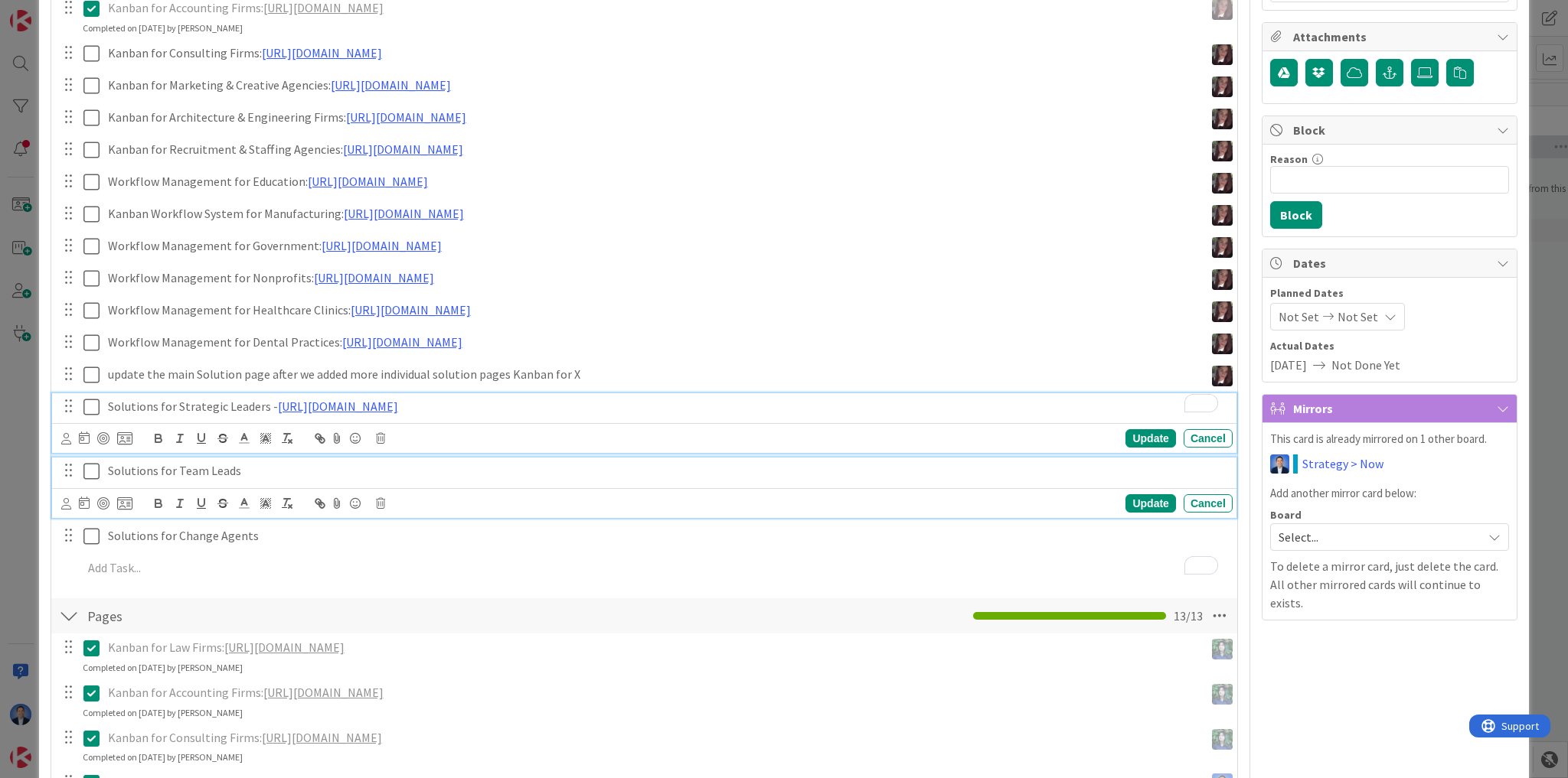
click at [297, 466] on p "Solutions for Team Leads" at bounding box center [666, 471] width 1118 height 18
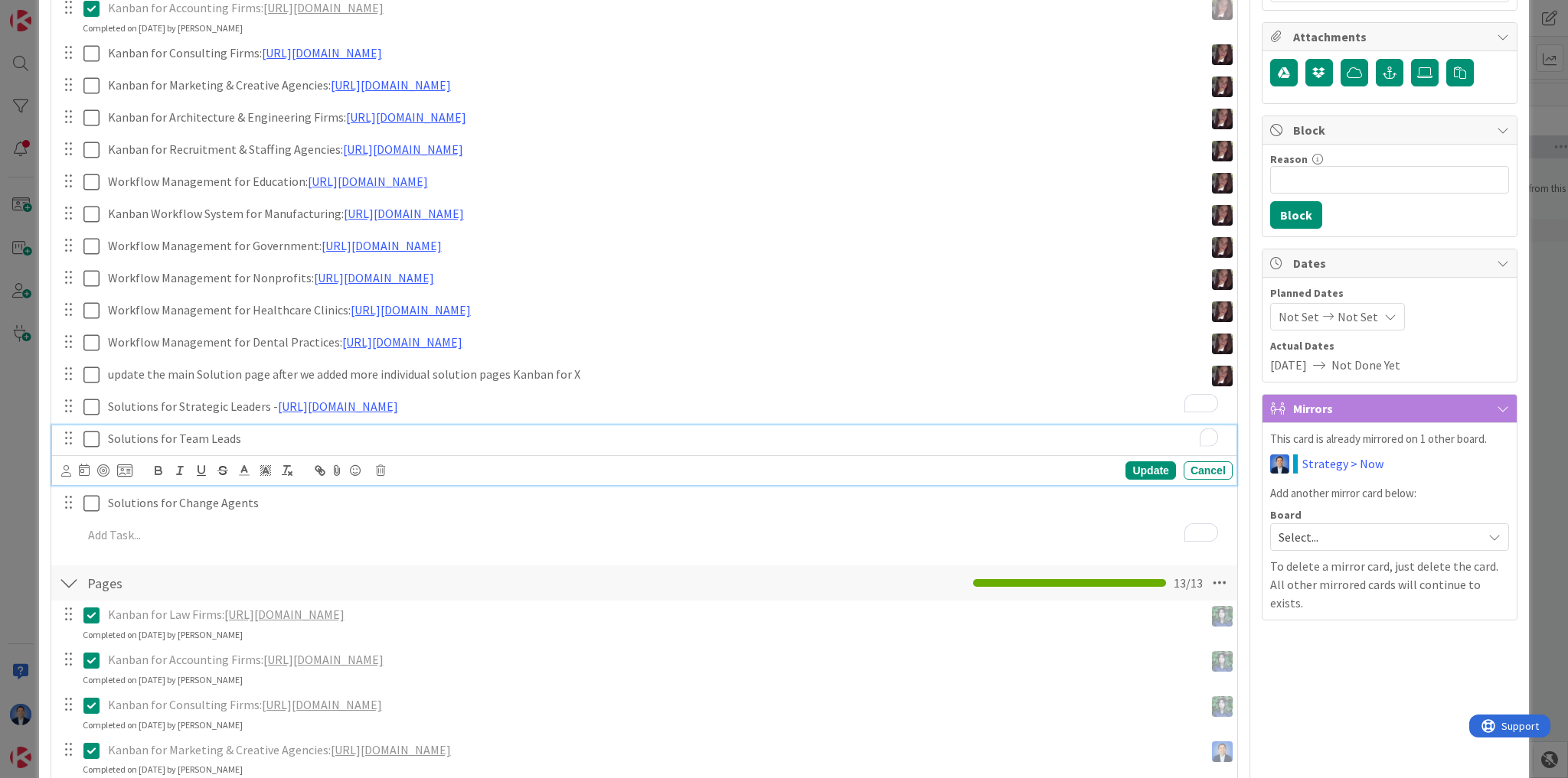
scroll to position [341, 0]
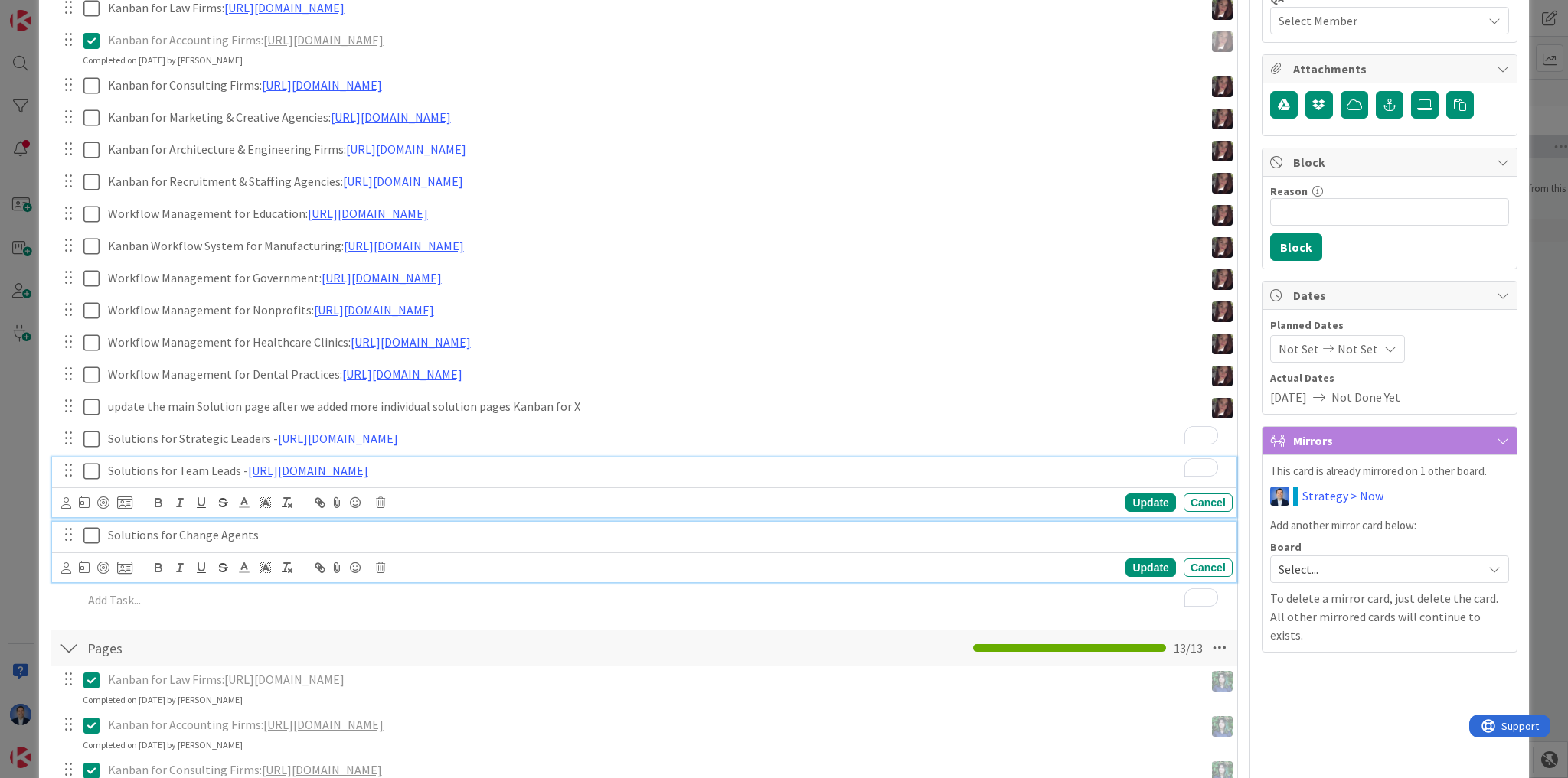
click at [287, 532] on p "Solutions for Change Agents" at bounding box center [666, 535] width 1118 height 18
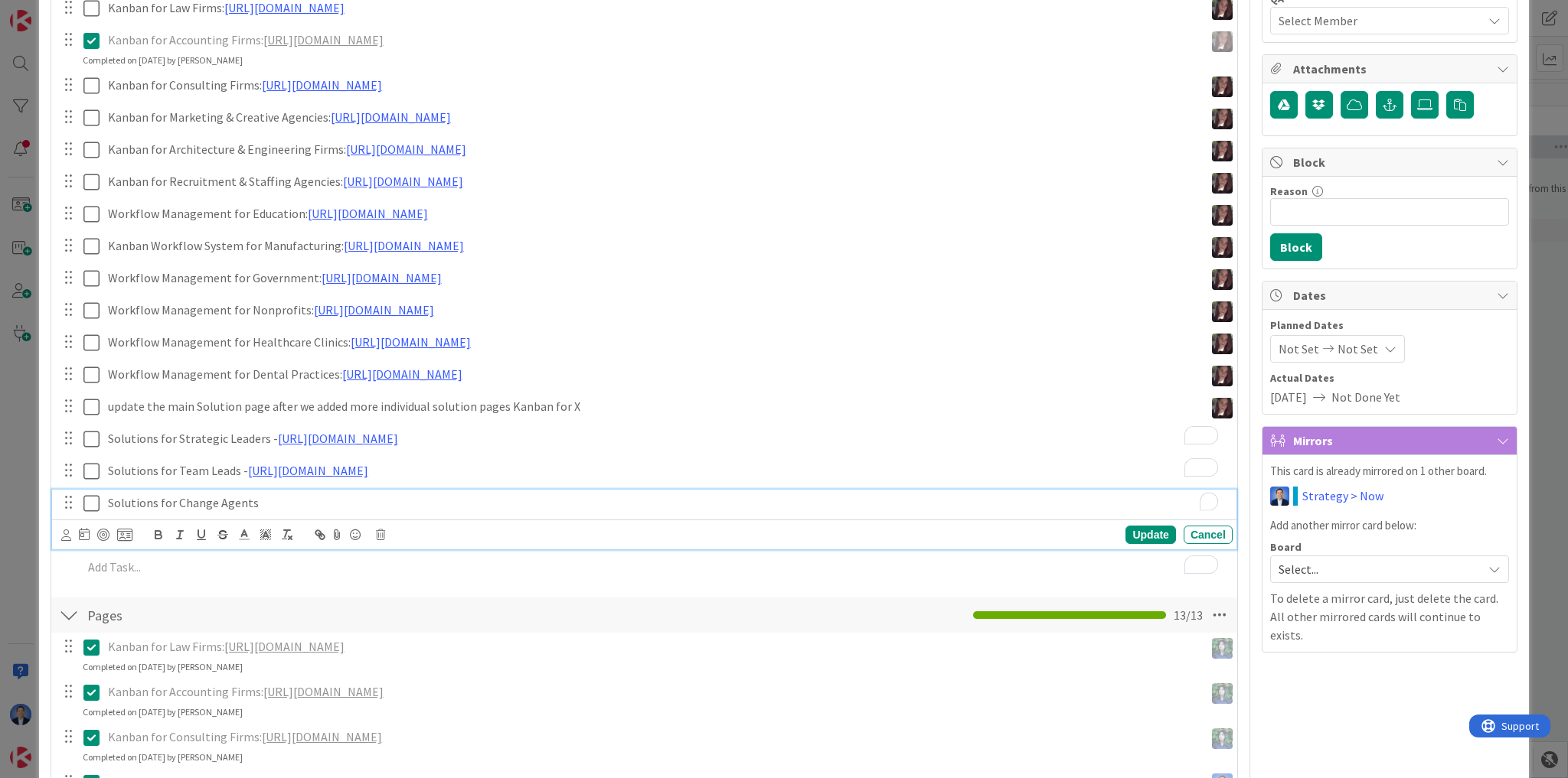
scroll to position [308, 0]
